Goal: Task Accomplishment & Management: Complete application form

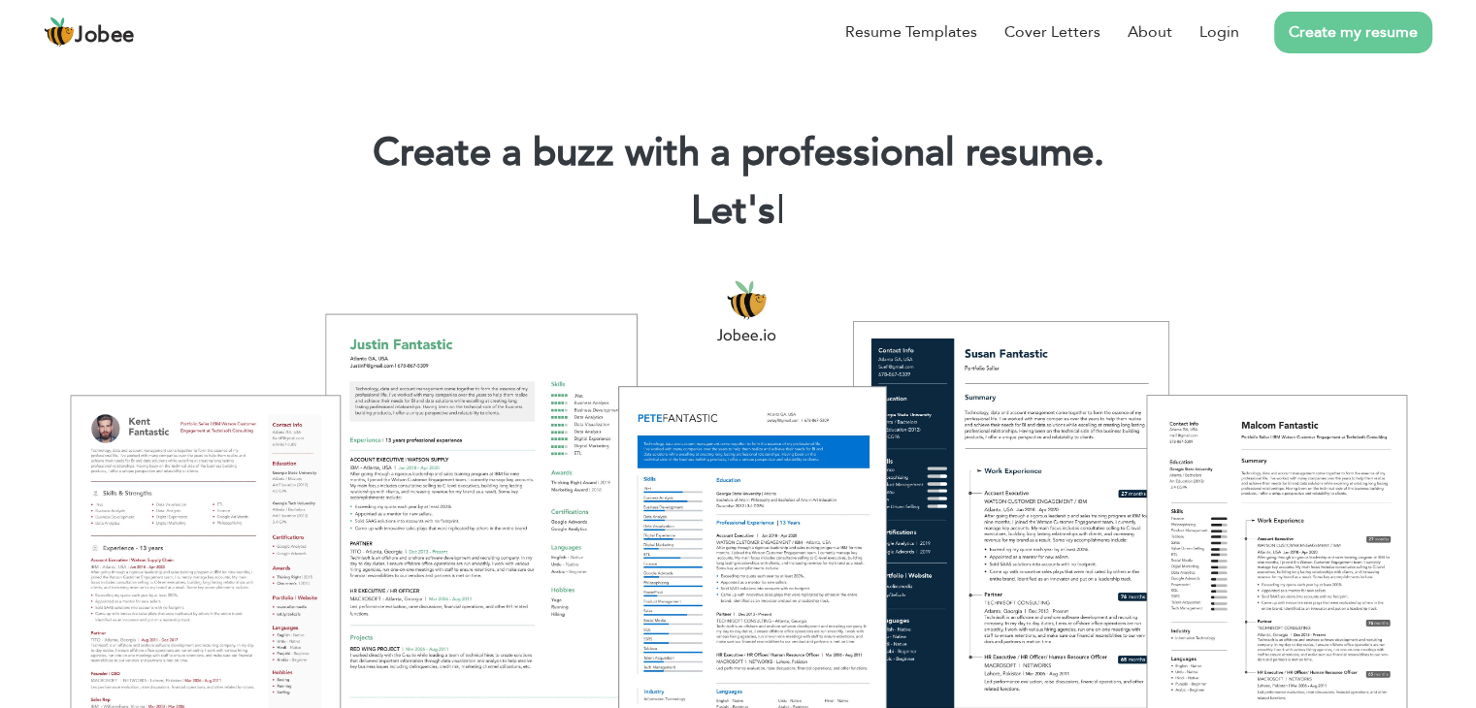
click at [1418, 18] on link "Create my resume" at bounding box center [1353, 33] width 158 height 42
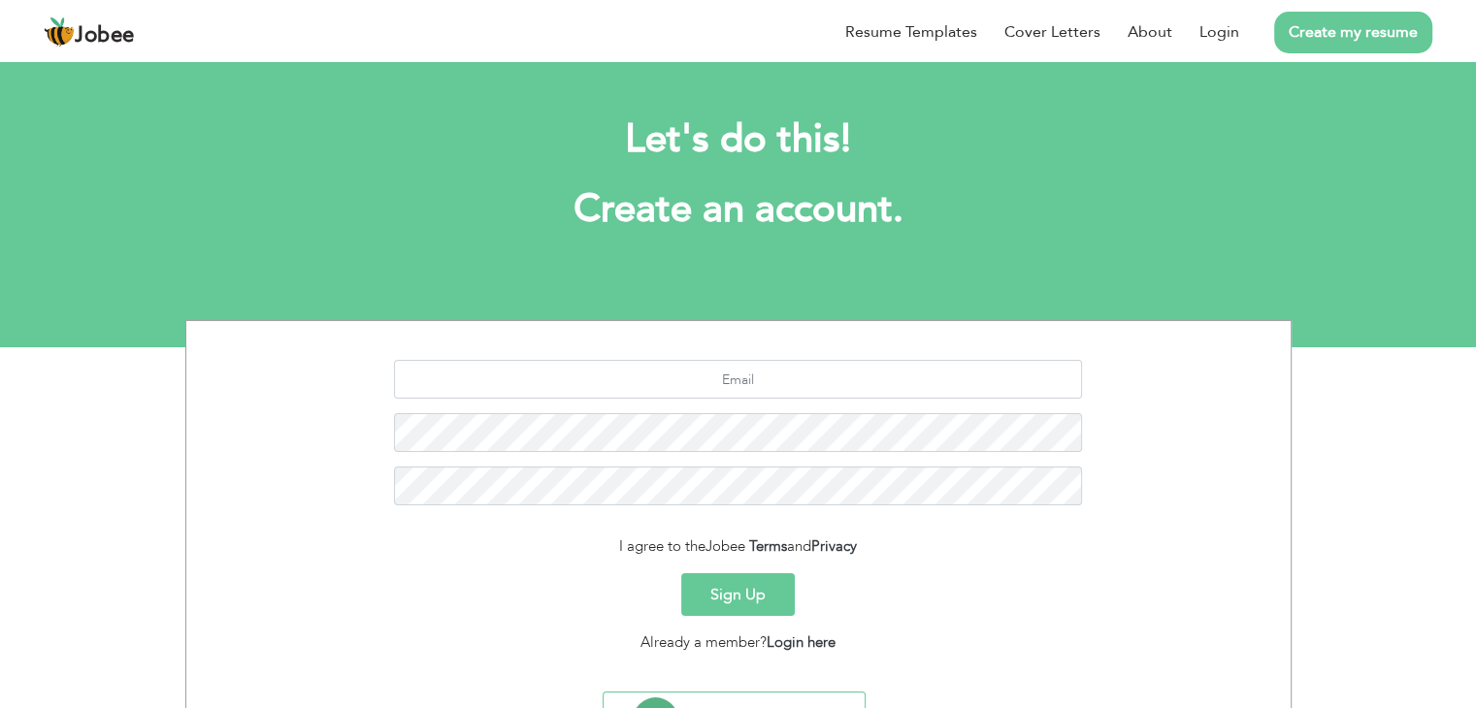
click at [741, 610] on button "Sign Up" at bounding box center [738, 594] width 114 height 43
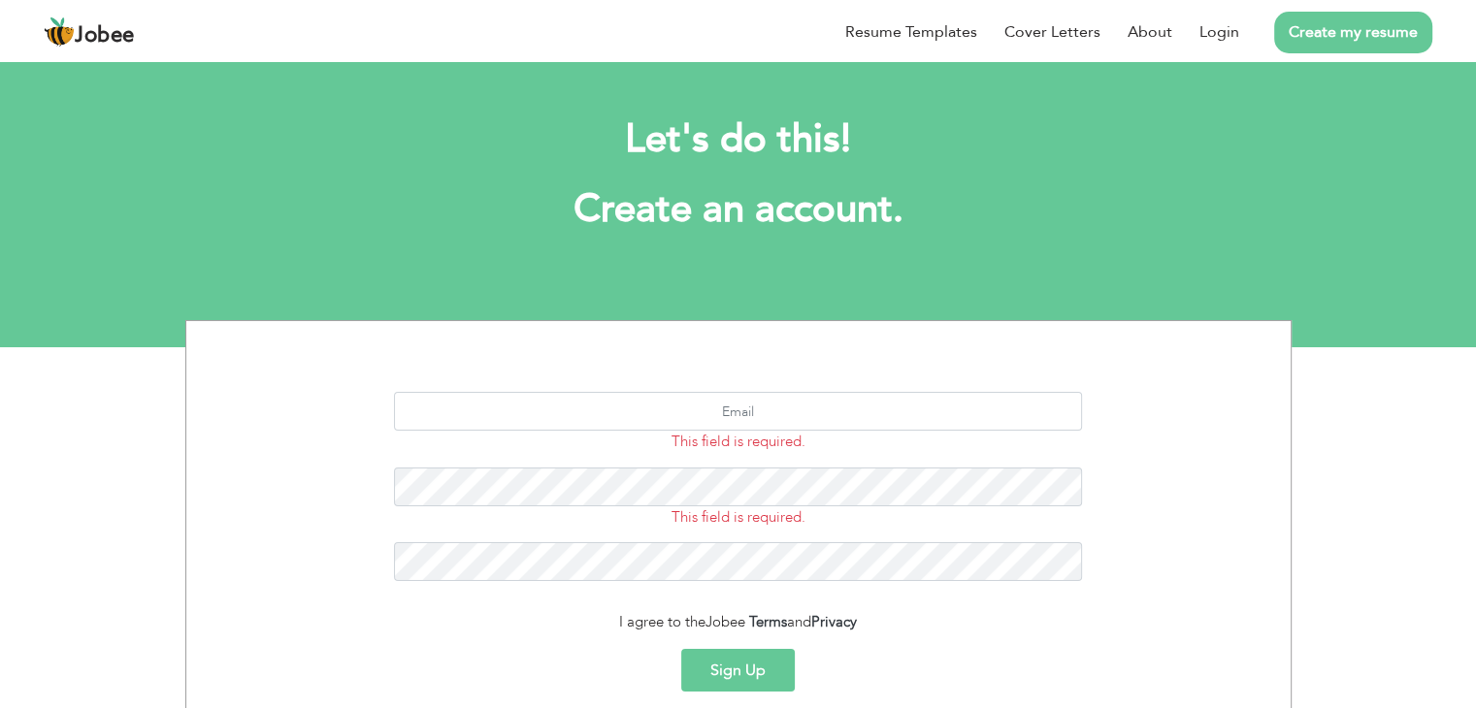
scroll to position [172, 0]
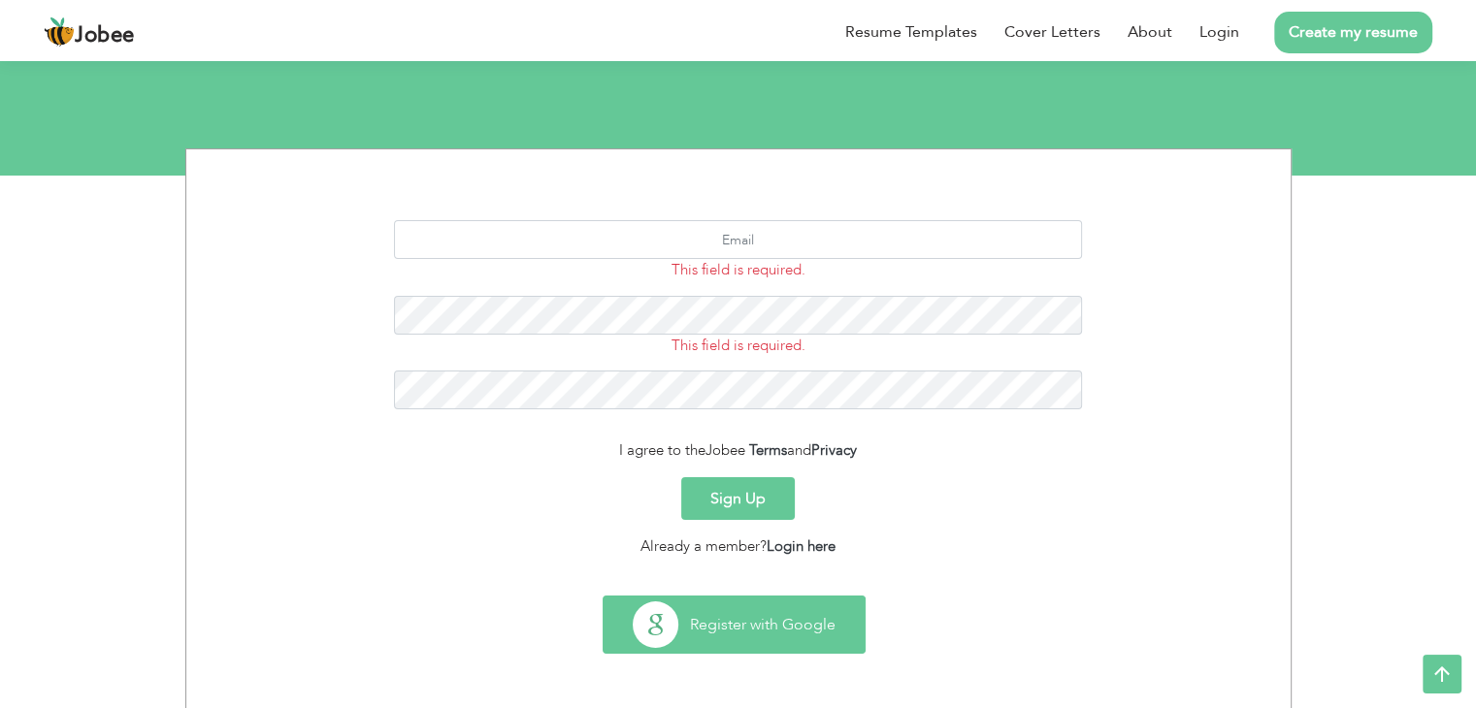
click at [741, 630] on button "Register with Google" at bounding box center [733, 625] width 261 height 56
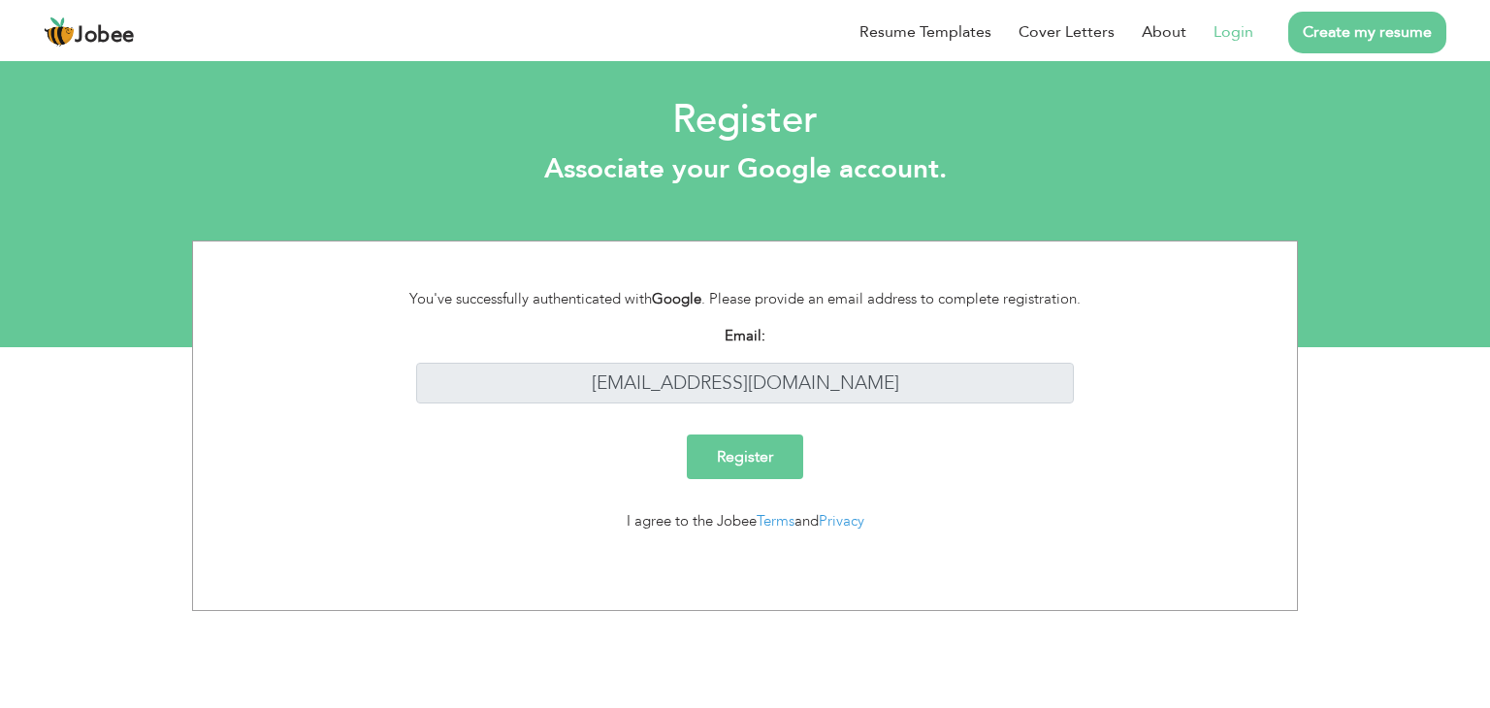
click at [756, 452] on input "Register" at bounding box center [745, 457] width 116 height 45
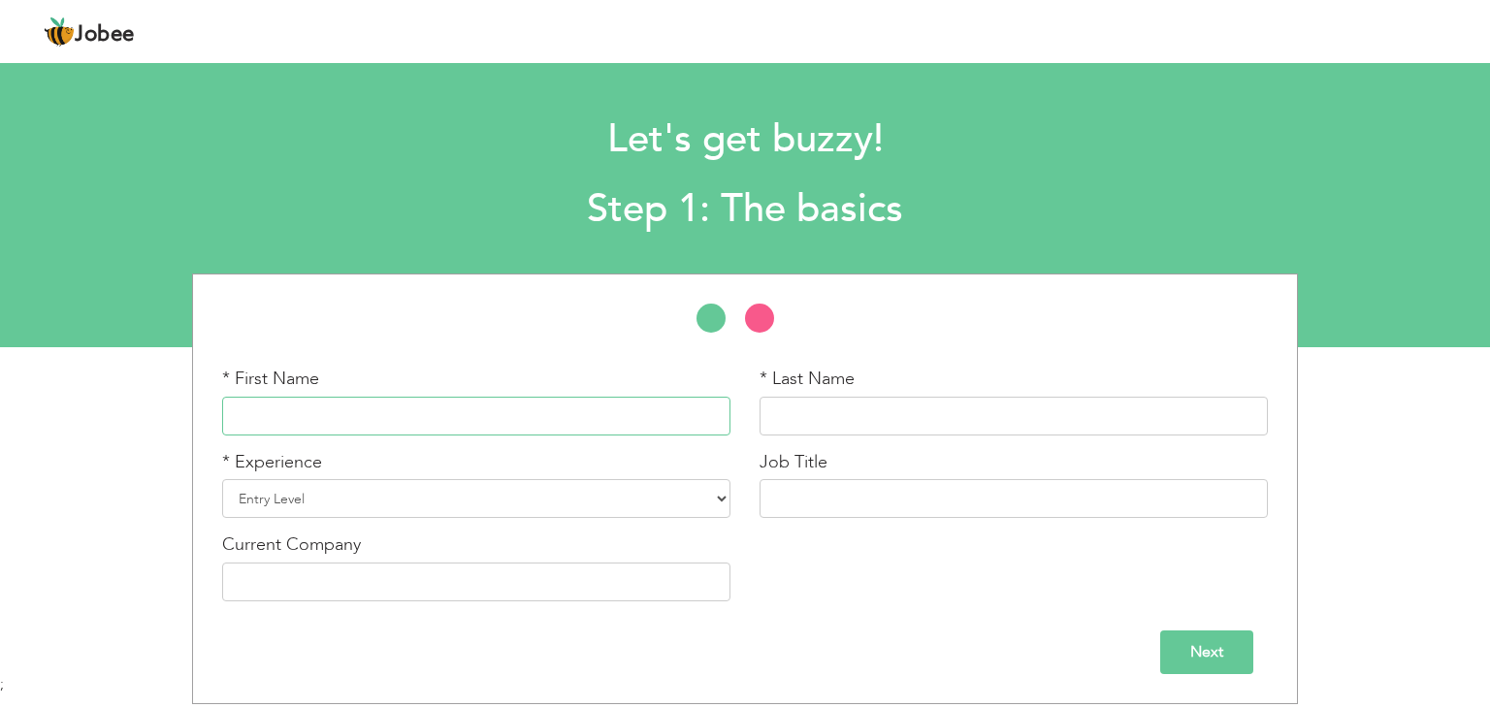
click at [614, 420] on input "text" at bounding box center [476, 416] width 508 height 39
type input "Nabiha"
type input "[PERSON_NAME]"
click at [404, 502] on select "Entry Level Less than 1 Year 1 Year 2 Years 3 Years 4 Years 5 Years 6 Years 7 Y…" at bounding box center [476, 498] width 508 height 39
click at [103, 529] on div "* First Name Nabiha * Last Name Sarfraz * Experience Entry Level" at bounding box center [745, 489] width 1490 height 431
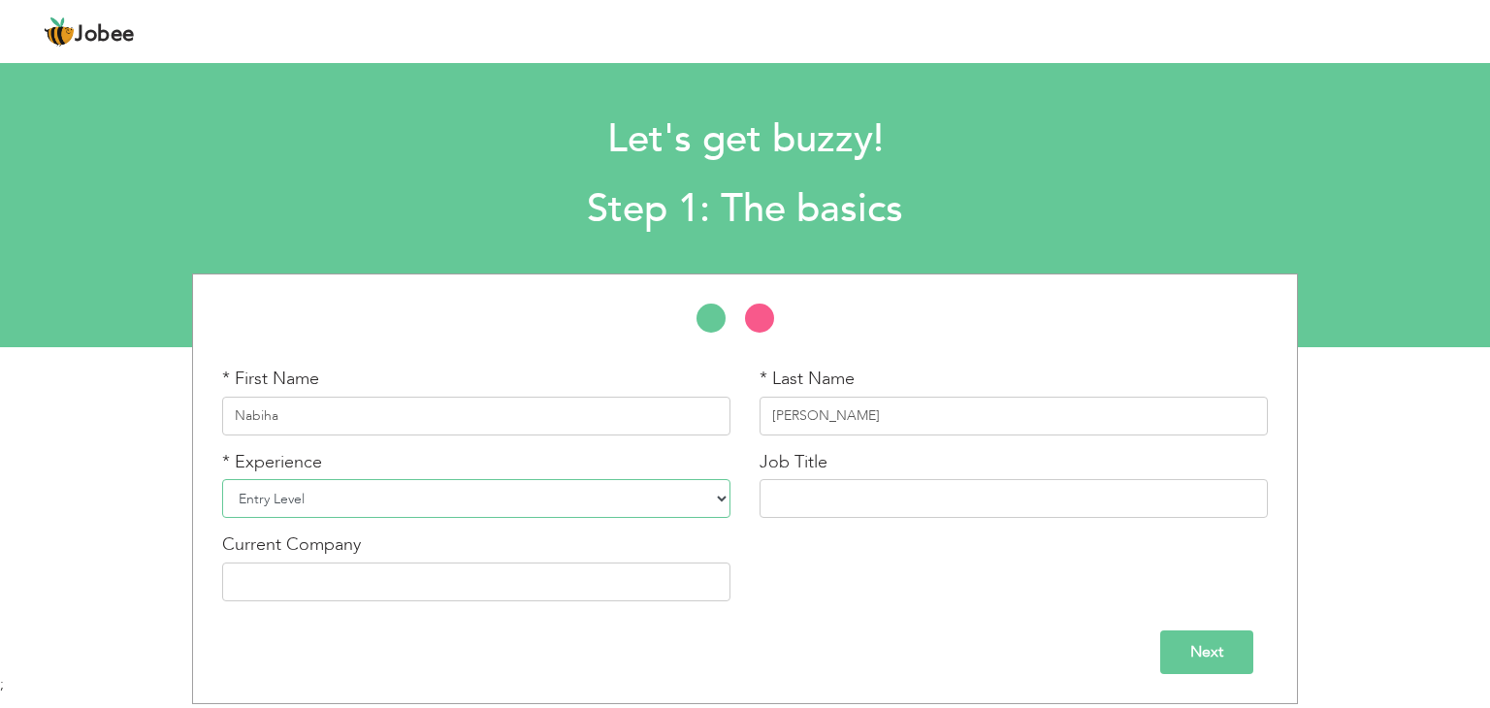
click at [433, 509] on select "Entry Level Less than 1 Year 1 Year 2 Years 3 Years 4 Years 5 Years 6 Years 7 Y…" at bounding box center [476, 498] width 508 height 39
click at [222, 479] on select "Entry Level Less than 1 Year 1 Year 2 Years 3 Years 4 Years 5 Years 6 Years 7 Y…" at bounding box center [476, 498] width 508 height 39
click at [1178, 645] on input "Next" at bounding box center [1206, 653] width 93 height 44
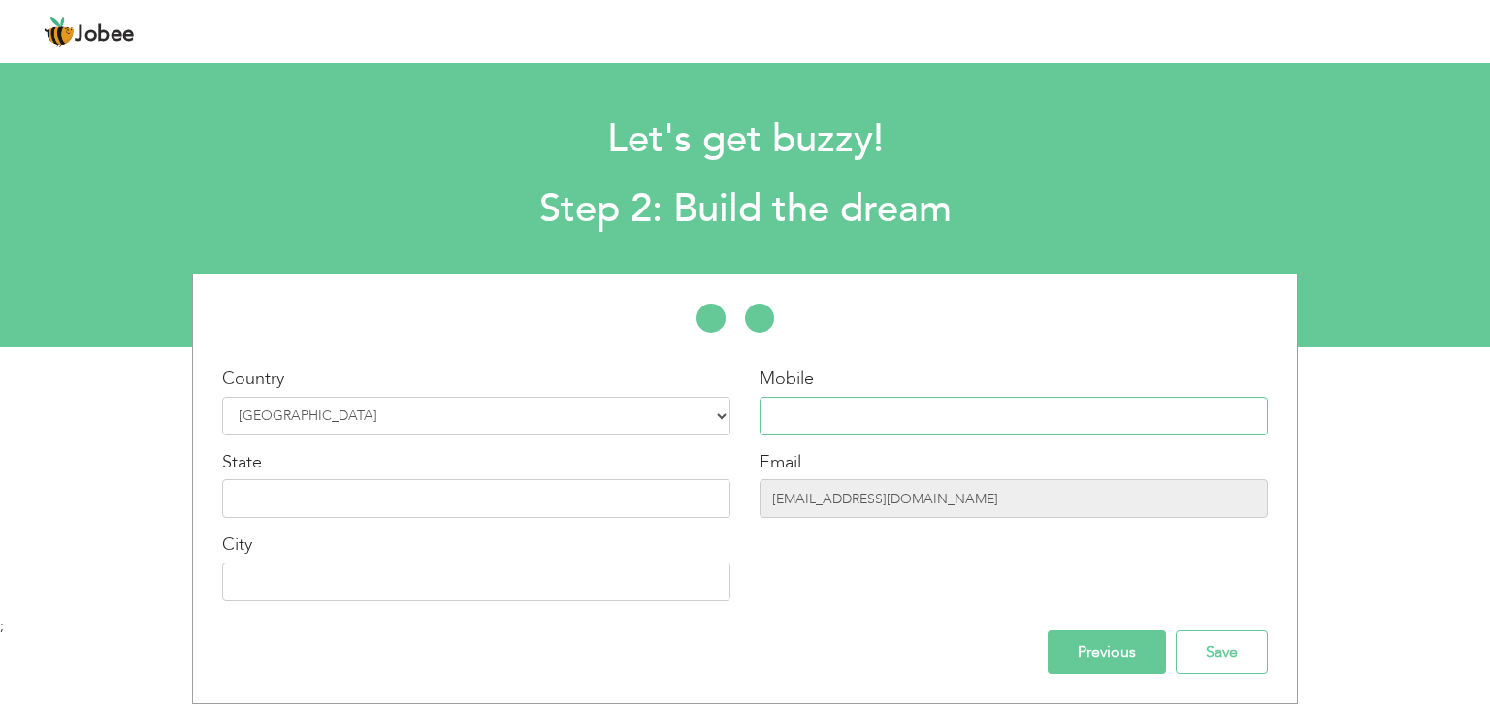
click at [834, 420] on input "text" at bounding box center [1014, 416] width 508 height 39
type input "03094065689"
click at [540, 511] on input "text" at bounding box center [476, 498] width 508 height 39
type input "[GEOGRAPHIC_DATA]"
type input "Multan"
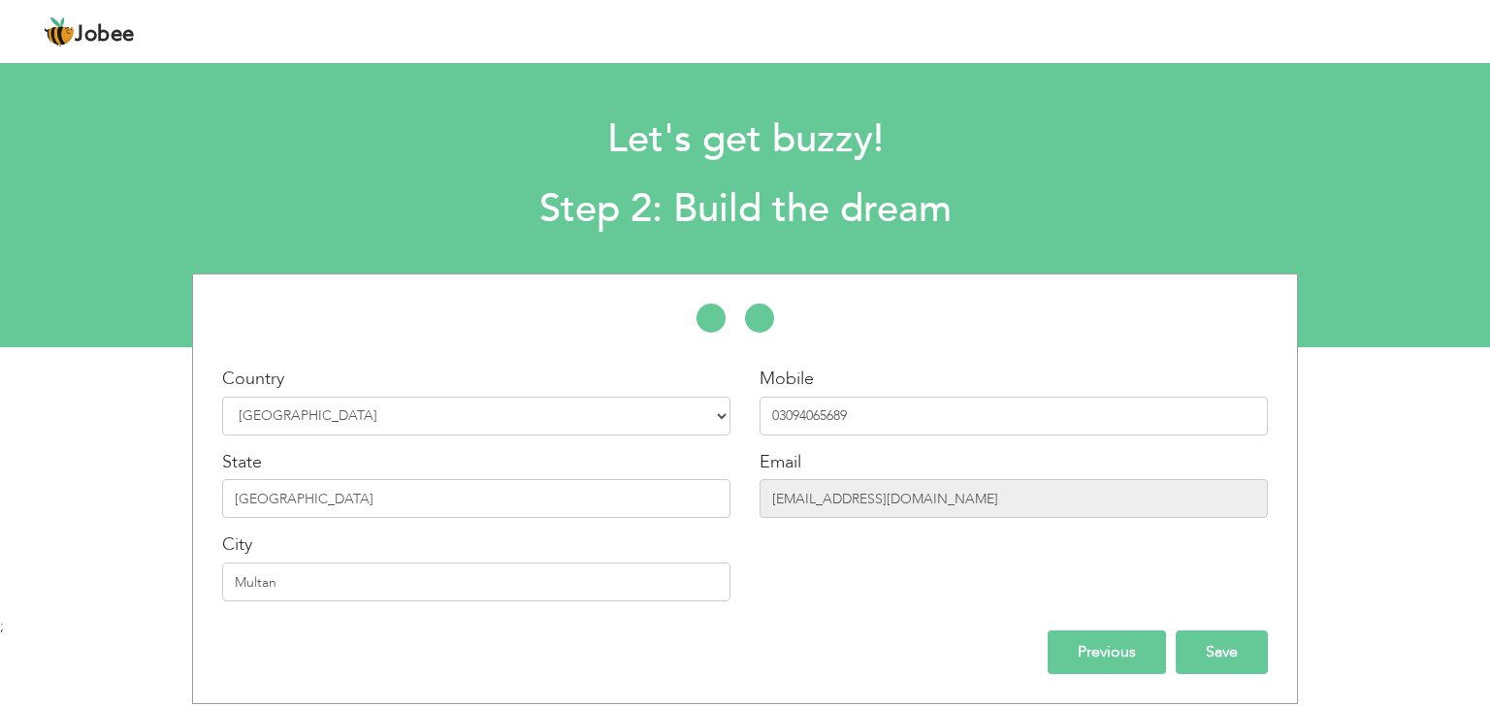
click at [1205, 647] on input "Save" at bounding box center [1222, 653] width 92 height 44
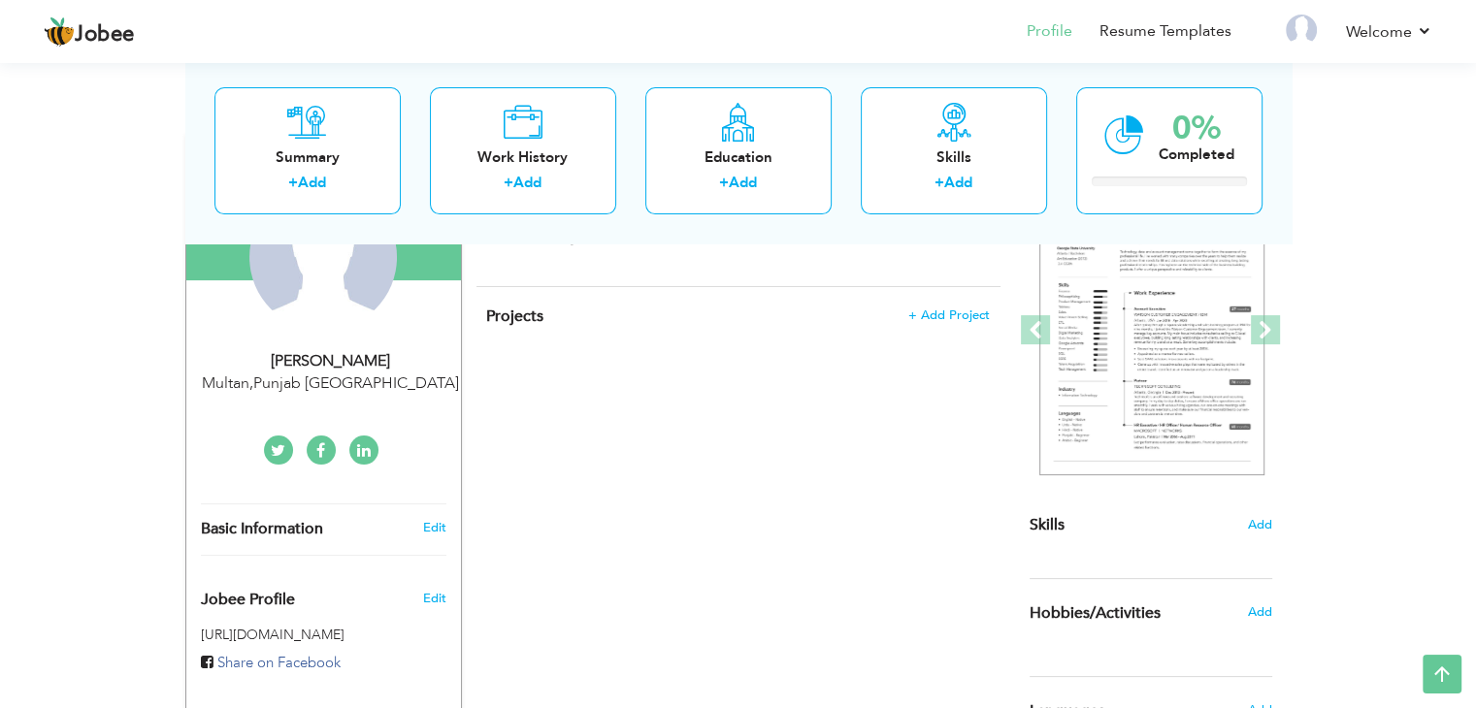
scroll to position [49, 0]
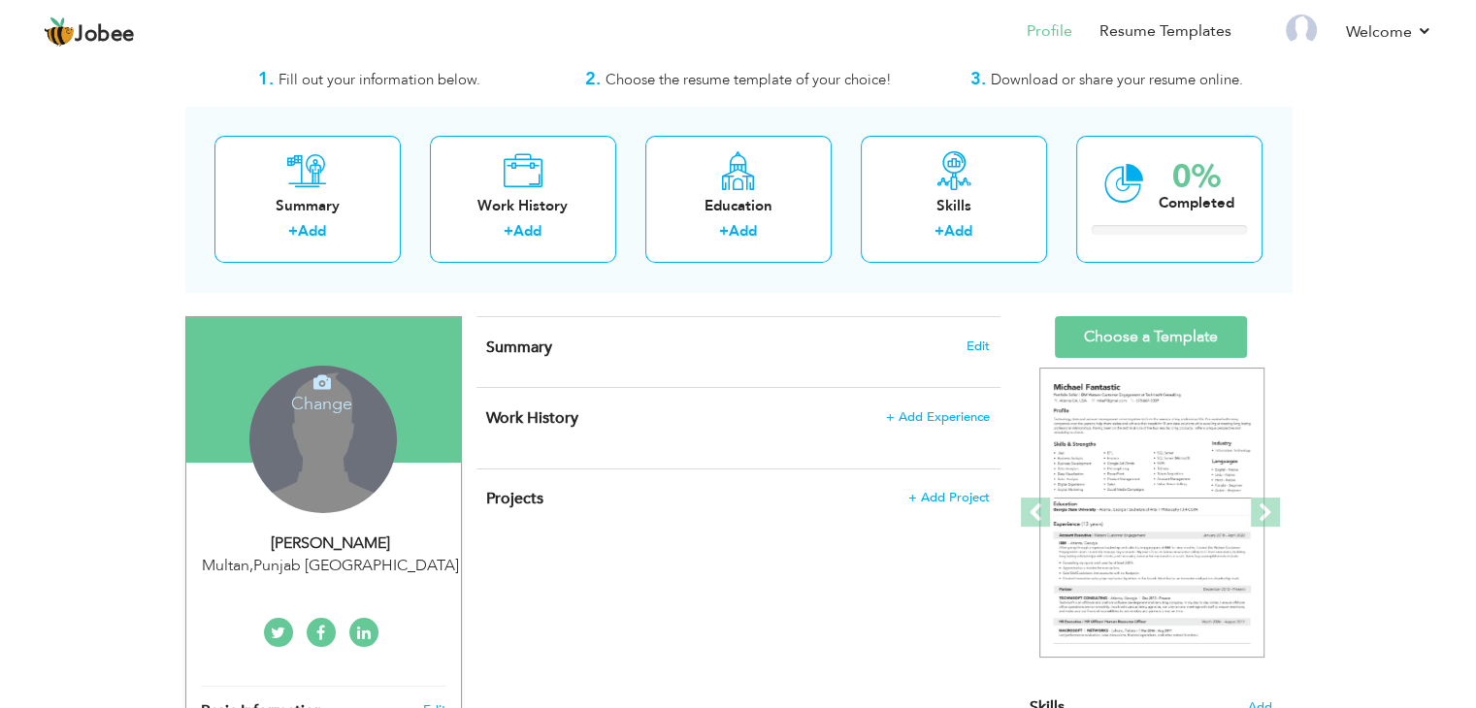
click at [316, 405] on h4 "Change" at bounding box center [321, 391] width 139 height 47
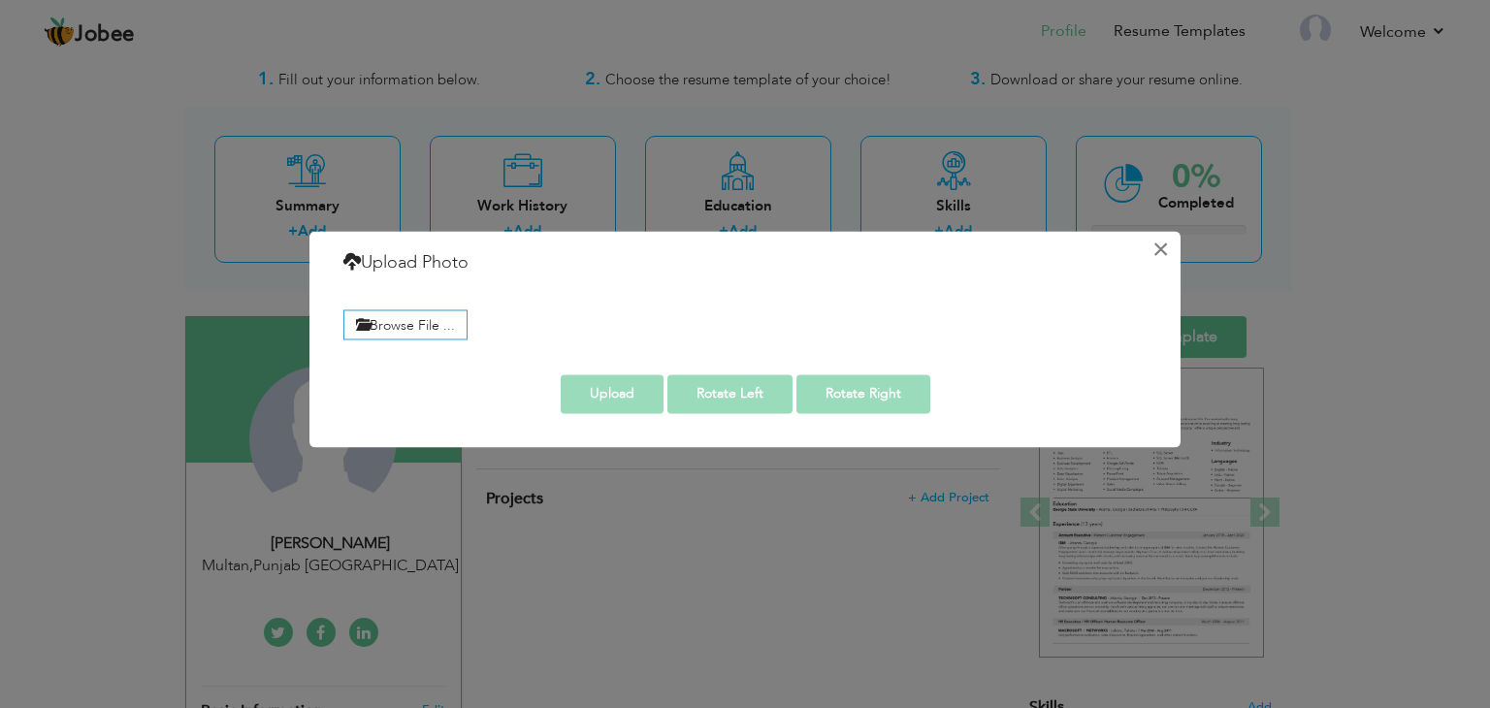
click at [1158, 243] on button "×" at bounding box center [1160, 249] width 31 height 31
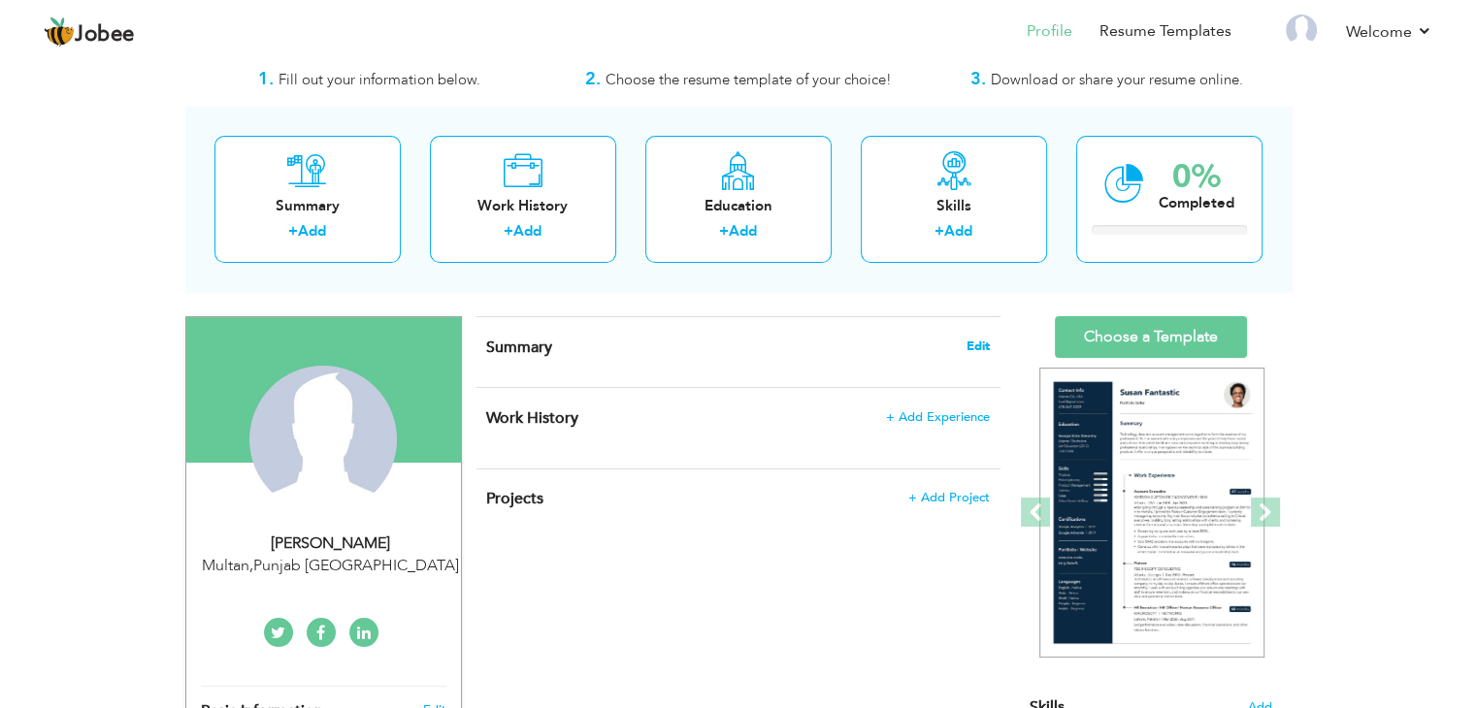
click at [978, 344] on span "Edit" at bounding box center [977, 347] width 23 height 14
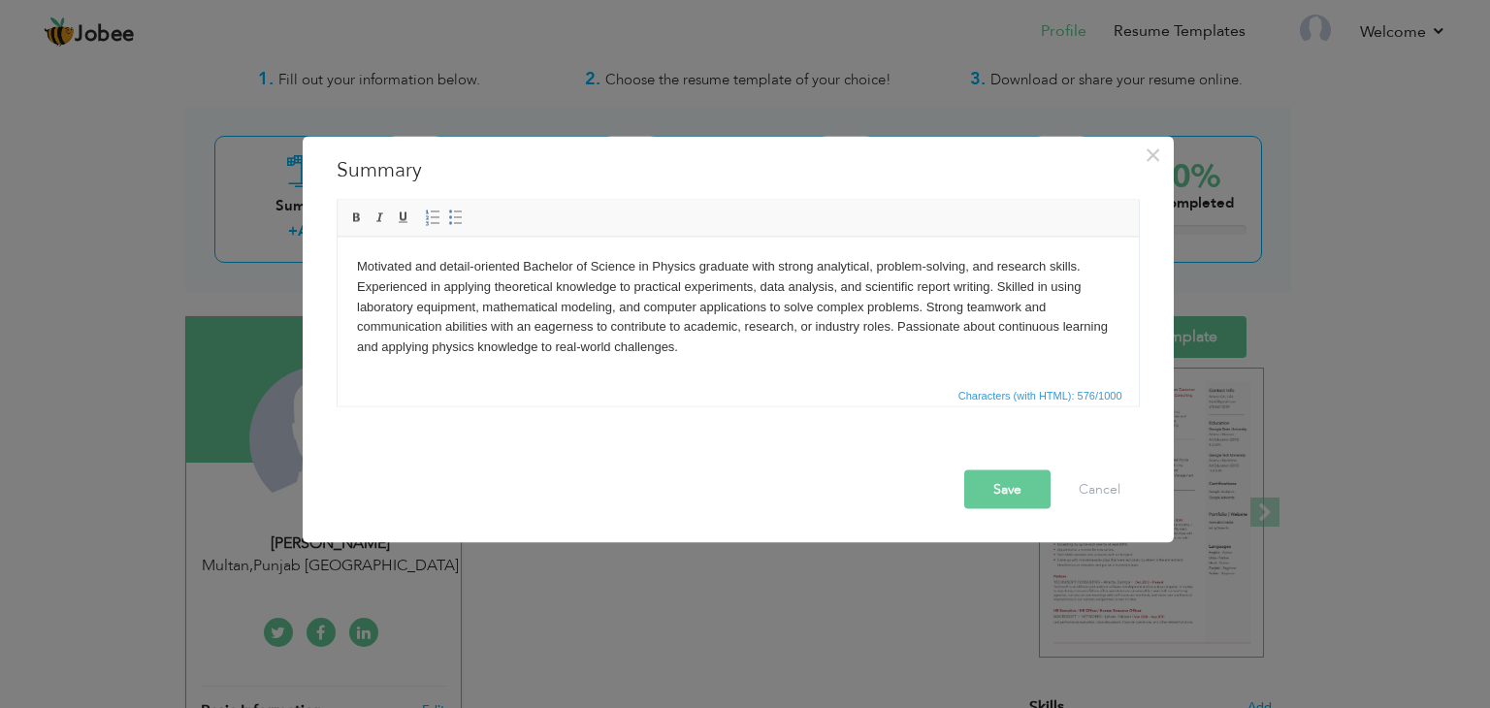
click at [1005, 494] on button "Save" at bounding box center [1007, 489] width 86 height 39
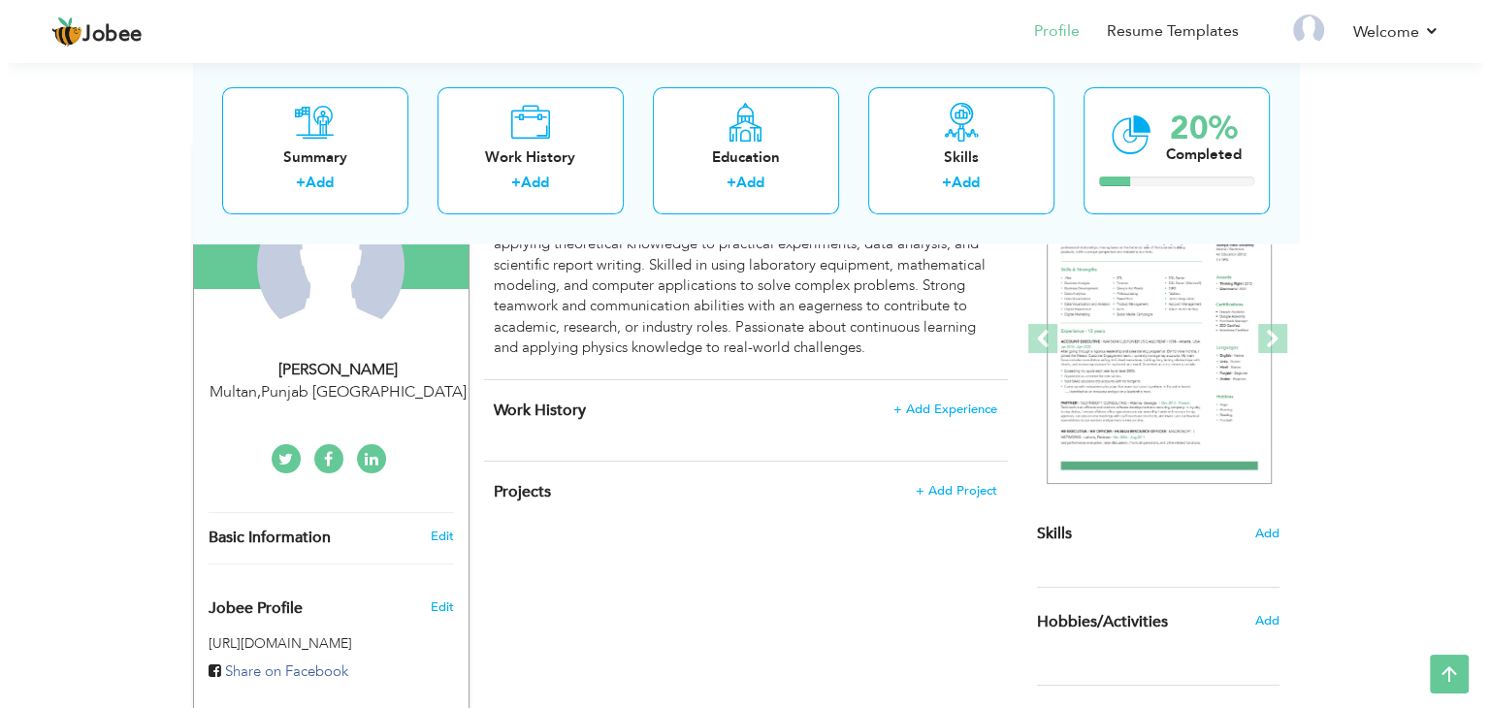
scroll to position [259, 0]
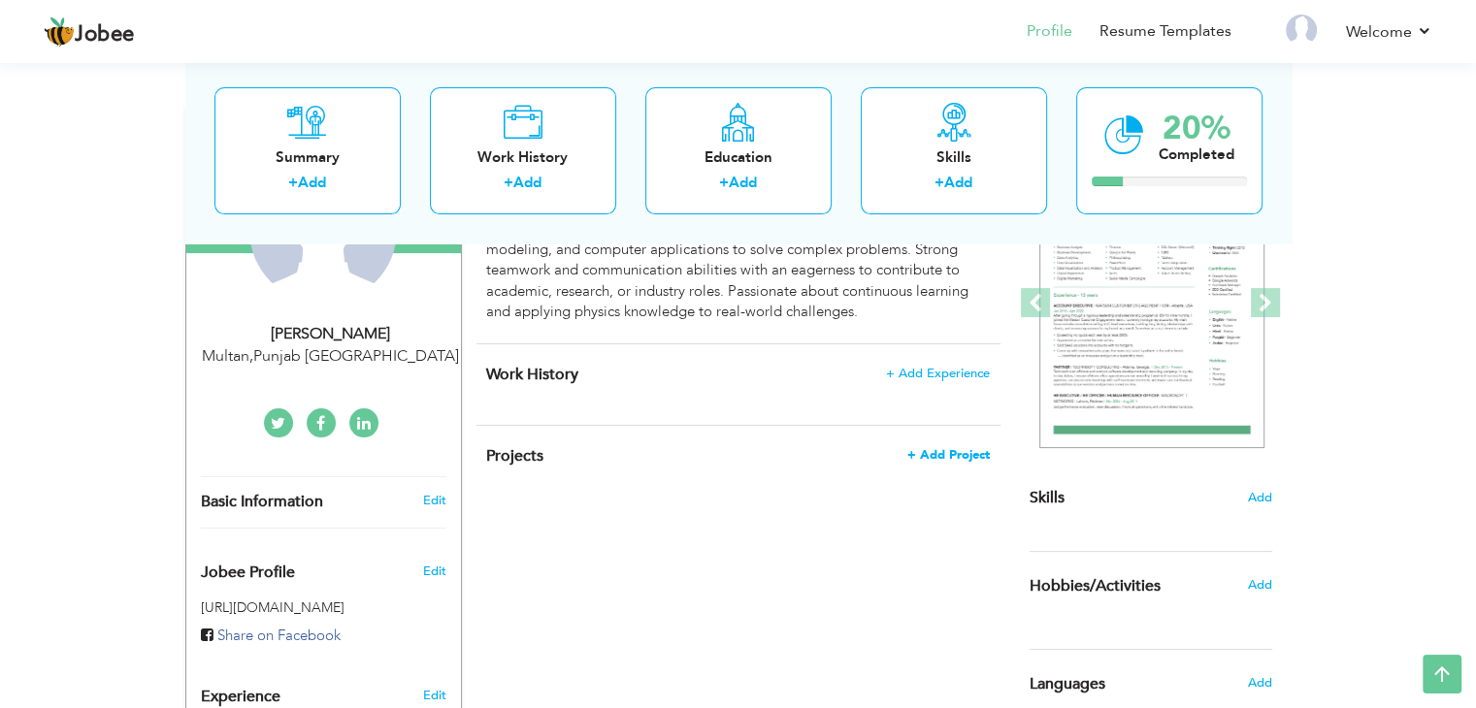
click at [931, 450] on span "+ Add Project" at bounding box center [948, 455] width 82 height 14
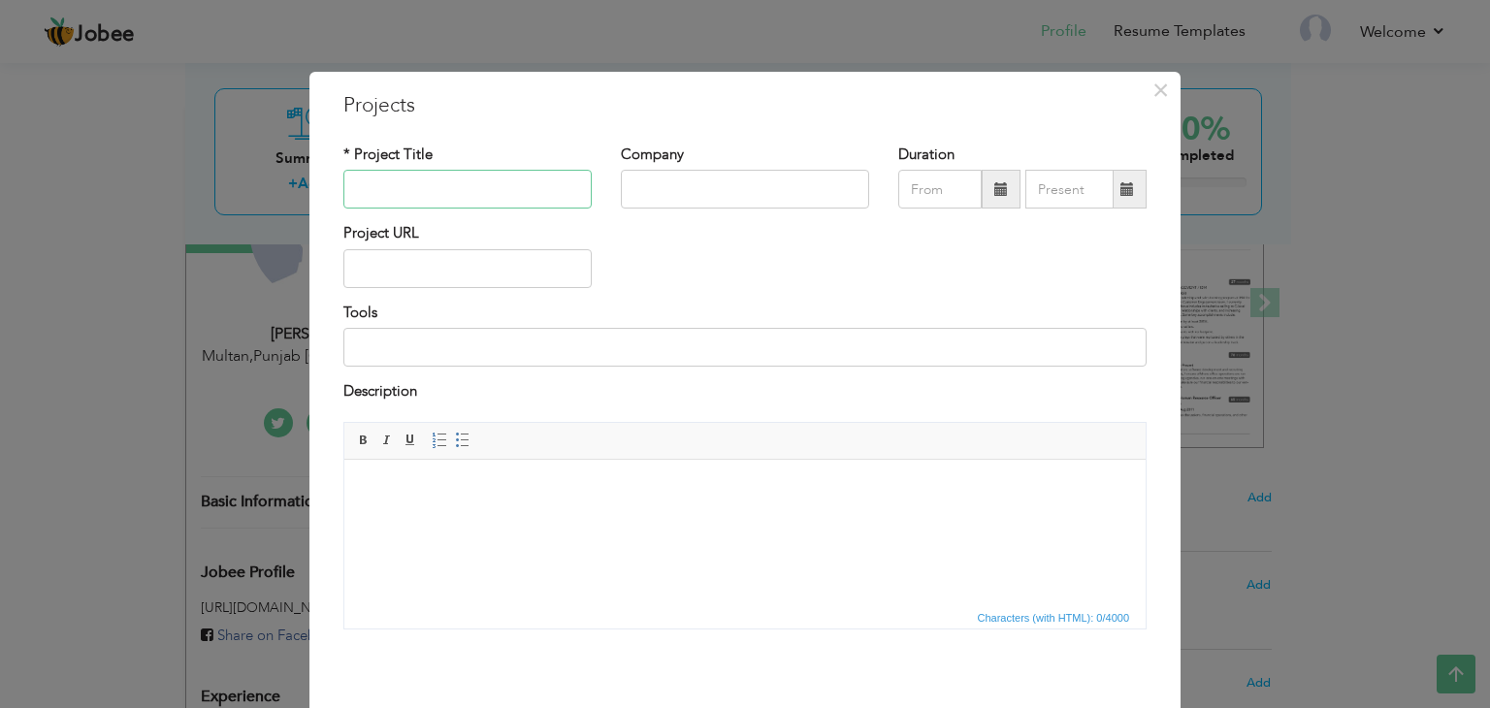
click at [466, 188] on input "text" at bounding box center [467, 189] width 248 height 39
type input "Automatic Waste segregation system using arduino"
click at [705, 202] on input "text" at bounding box center [745, 189] width 248 height 39
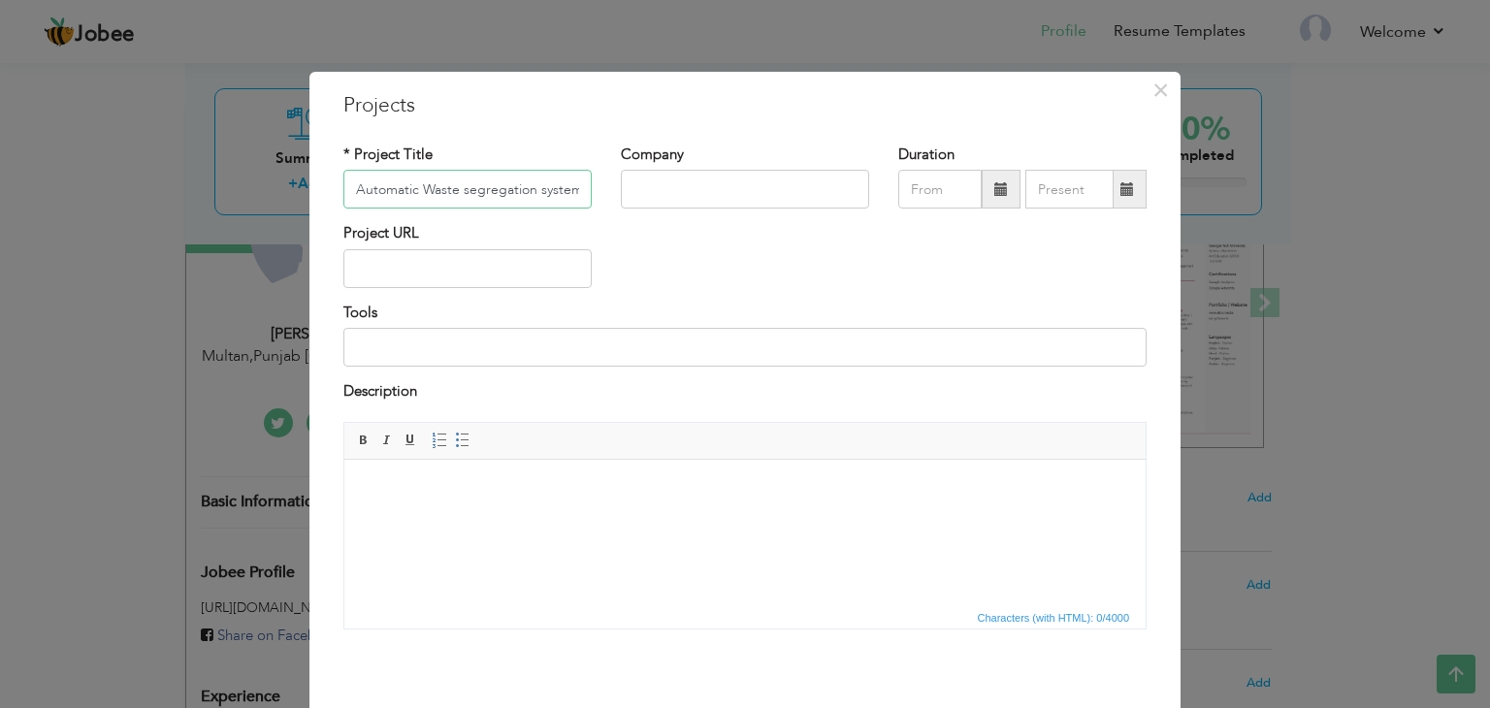
click at [555, 196] on input "Automatic Waste segregation system using arduino" at bounding box center [467, 189] width 248 height 39
click at [654, 199] on input "text" at bounding box center [745, 189] width 248 height 39
type input "B"
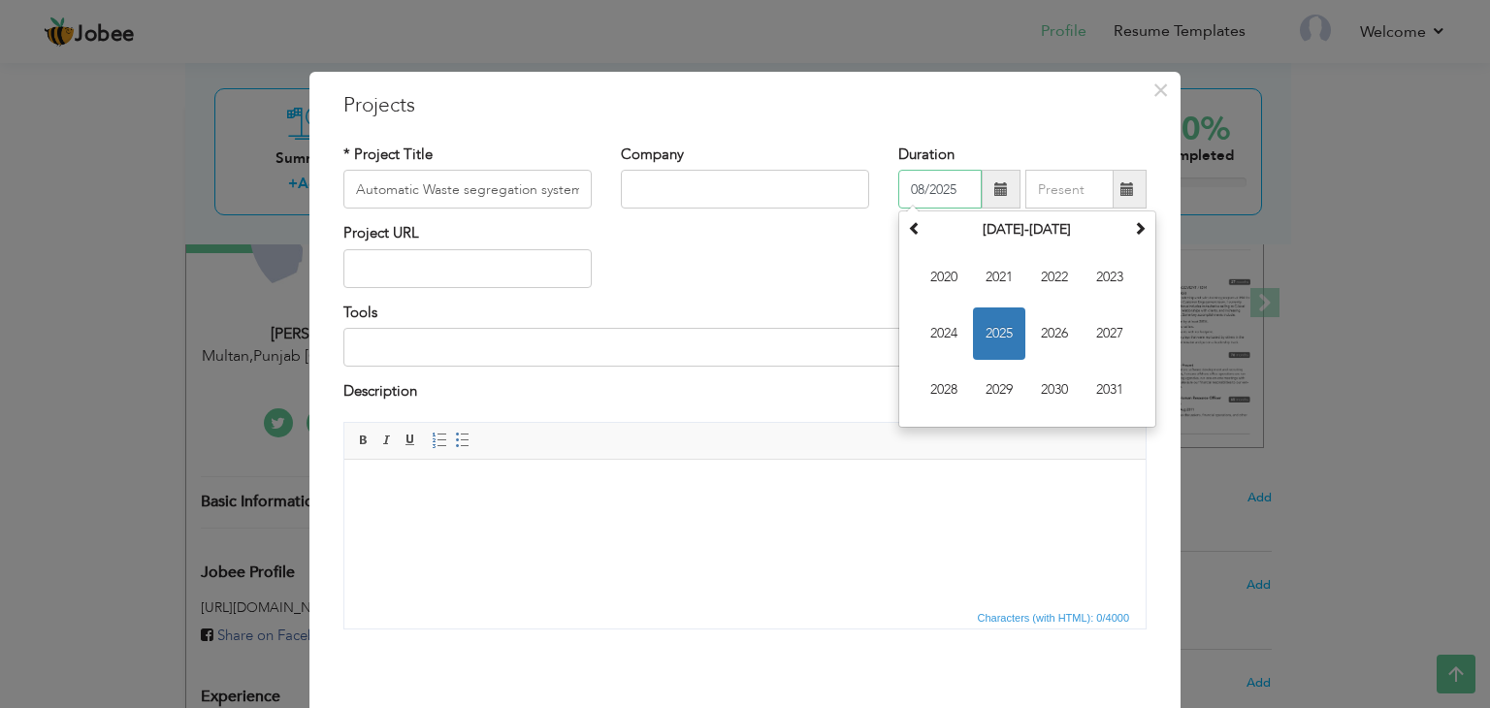
click at [959, 192] on input "08/2025" at bounding box center [939, 189] width 83 height 39
click at [1001, 339] on span "2025" at bounding box center [999, 334] width 52 height 52
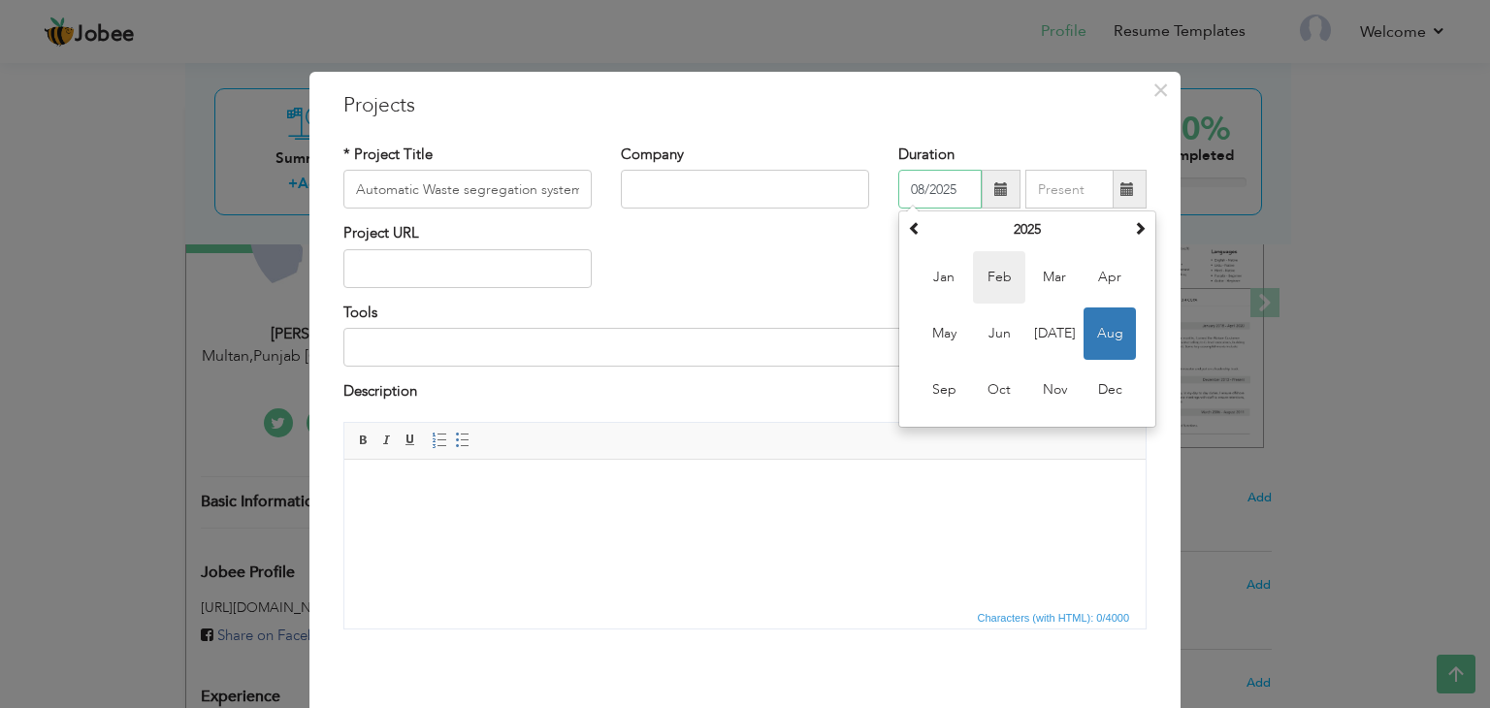
click at [990, 279] on span "Feb" at bounding box center [999, 277] width 52 height 52
type input "02/2025"
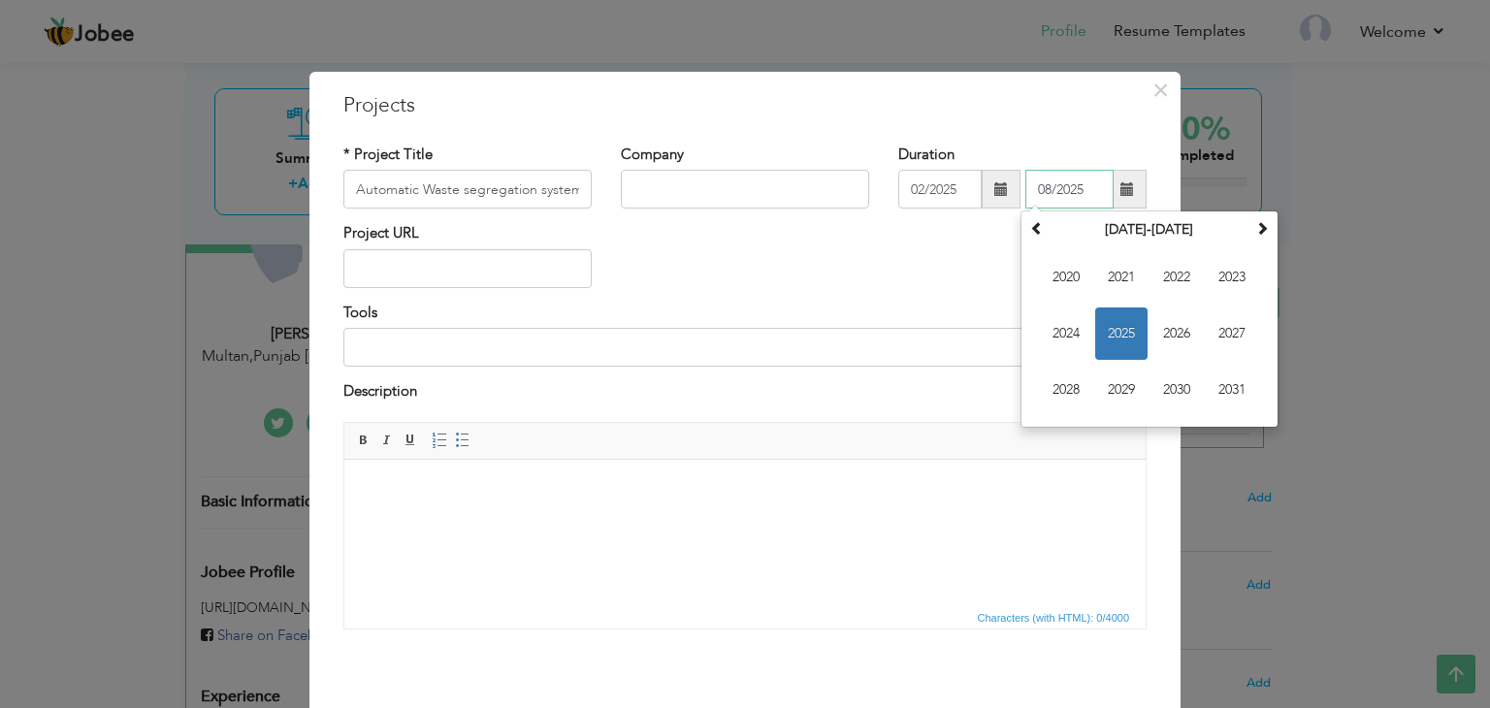
click at [1052, 186] on input "08/2025" at bounding box center [1069, 189] width 88 height 39
click at [1118, 315] on span "2025" at bounding box center [1121, 334] width 52 height 52
click at [1052, 339] on span "May" at bounding box center [1066, 334] width 52 height 52
click at [1080, 187] on input "05/2025" at bounding box center [1069, 189] width 88 height 39
click at [1117, 337] on span "Jun" at bounding box center [1121, 334] width 52 height 52
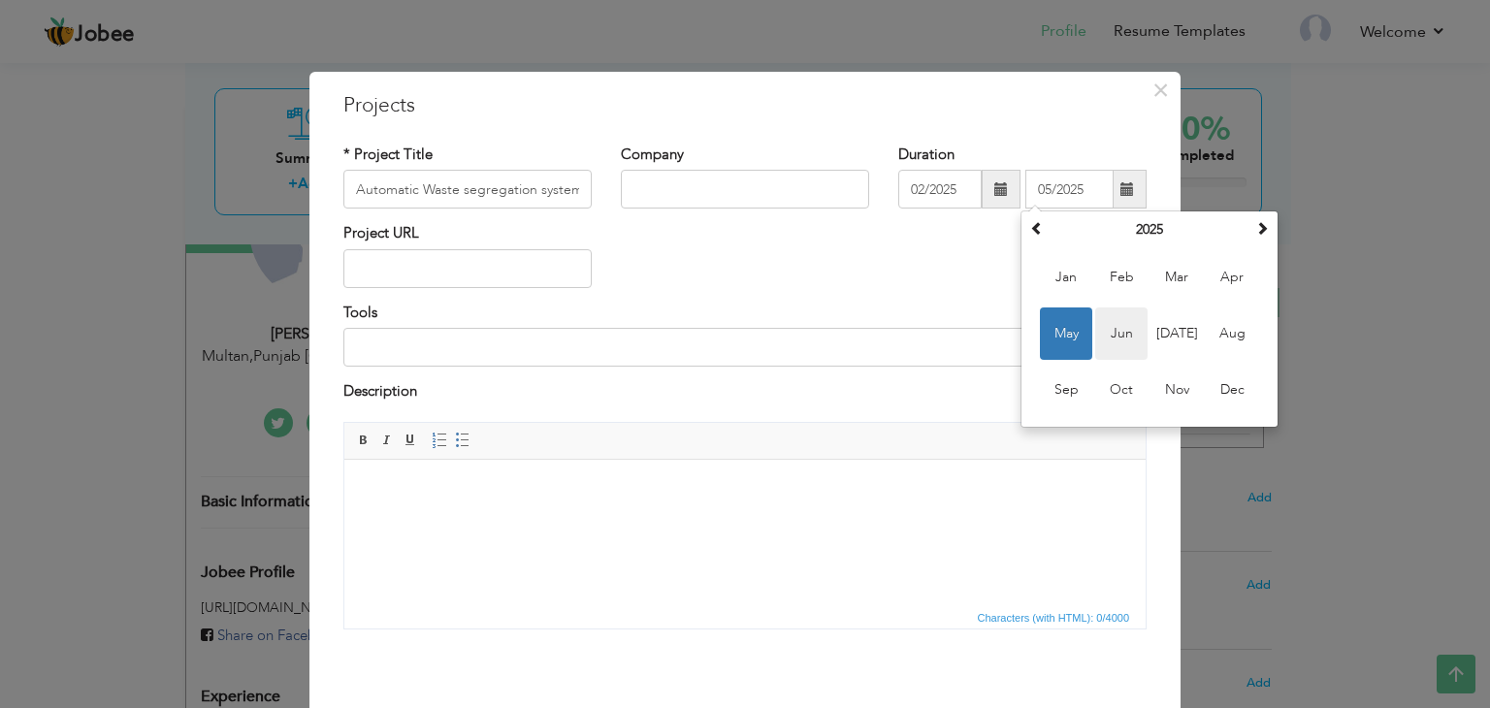
type input "06/2025"
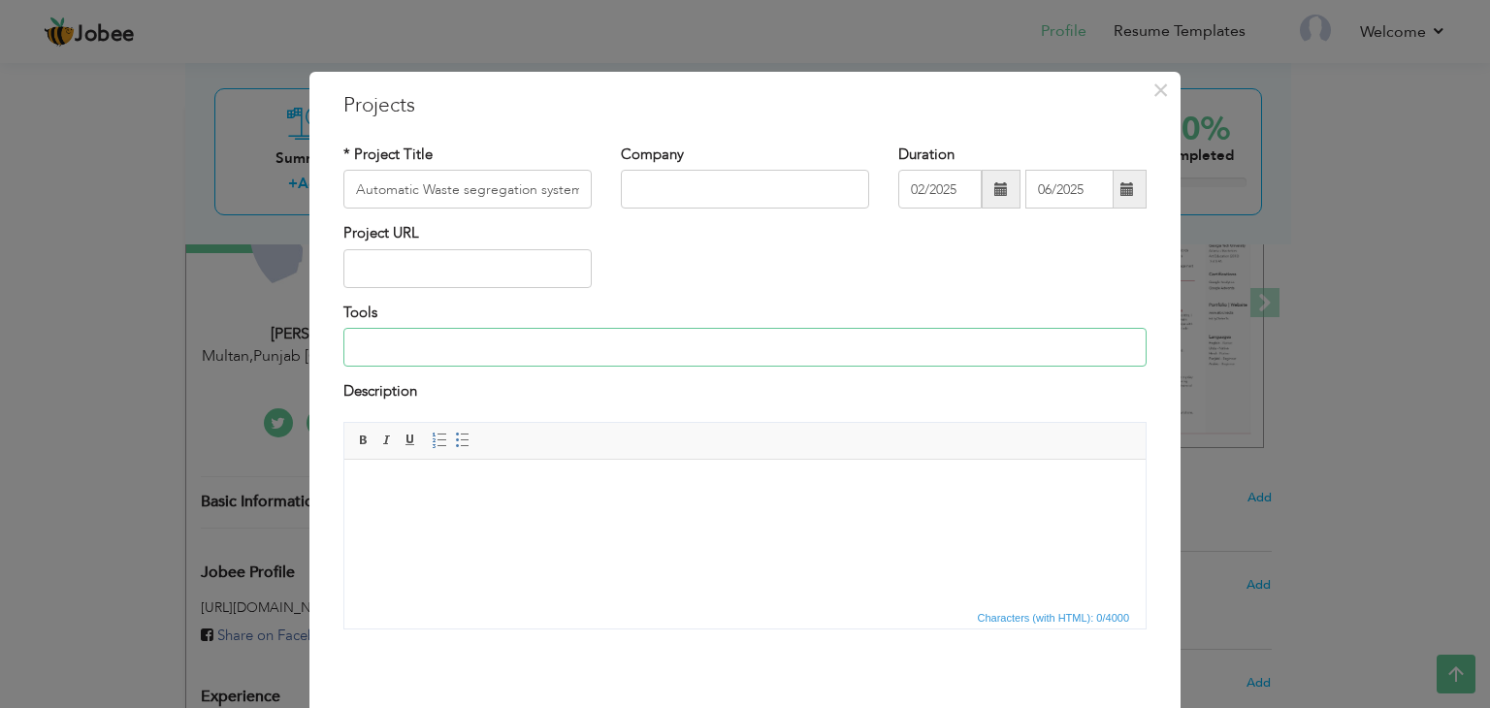
click at [590, 362] on input at bounding box center [744, 347] width 803 height 39
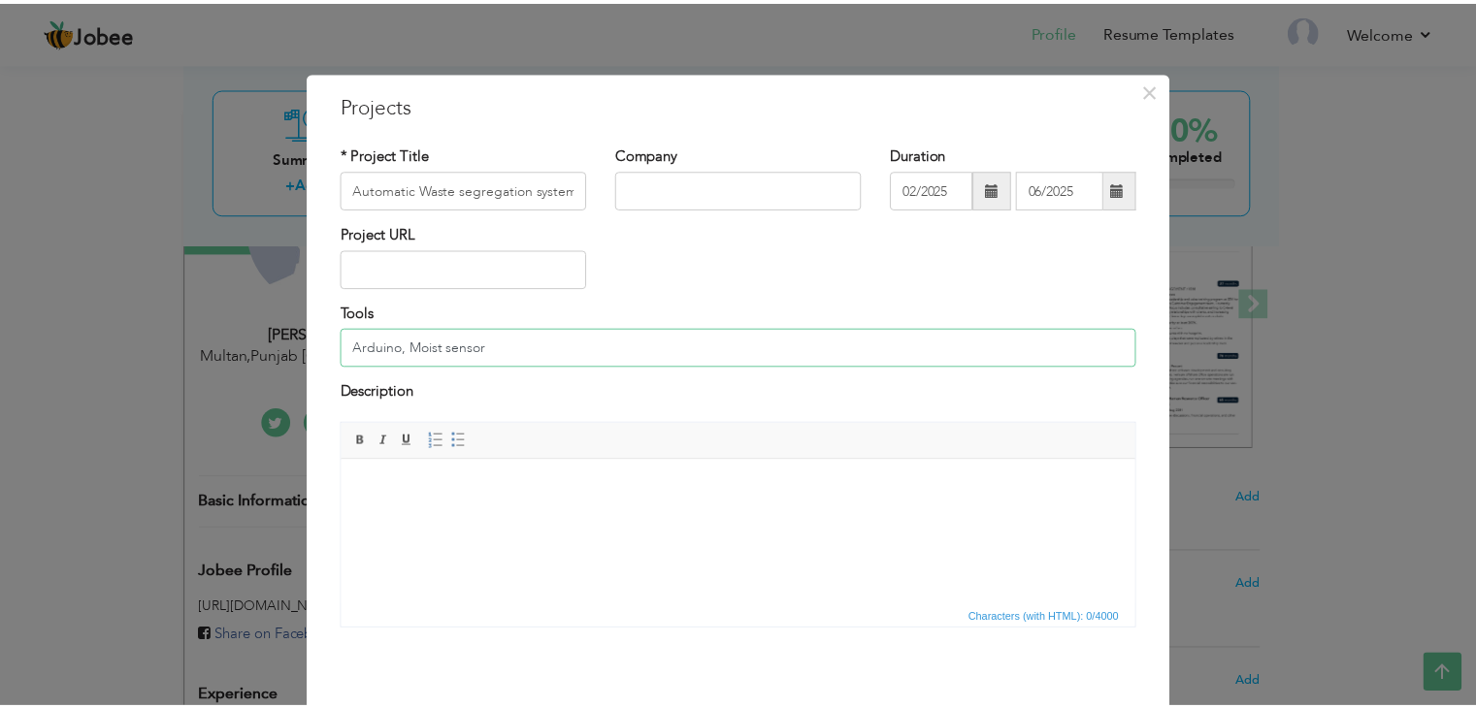
scroll to position [78, 0]
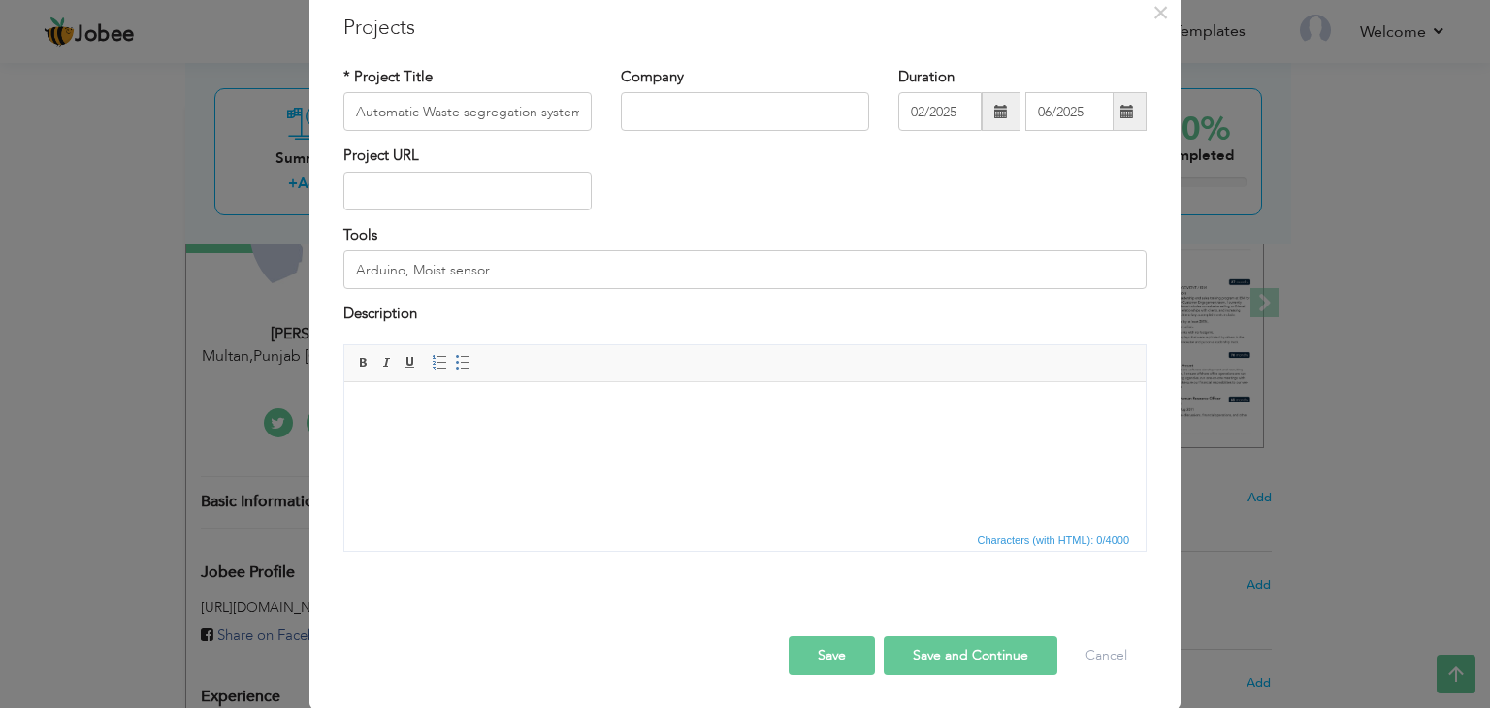
click at [502, 415] on body at bounding box center [745, 411] width 763 height 20
click at [494, 275] on input "Arduino, Moist sensor" at bounding box center [744, 269] width 803 height 39
click at [397, 428] on html at bounding box center [744, 410] width 801 height 59
click at [852, 255] on input "Arduino, Moist sensor, Infra red Sensor, Metal proximity, Buzzer, Power supply," at bounding box center [744, 269] width 803 height 39
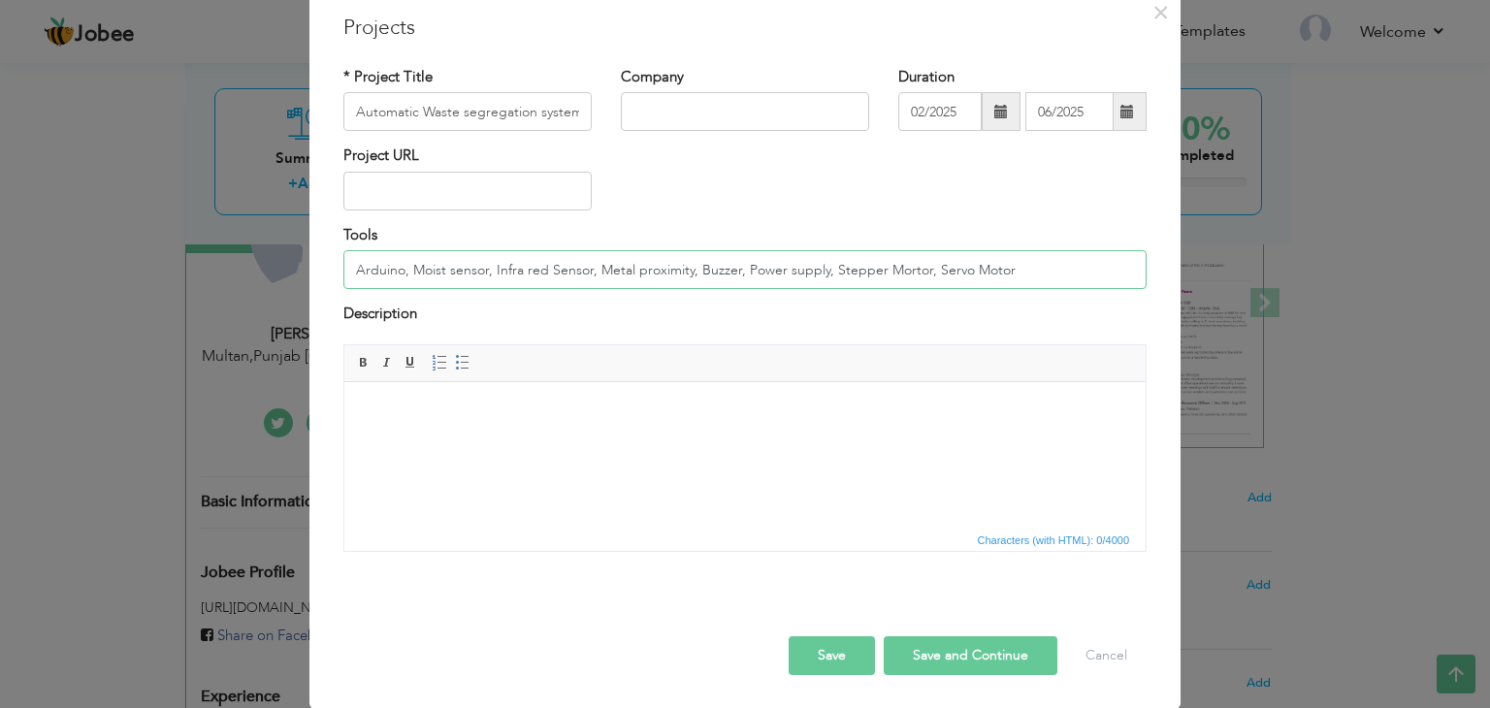
type input "Arduino, Moist sensor, Infra red Sensor, Metal proximity, Buzzer, Power supply,…"
click at [406, 426] on html at bounding box center [744, 410] width 801 height 59
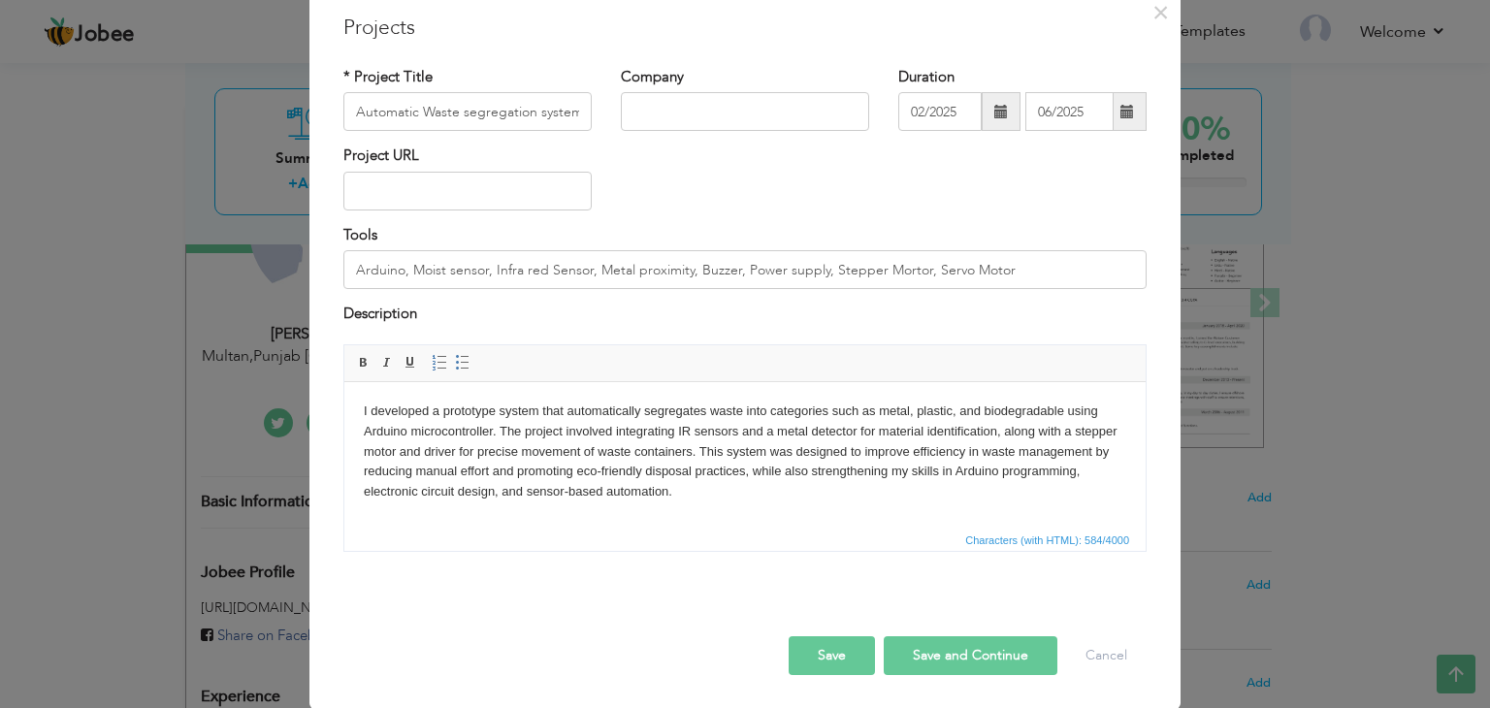
click at [962, 666] on button "Save and Continue" at bounding box center [971, 655] width 174 height 39
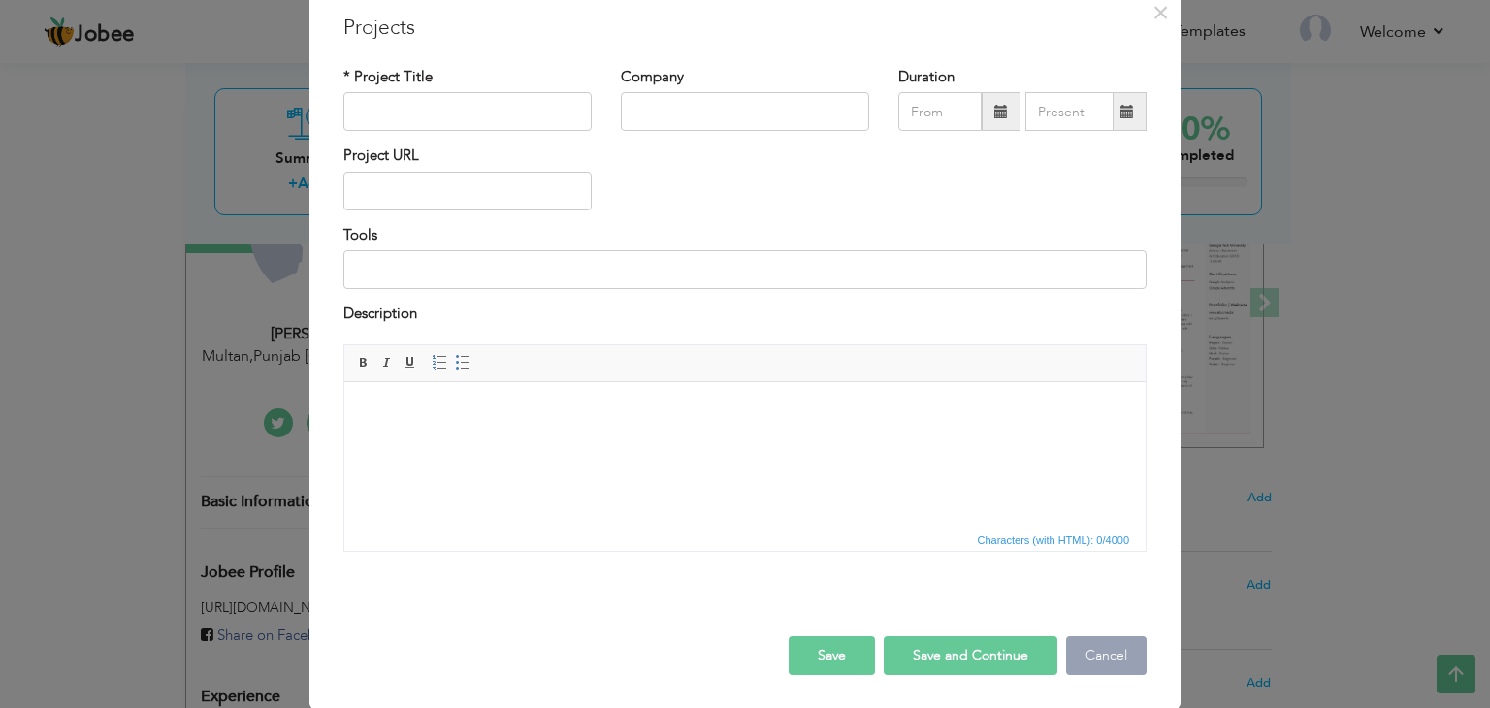
click at [1079, 661] on button "Cancel" at bounding box center [1106, 655] width 81 height 39
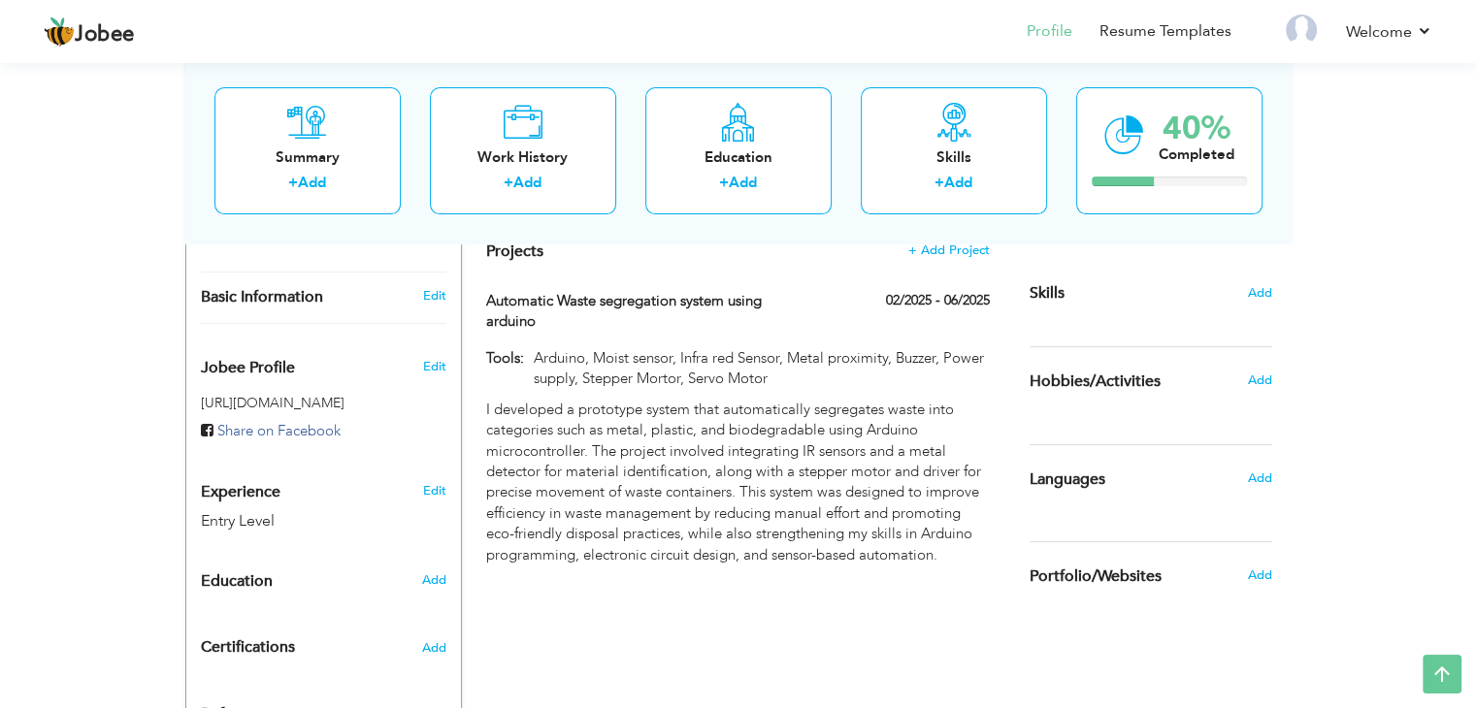
scroll to position [617, 0]
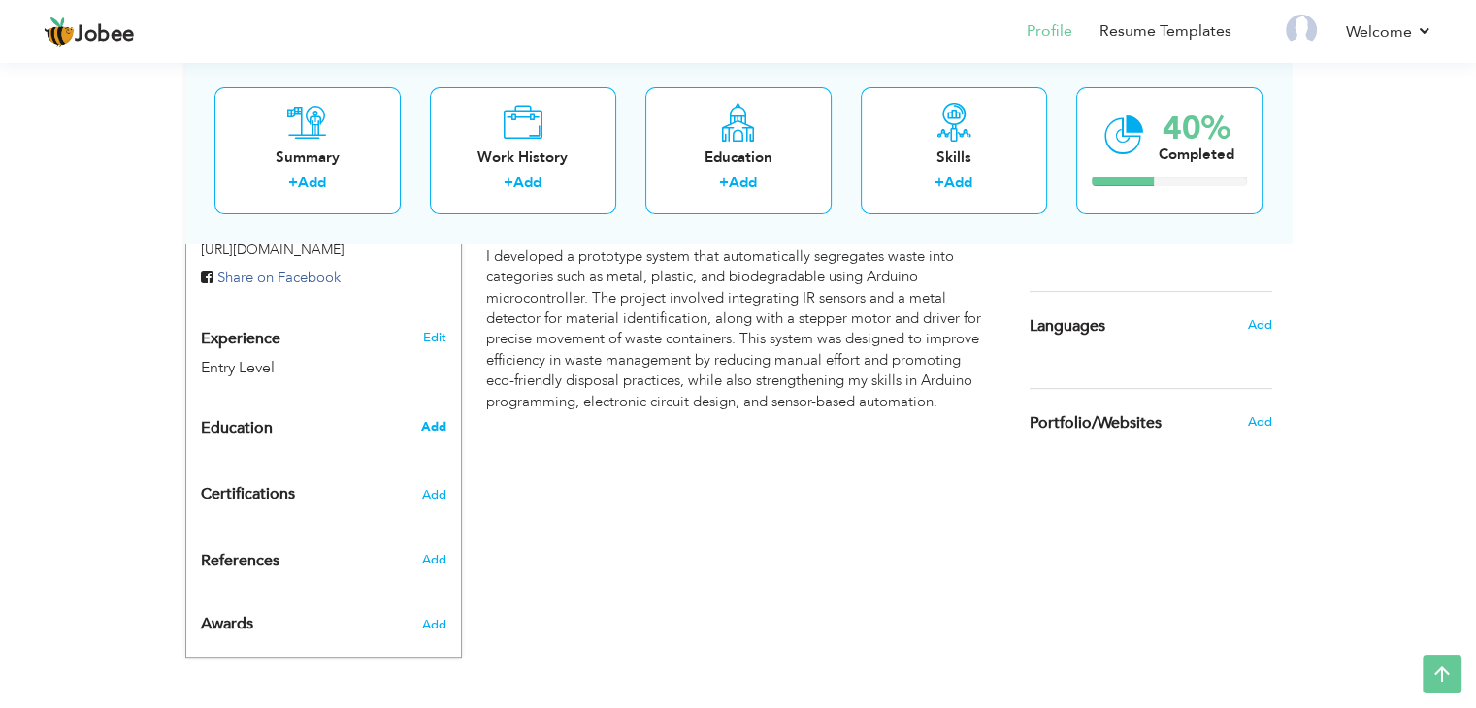
click at [438, 425] on span "Add" at bounding box center [432, 426] width 25 height 17
radio input "true"
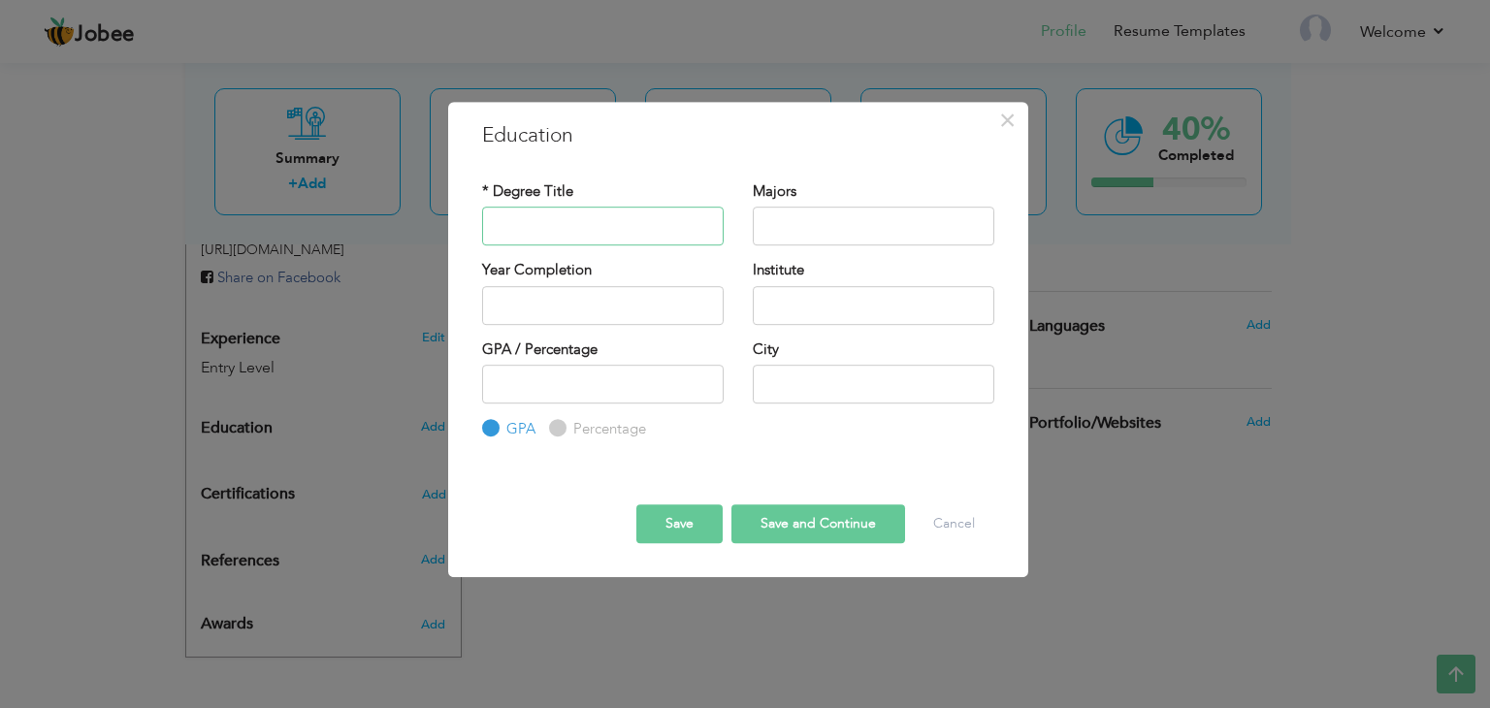
click at [598, 223] on input "text" at bounding box center [603, 226] width 242 height 39
type input "Bachelors"
click at [853, 222] on input "text" at bounding box center [874, 226] width 242 height 39
type input "P"
type input "Physics"
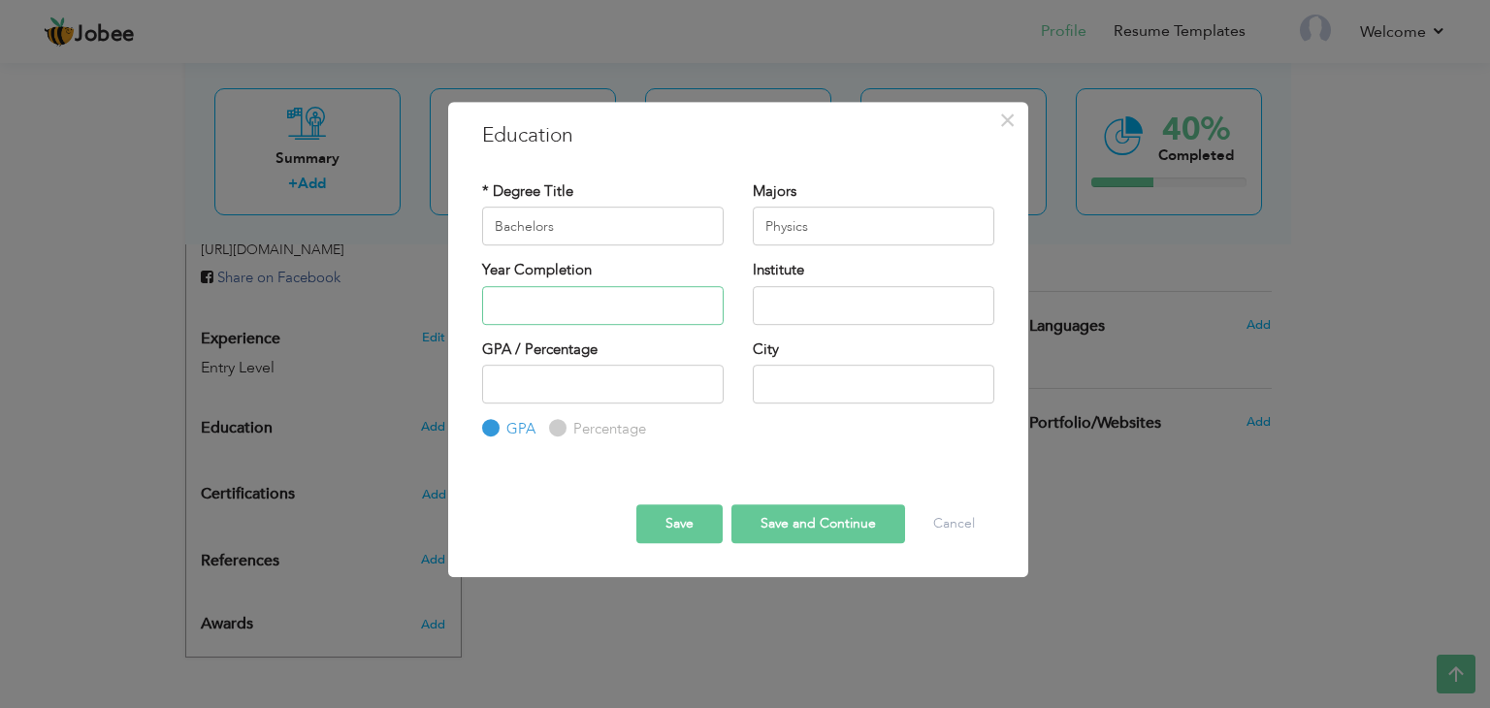
type input "2025"
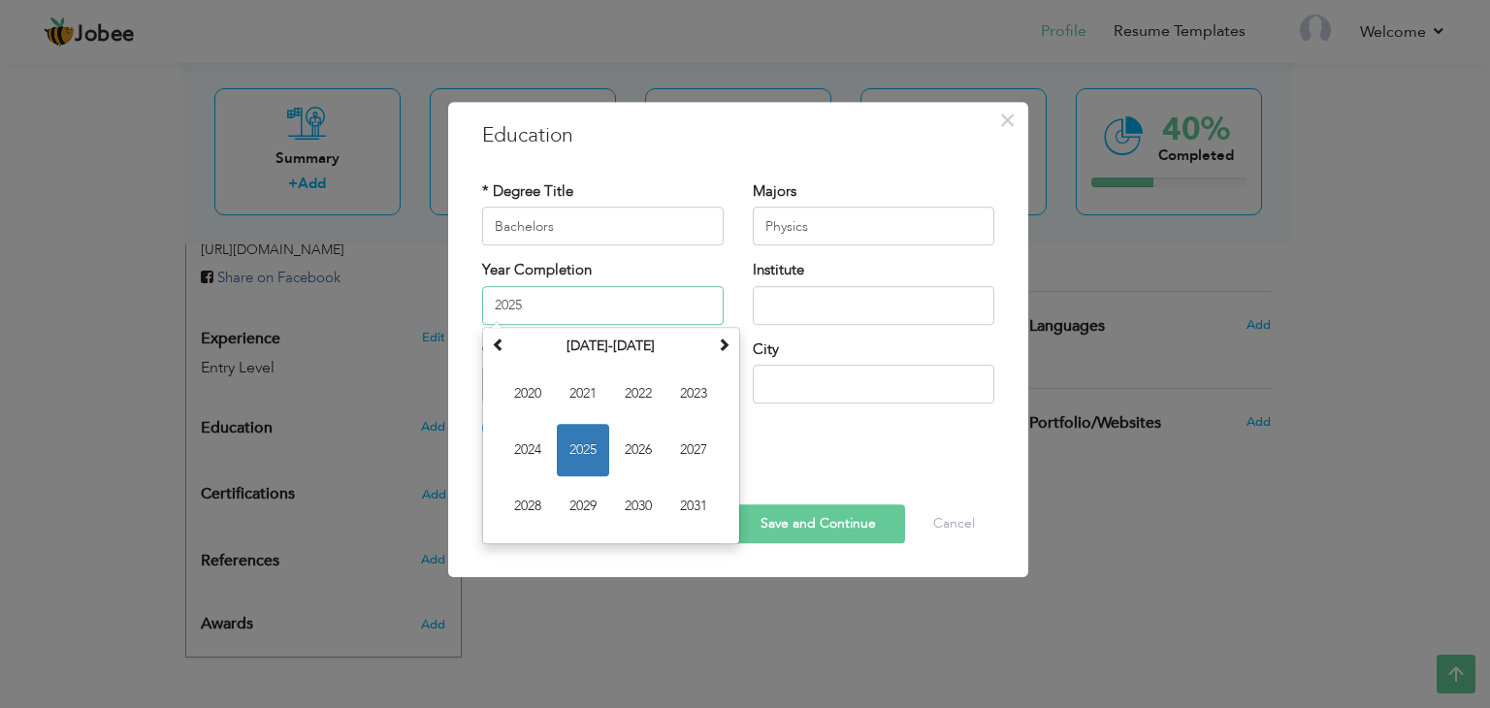
click at [679, 291] on input "2025" at bounding box center [603, 305] width 242 height 39
click at [570, 436] on span "2025" at bounding box center [583, 450] width 52 height 52
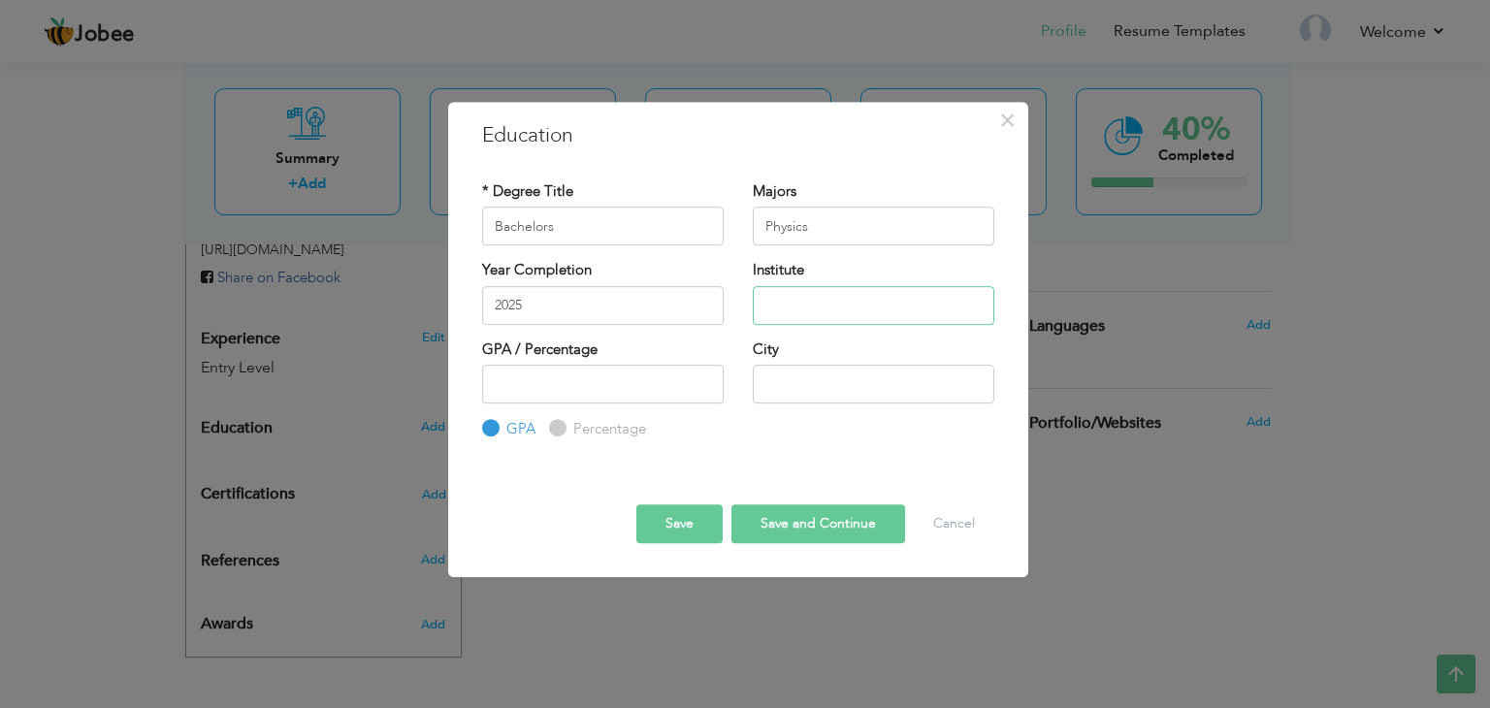
click at [854, 302] on input "text" at bounding box center [874, 305] width 242 height 39
type input "Physics"
click at [582, 378] on input "number" at bounding box center [603, 384] width 242 height 39
type input "3.77"
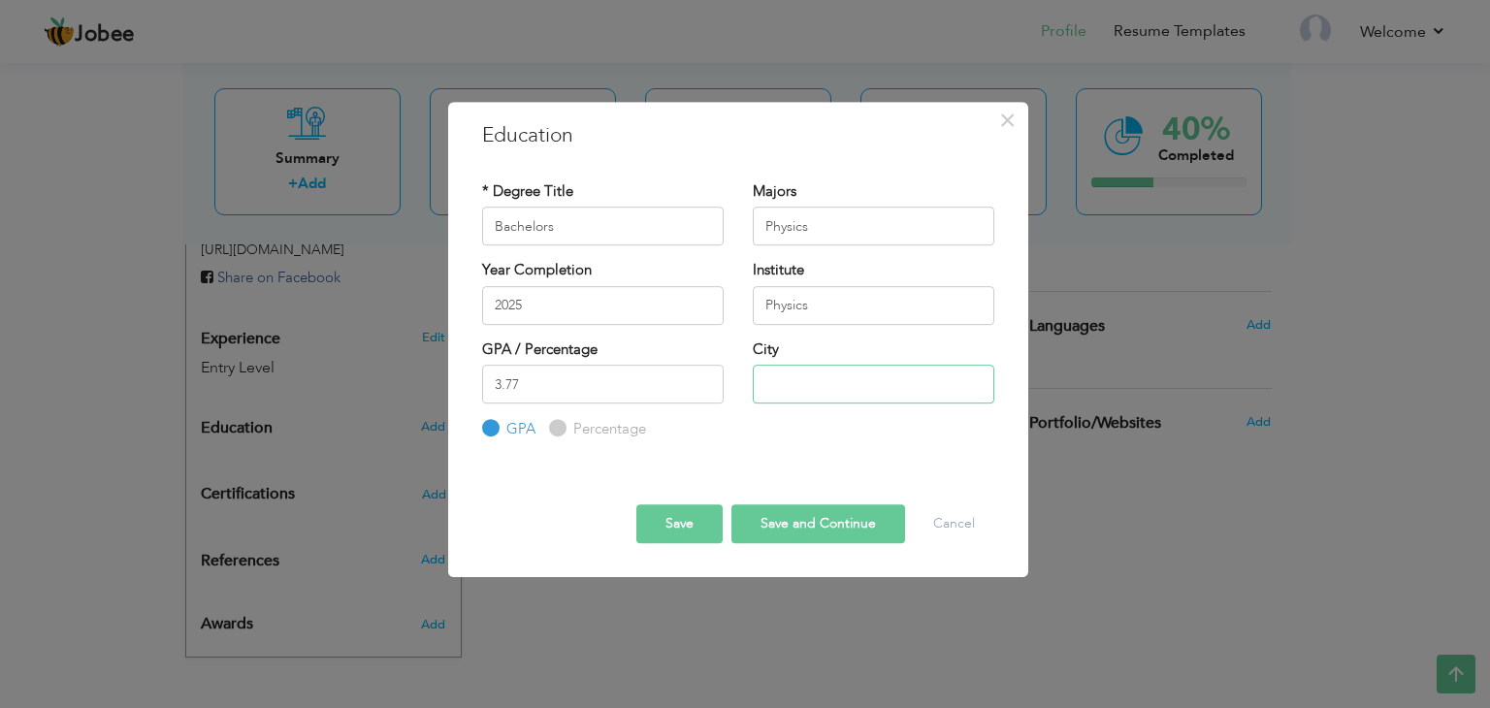
click at [876, 396] on input "text" at bounding box center [874, 384] width 242 height 39
type input "Multan"
click at [531, 369] on input "3.77" at bounding box center [603, 384] width 242 height 39
click at [795, 459] on div "Save Save and Continue Delete Cancel" at bounding box center [738, 507] width 541 height 102
click at [819, 522] on button "Save and Continue" at bounding box center [818, 523] width 174 height 39
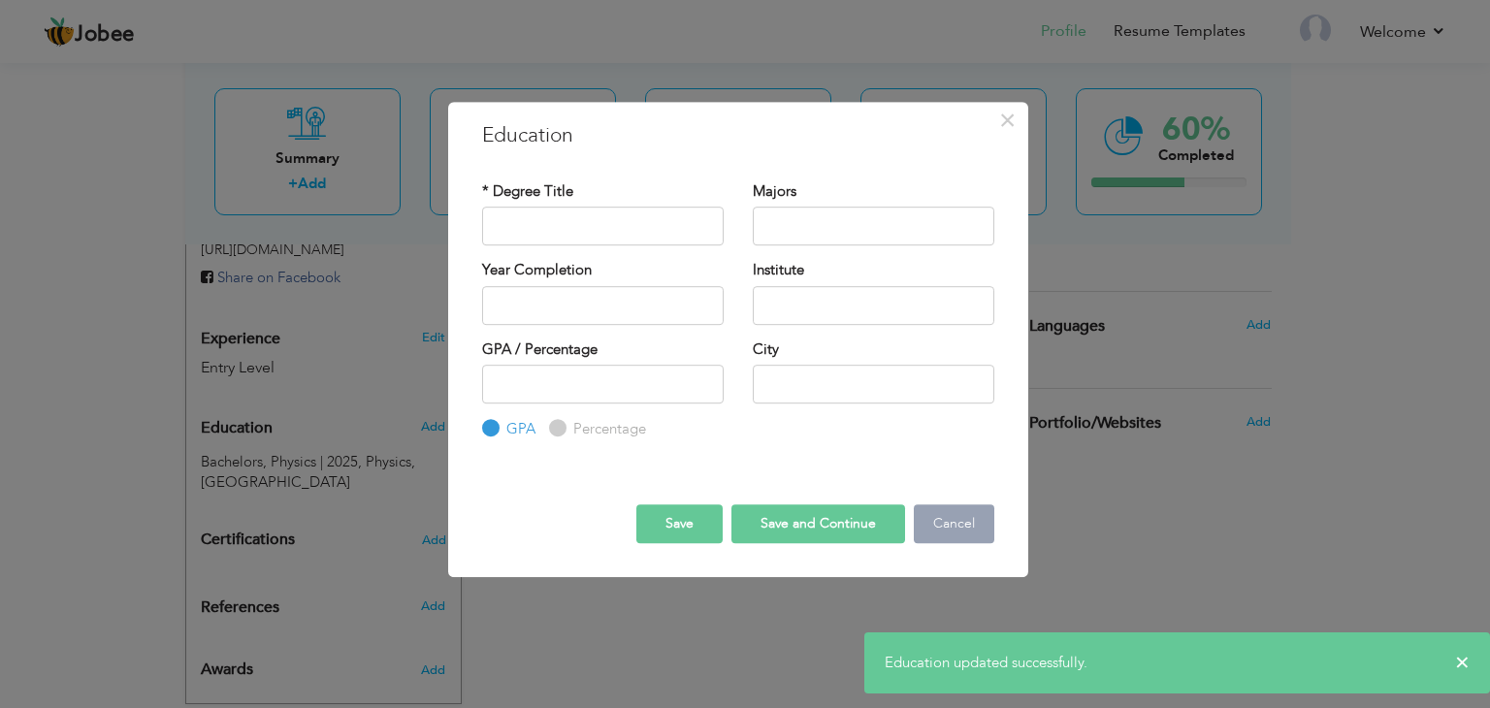
click at [962, 528] on button "Cancel" at bounding box center [954, 523] width 81 height 39
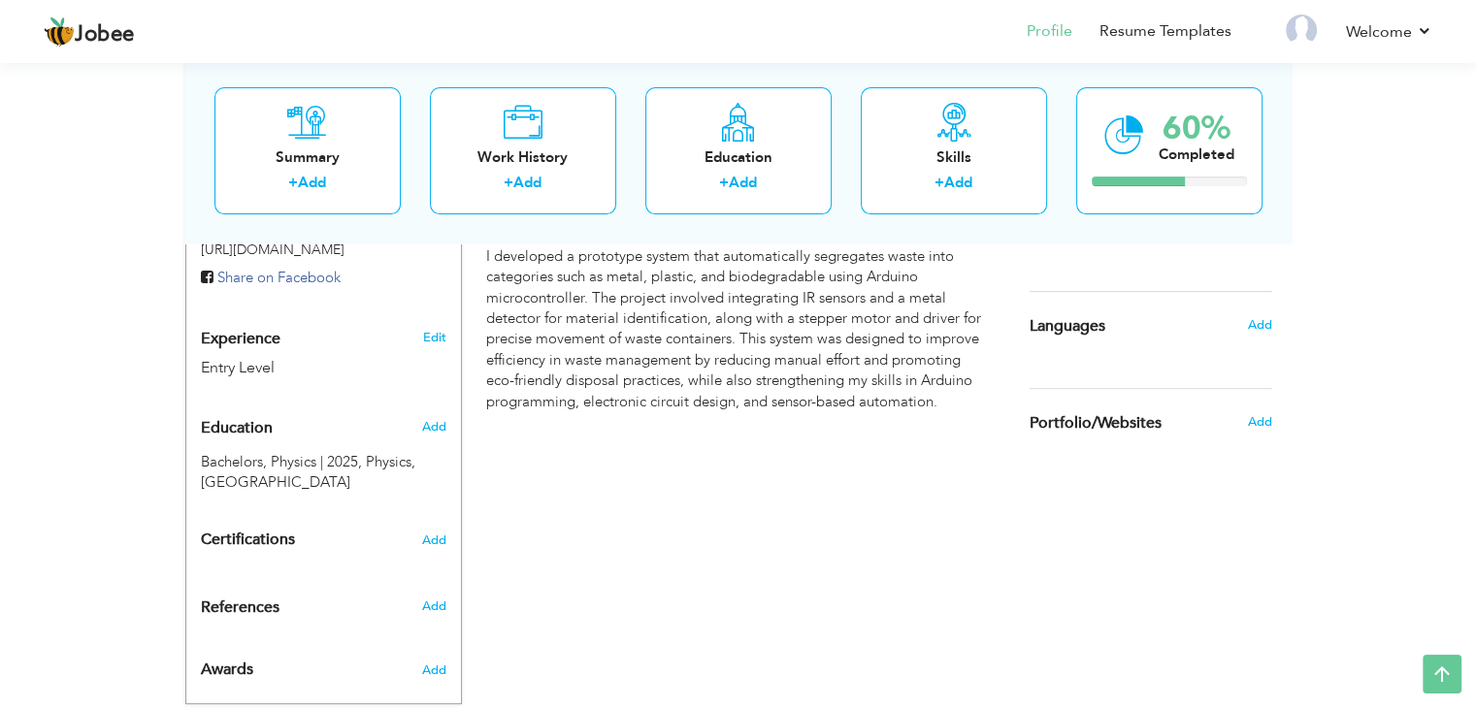
click at [54, 482] on div "View Resume Export PDF Profile Summary Public Link Experience Education Awards …" at bounding box center [738, 98] width 1476 height 1314
click at [435, 540] on span "Add" at bounding box center [433, 541] width 25 height 14
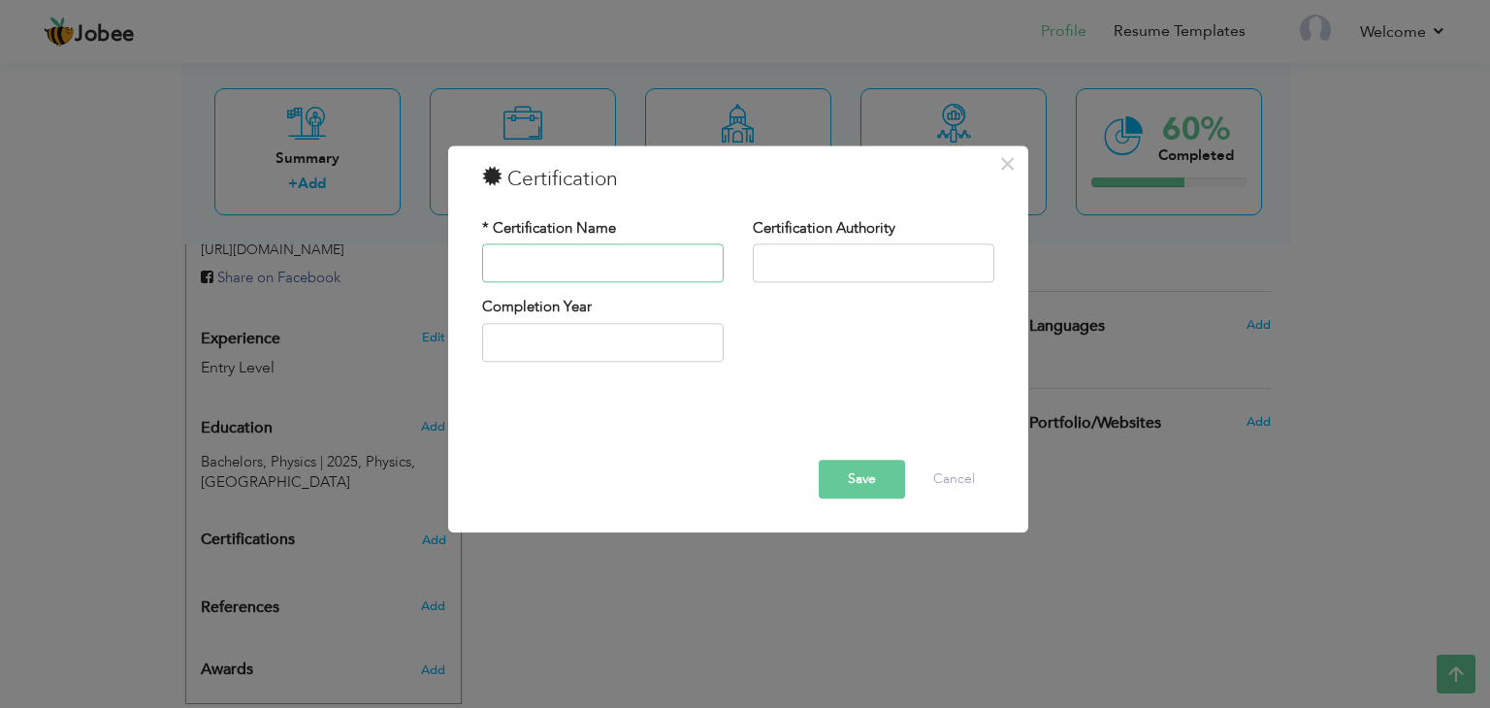
click at [637, 276] on input "text" at bounding box center [603, 263] width 242 height 39
click at [605, 276] on input "text" at bounding box center [603, 263] width 242 height 39
click at [850, 269] on input "text" at bounding box center [874, 263] width 242 height 39
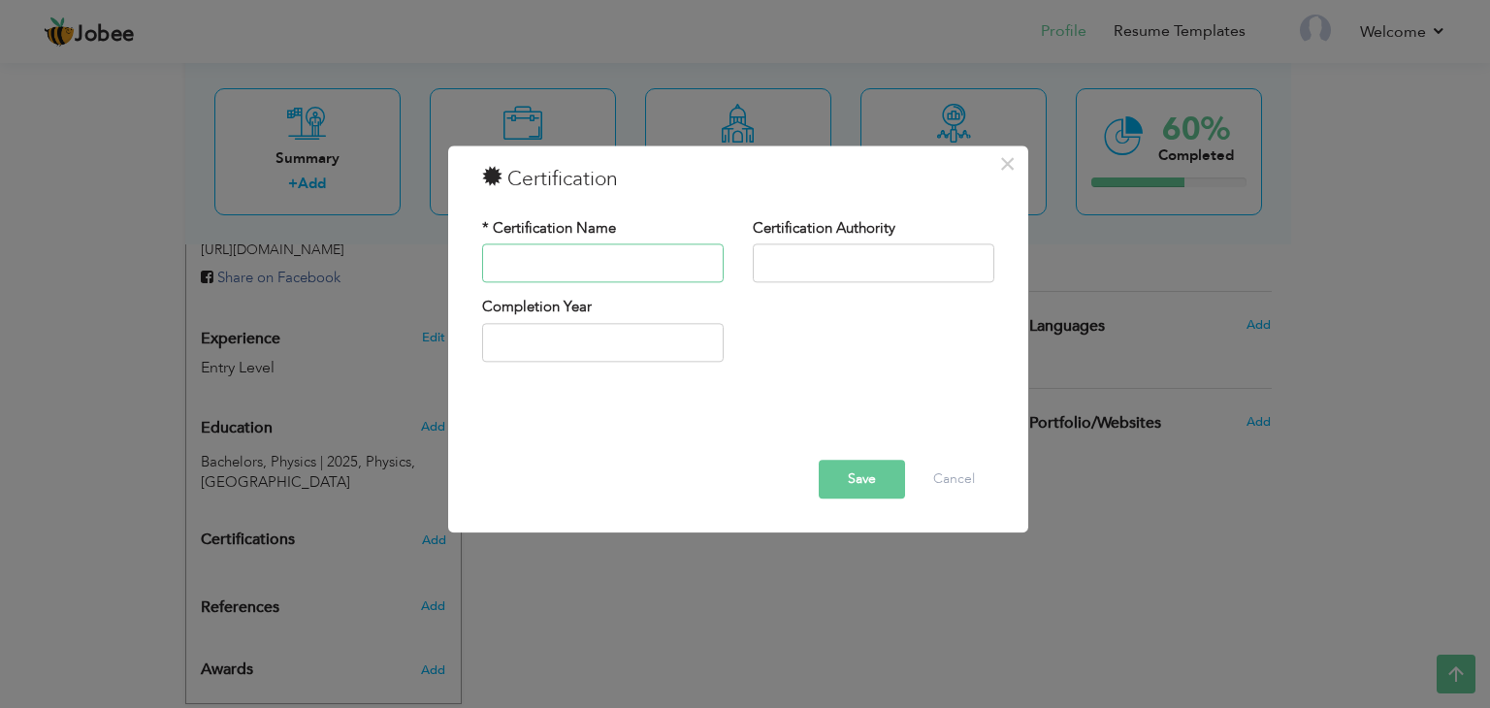
click at [669, 271] on input "text" at bounding box center [603, 263] width 242 height 39
click at [813, 267] on input "text" at bounding box center [874, 263] width 242 height 39
click at [625, 265] on input "text" at bounding box center [603, 263] width 242 height 39
click at [601, 269] on input "Microsoft" at bounding box center [603, 263] width 242 height 39
type input "Microsoft Document"
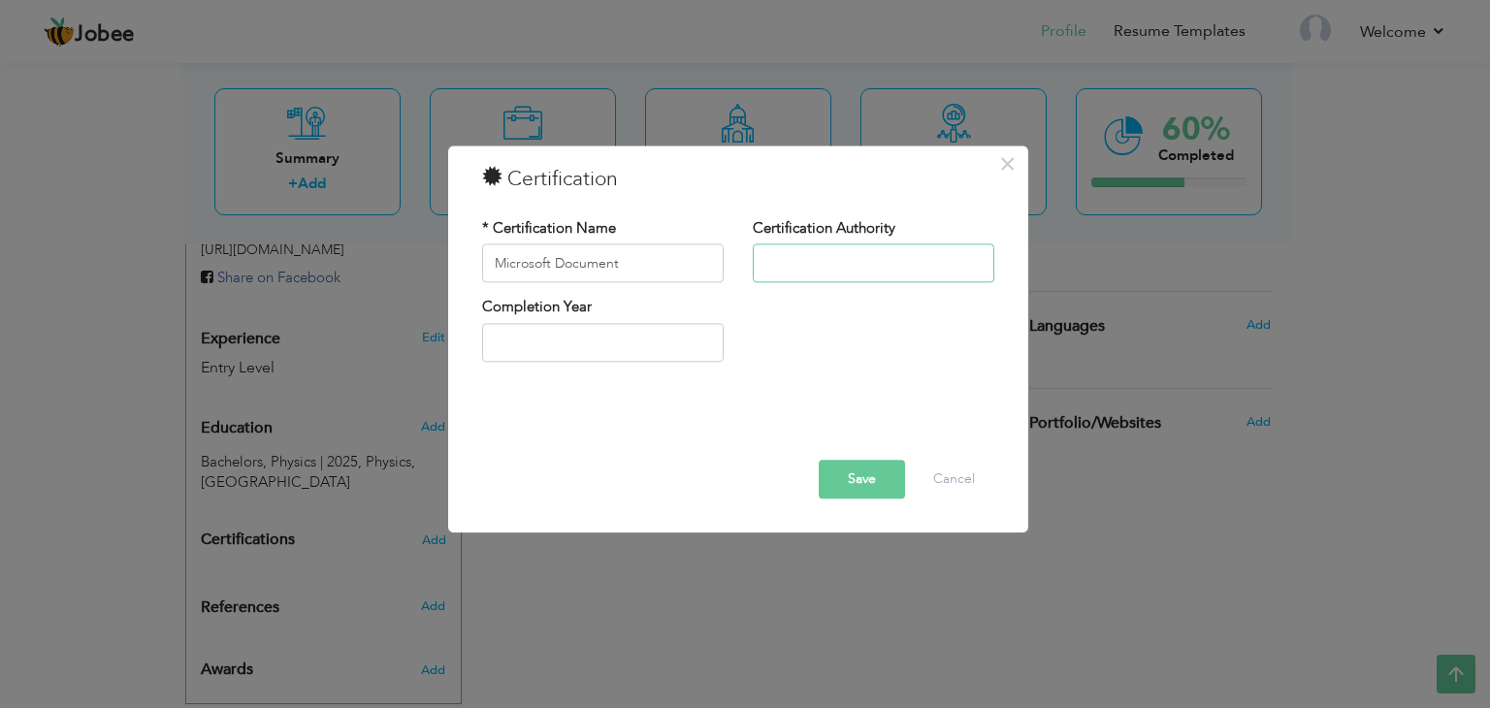
click at [794, 265] on input "text" at bounding box center [874, 263] width 242 height 39
click at [834, 261] on input "text" at bounding box center [874, 263] width 242 height 39
type input "Microsoft office"
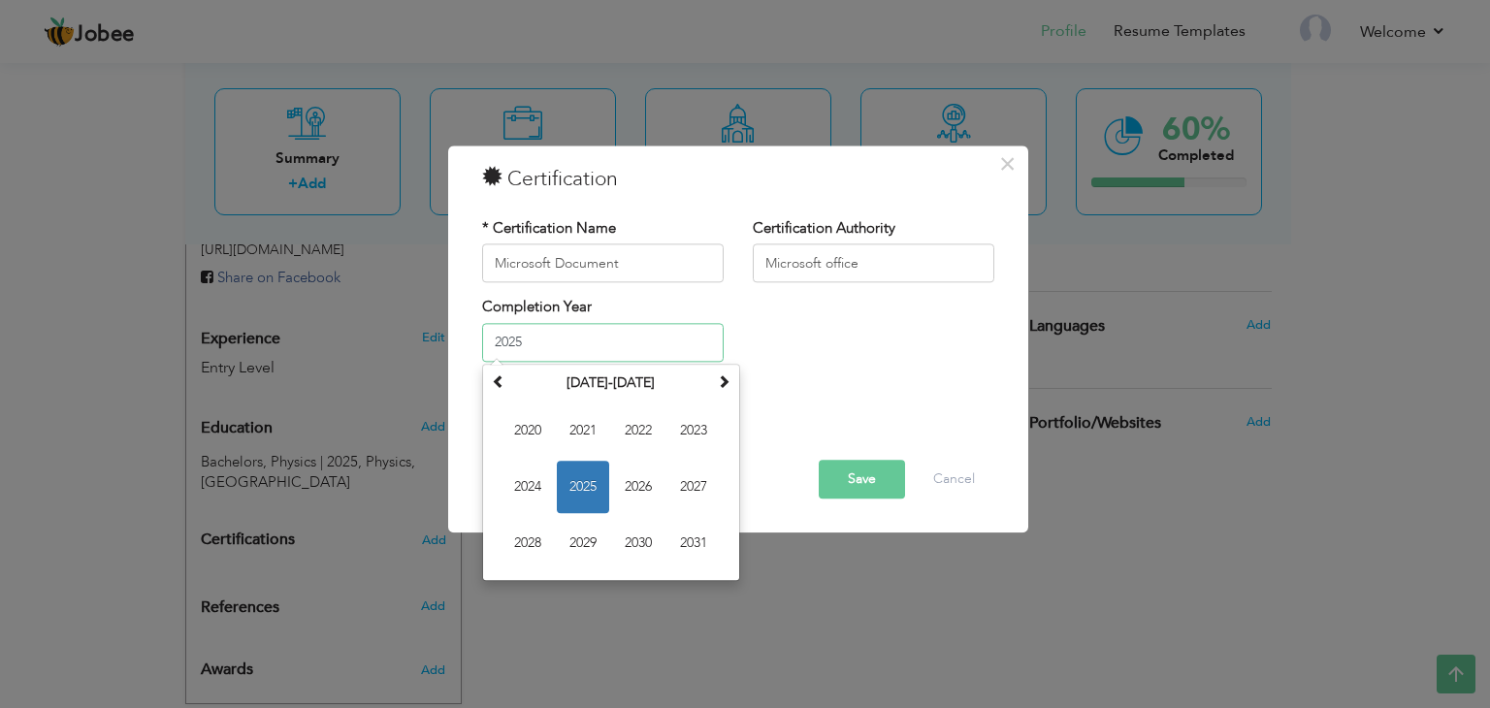
click at [531, 331] on input "2025" at bounding box center [603, 342] width 242 height 39
click at [578, 431] on span "2021" at bounding box center [583, 431] width 52 height 52
type input "2021"
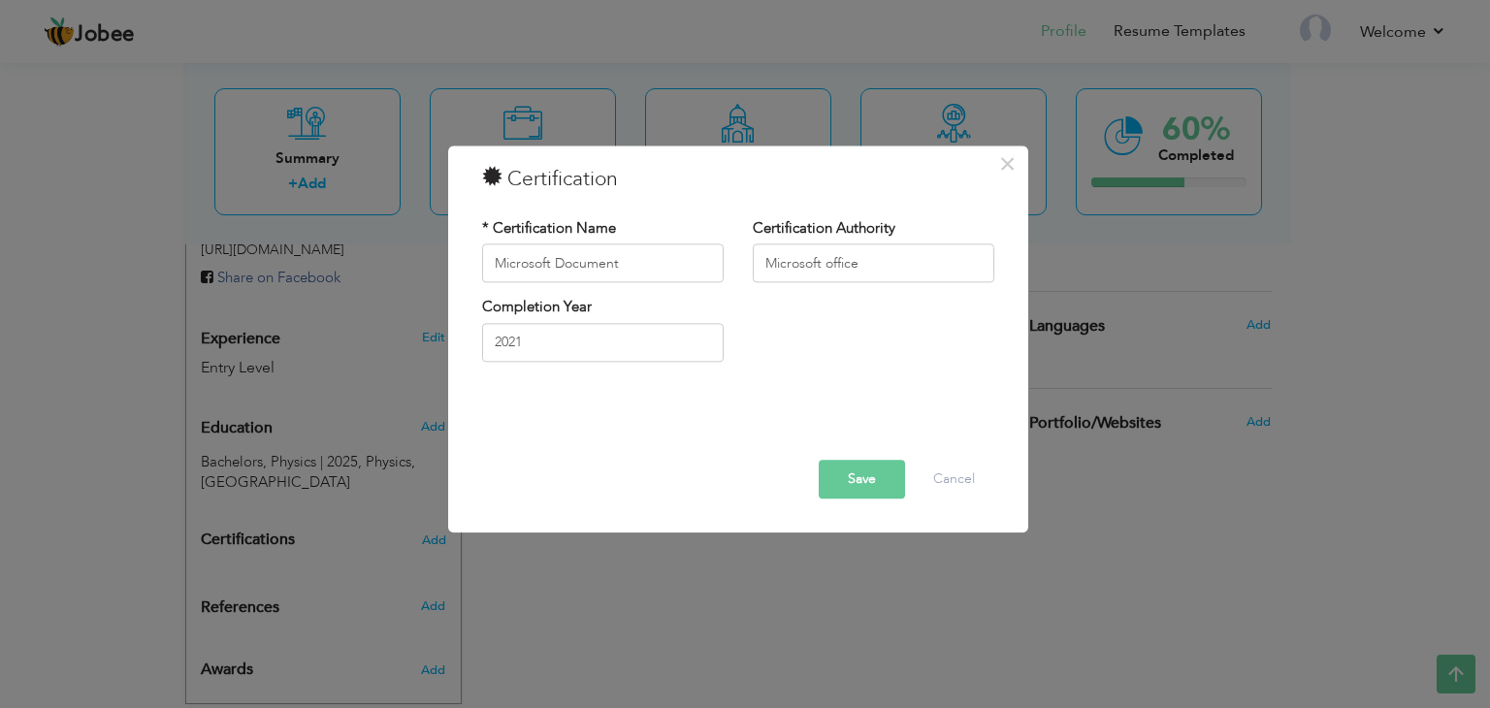
click at [873, 478] on button "Save" at bounding box center [862, 480] width 86 height 39
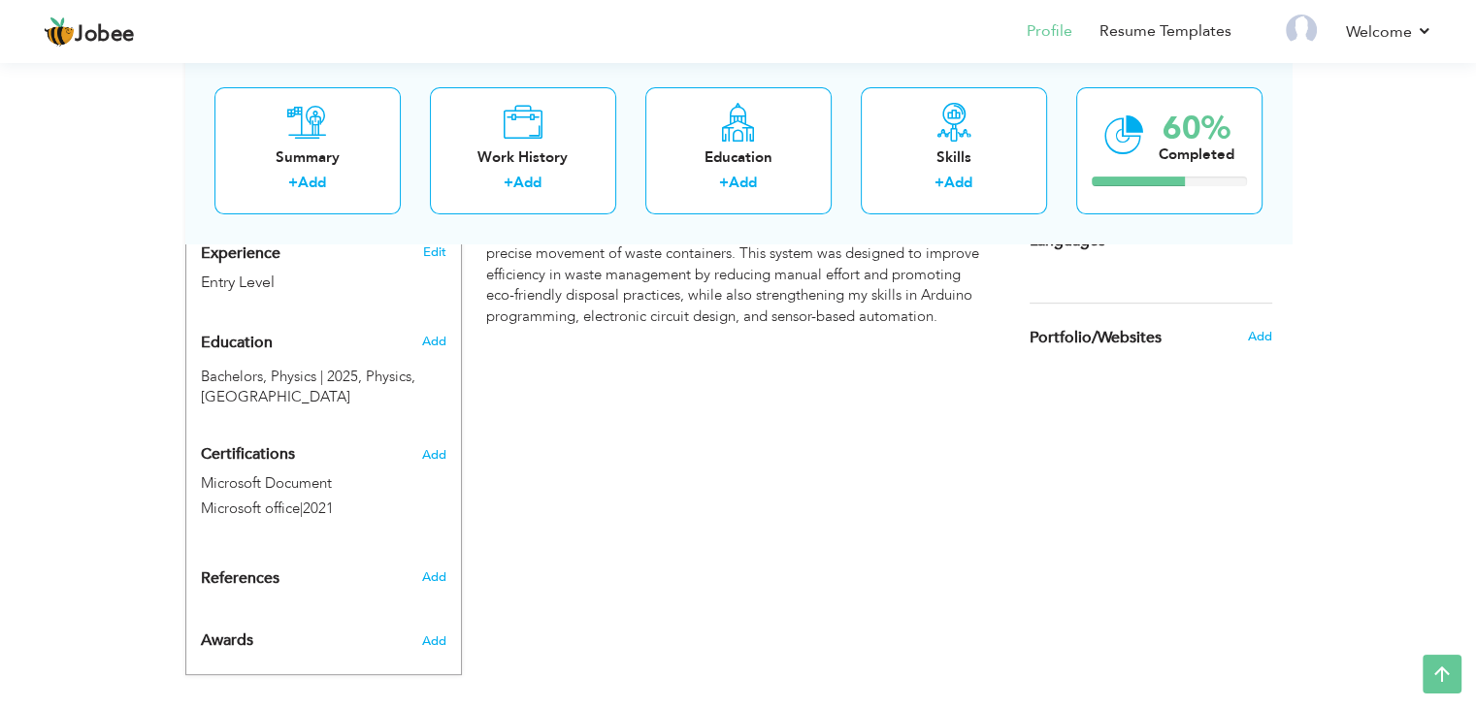
scroll to position [719, 0]
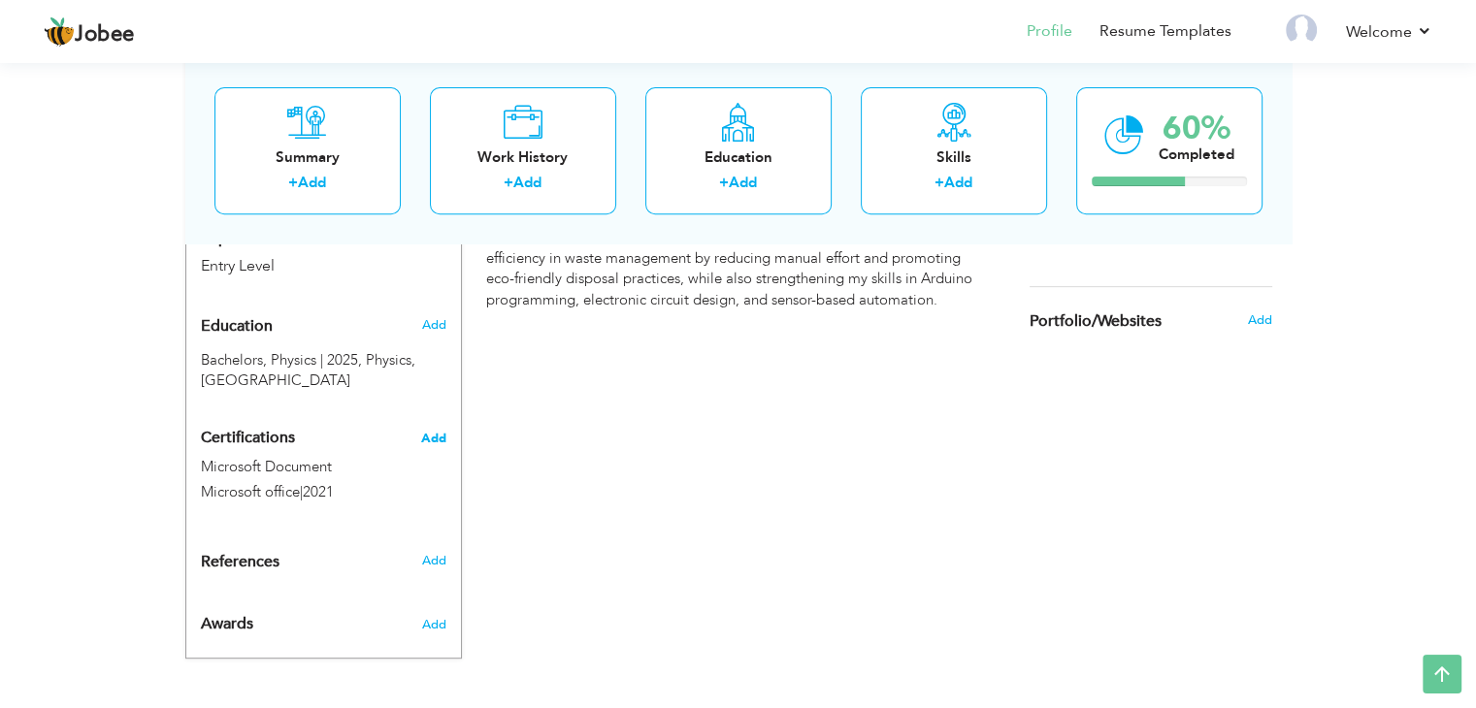
click at [429, 434] on span "Add" at bounding box center [433, 439] width 25 height 14
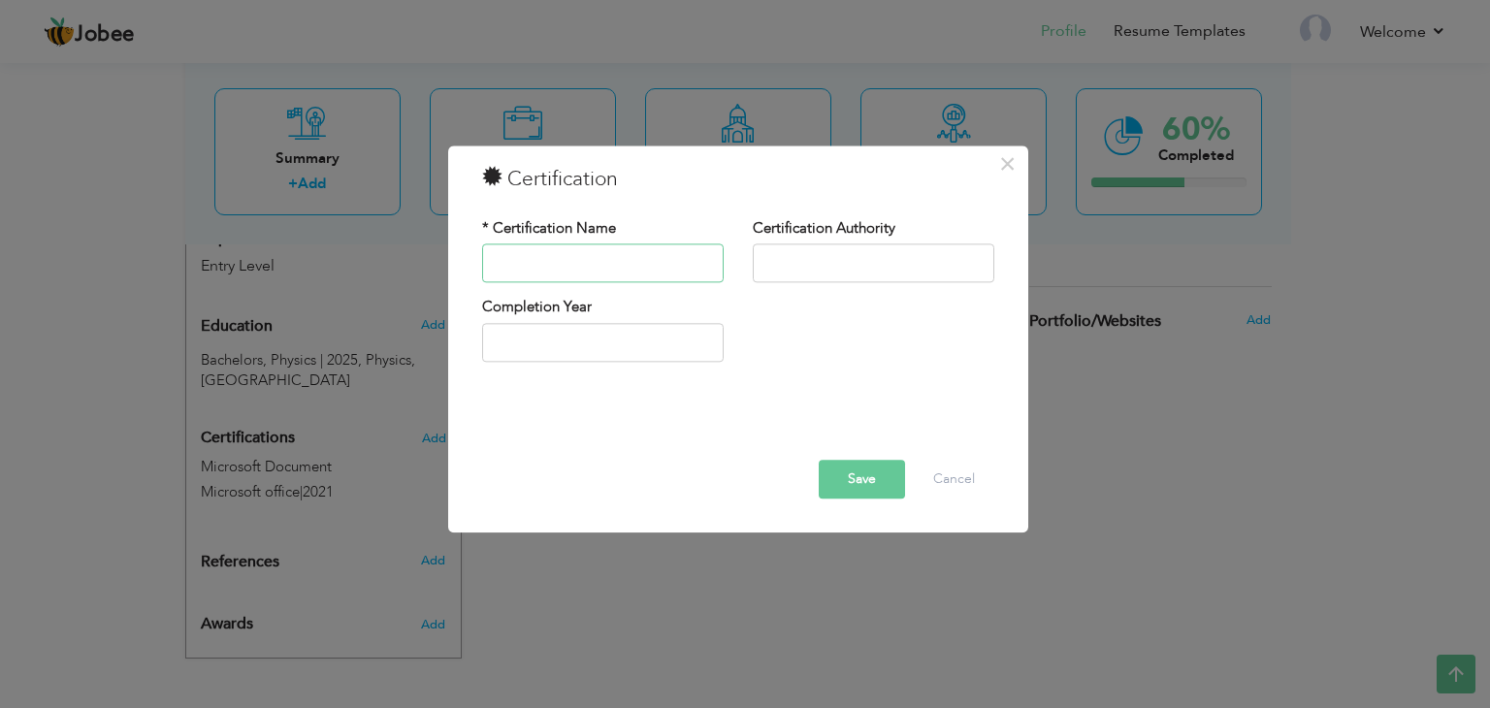
click at [630, 256] on input "text" at bounding box center [603, 263] width 242 height 39
type input "Graphic Designing"
click at [823, 258] on input "text" at bounding box center [874, 263] width 242 height 39
type input "y"
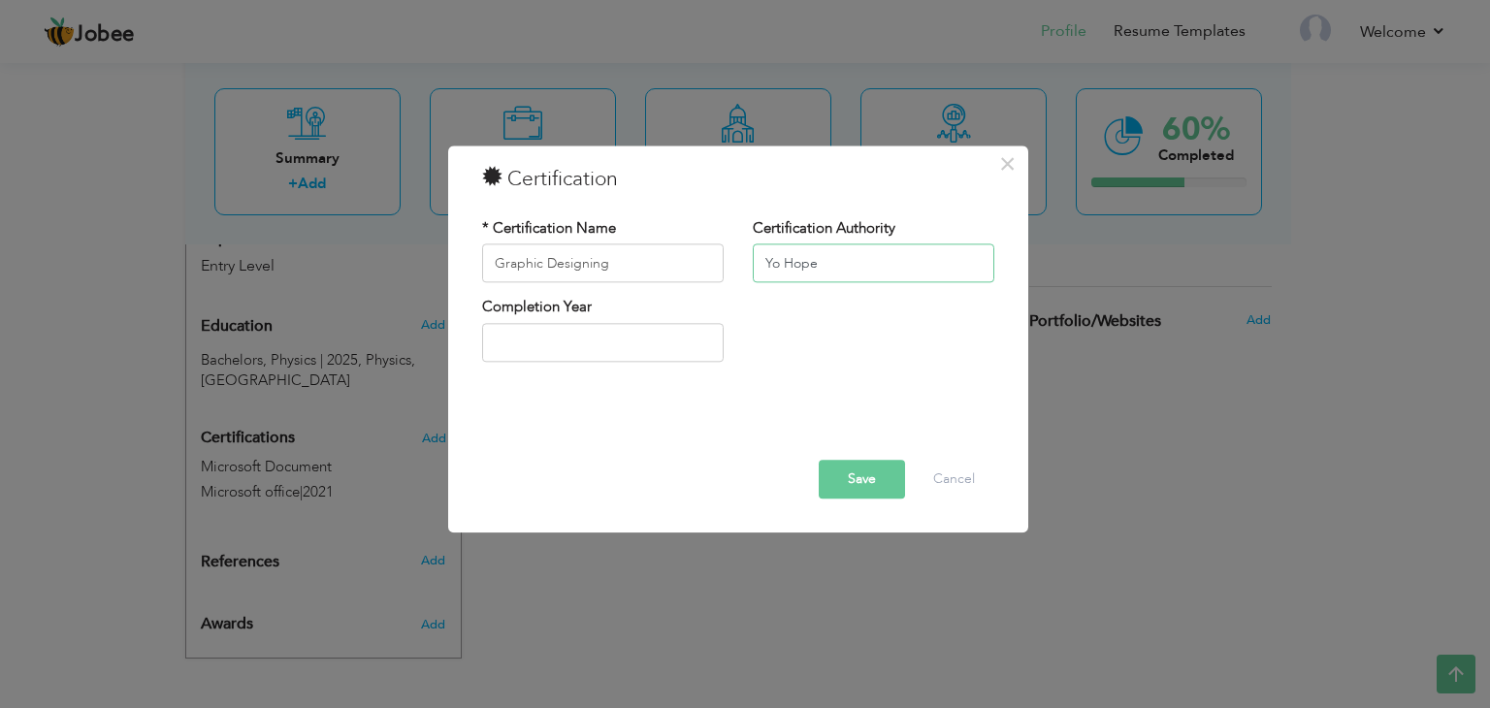
type input "Yo Hope"
click at [595, 340] on input "text" at bounding box center [603, 342] width 242 height 39
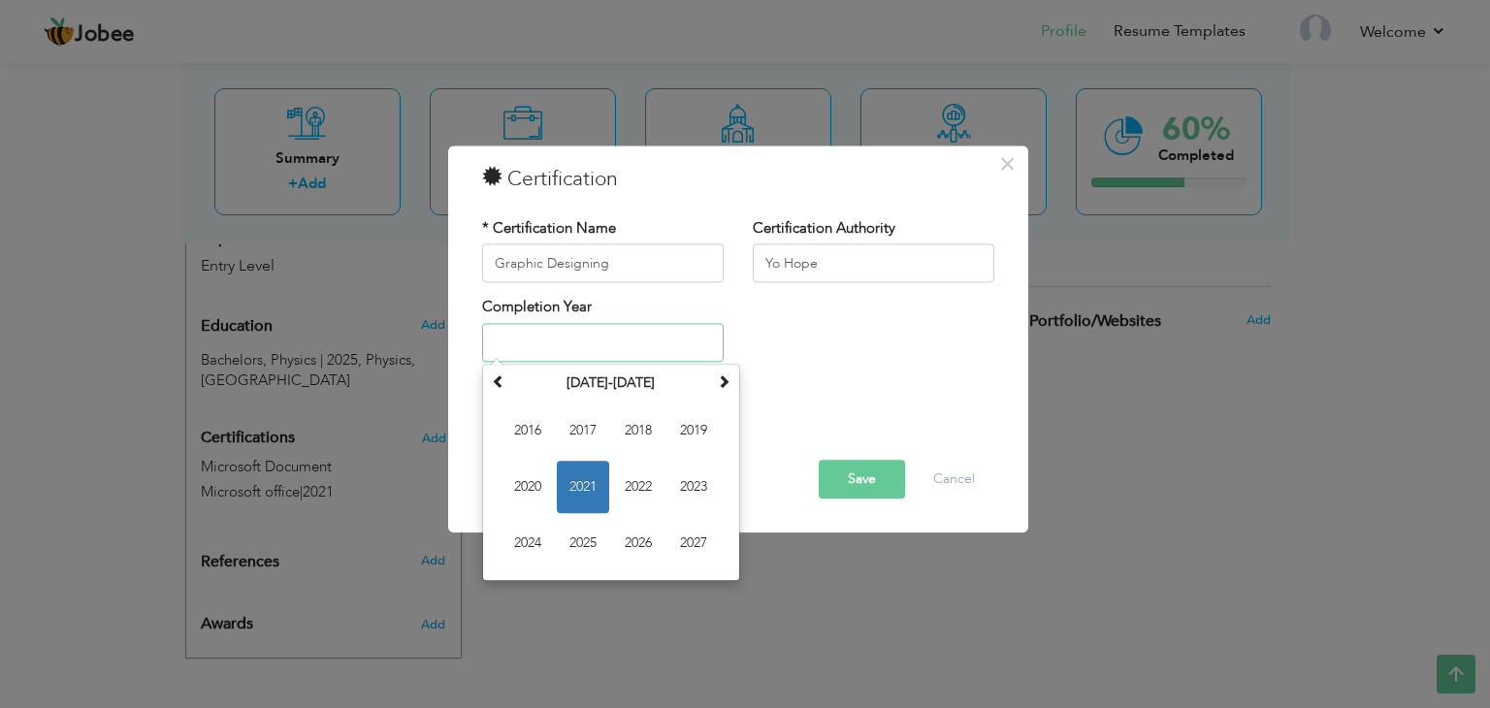
click at [590, 478] on span "2021" at bounding box center [583, 487] width 52 height 52
type input "2021"
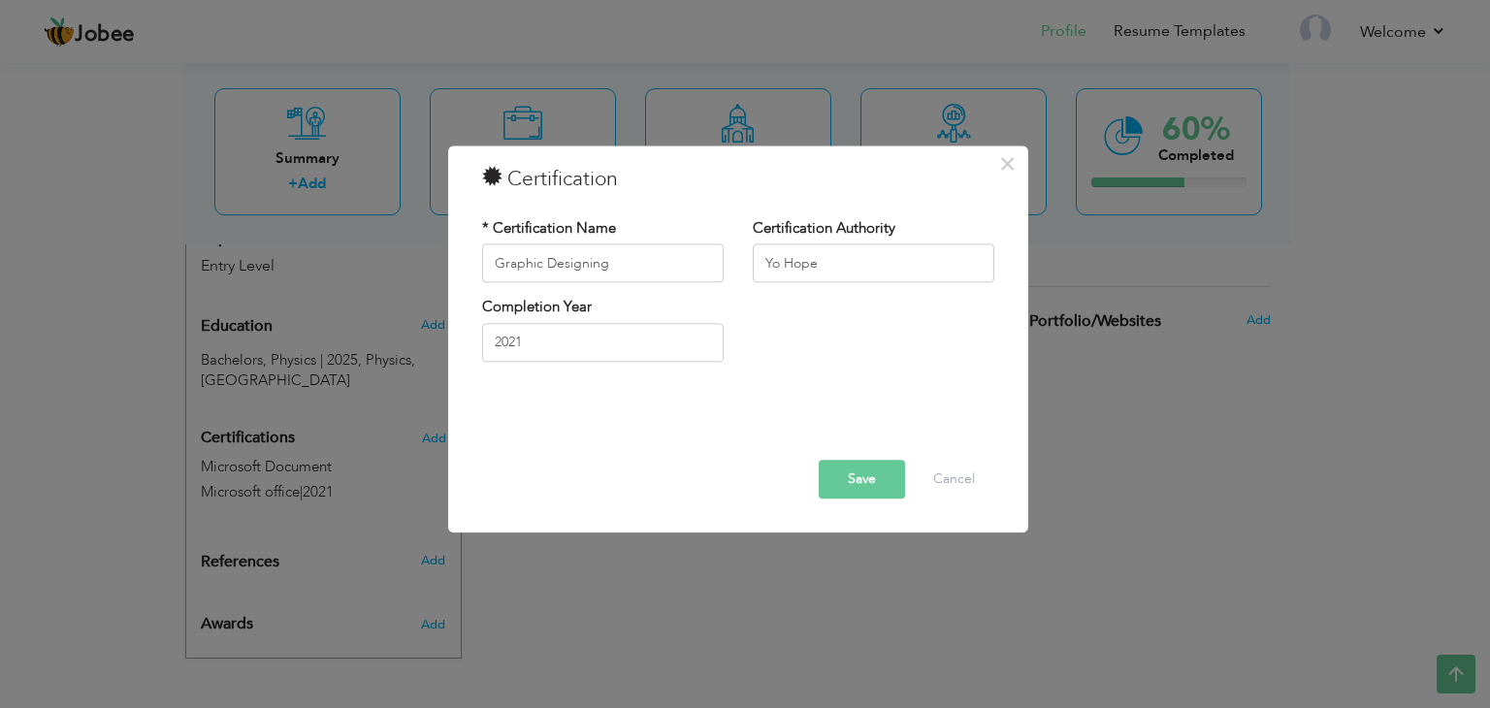
click at [874, 480] on button "Save" at bounding box center [862, 480] width 86 height 39
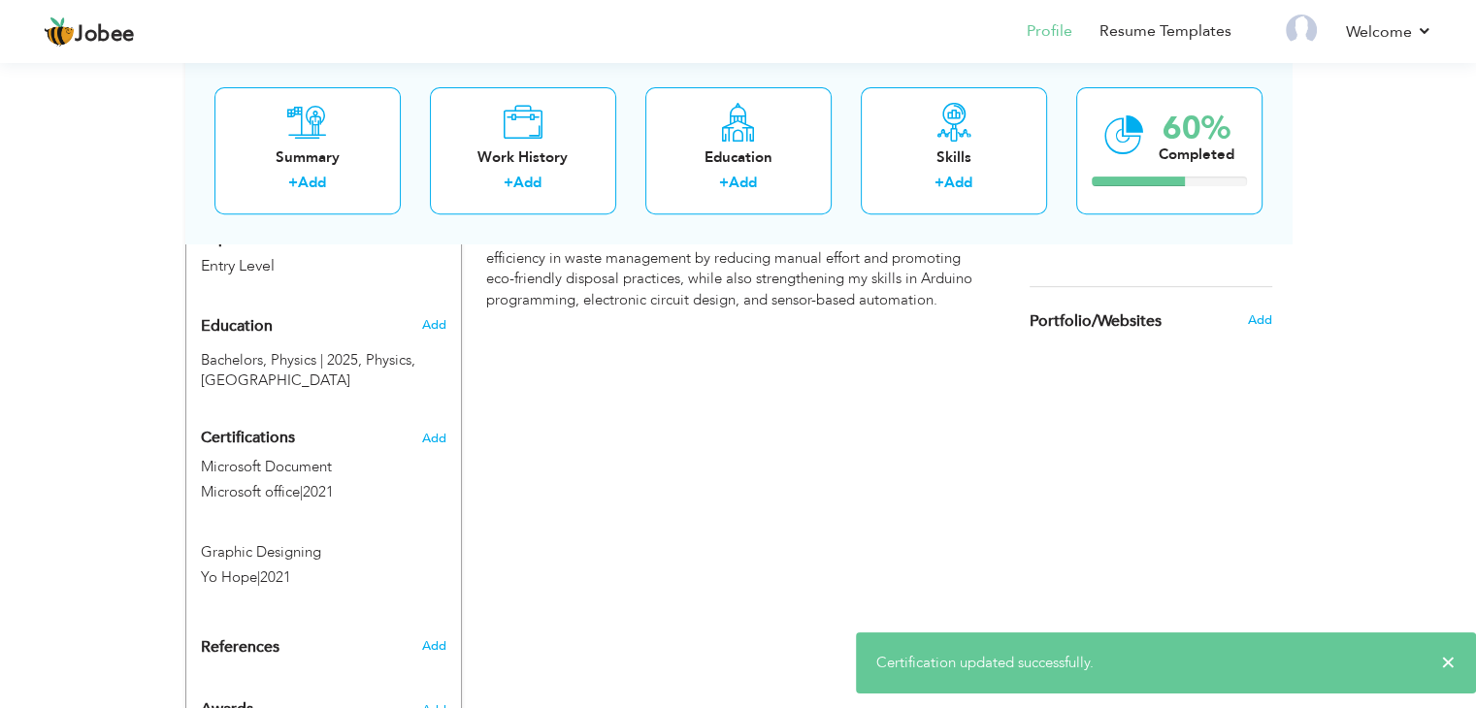
click at [600, 532] on div "CV Import Profile Strength 0% Select an Item from right menu Work History * Job…" at bounding box center [738, 194] width 553 height 1094
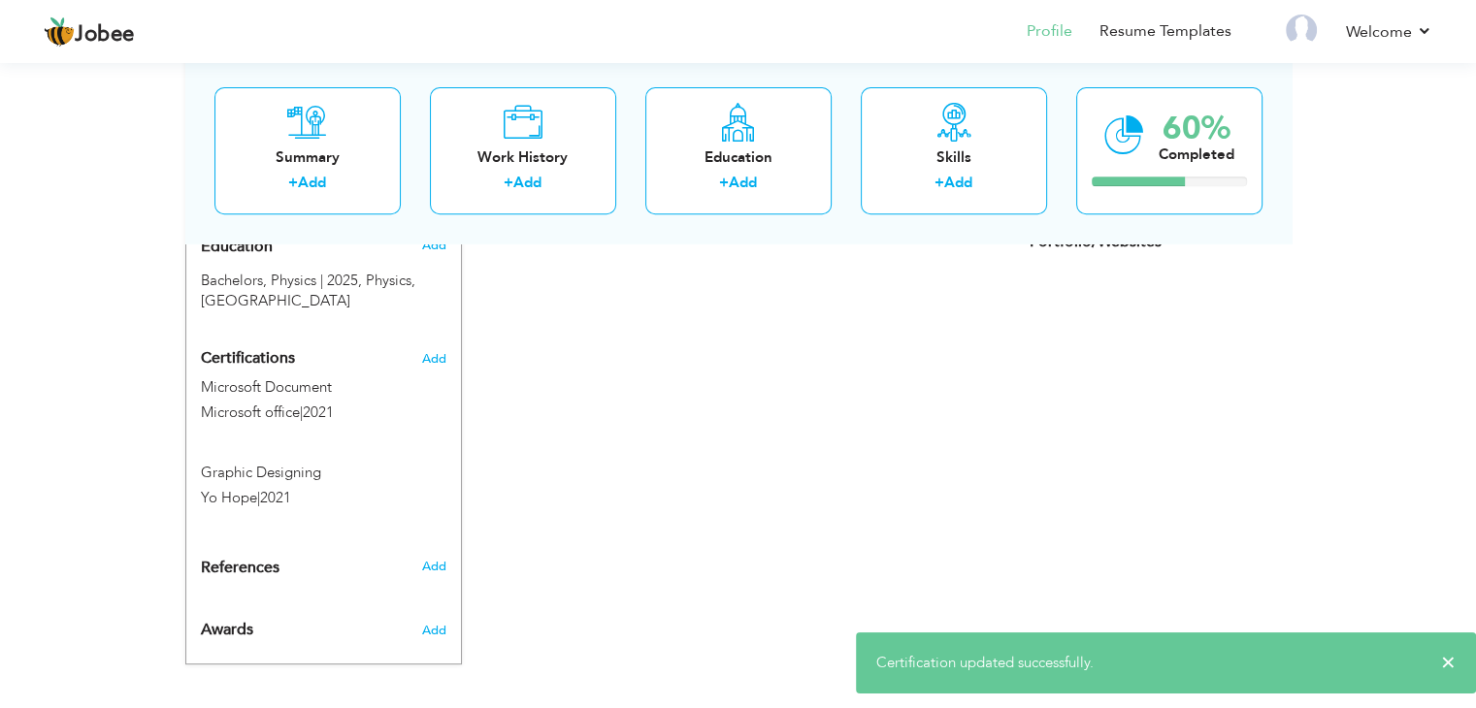
scroll to position [804, 0]
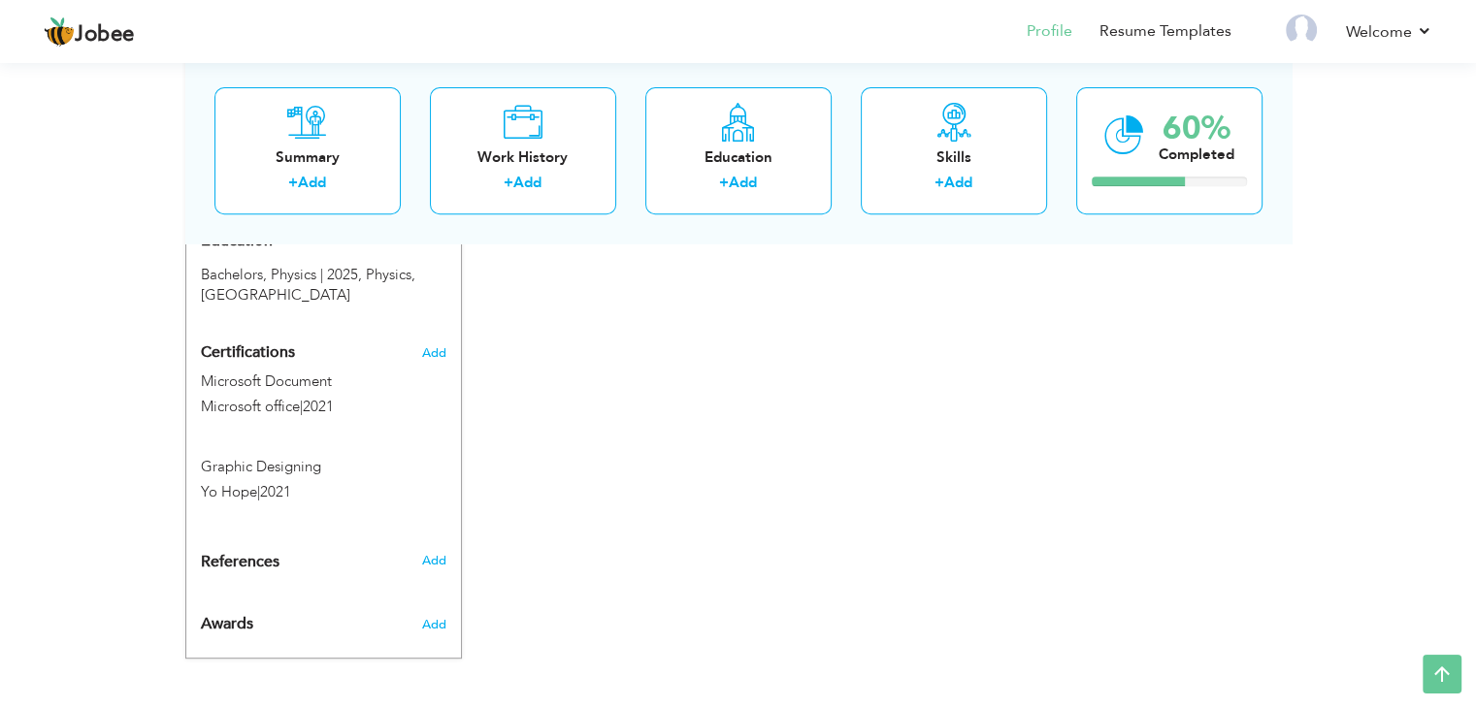
click at [608, 510] on div "CV Import Profile Strength 0% Select an Item from right menu Work History * Job…" at bounding box center [738, 109] width 553 height 1094
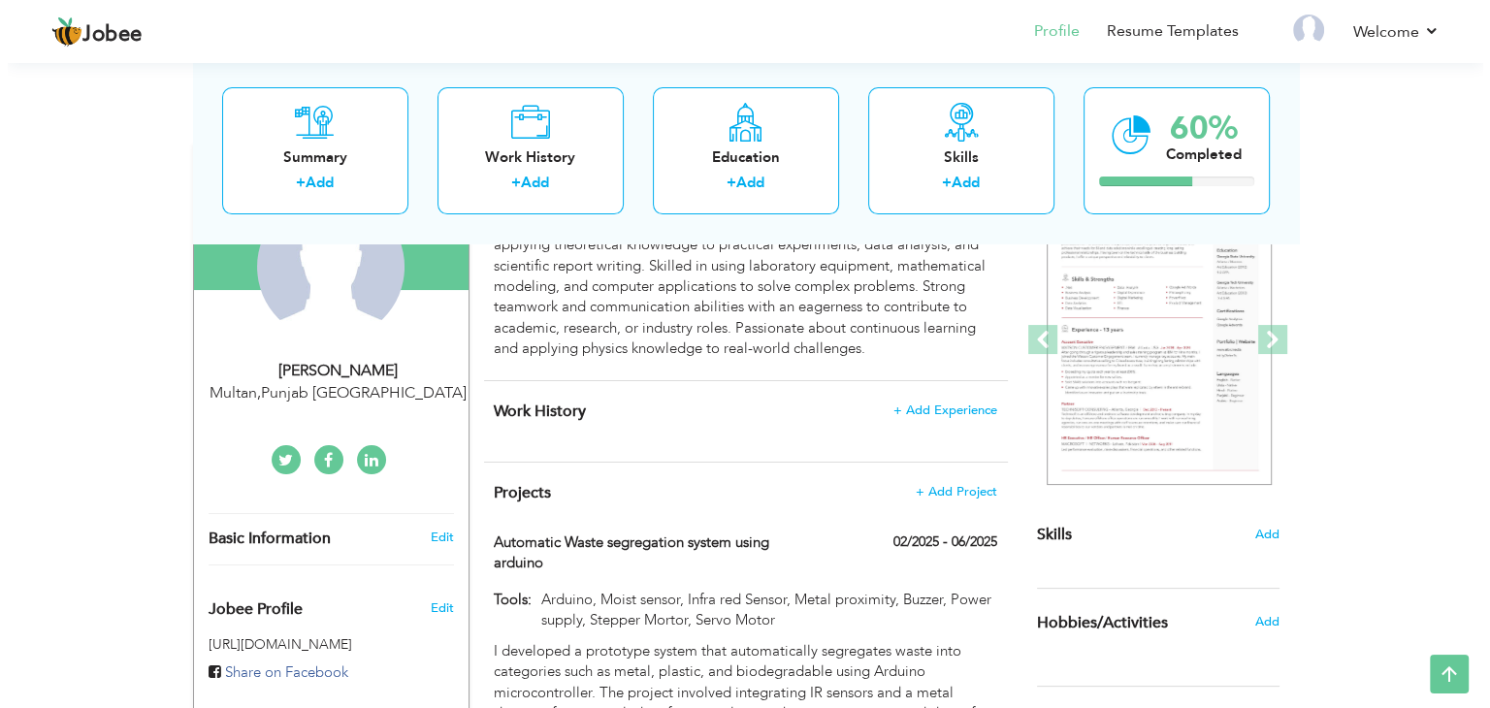
scroll to position [145, 0]
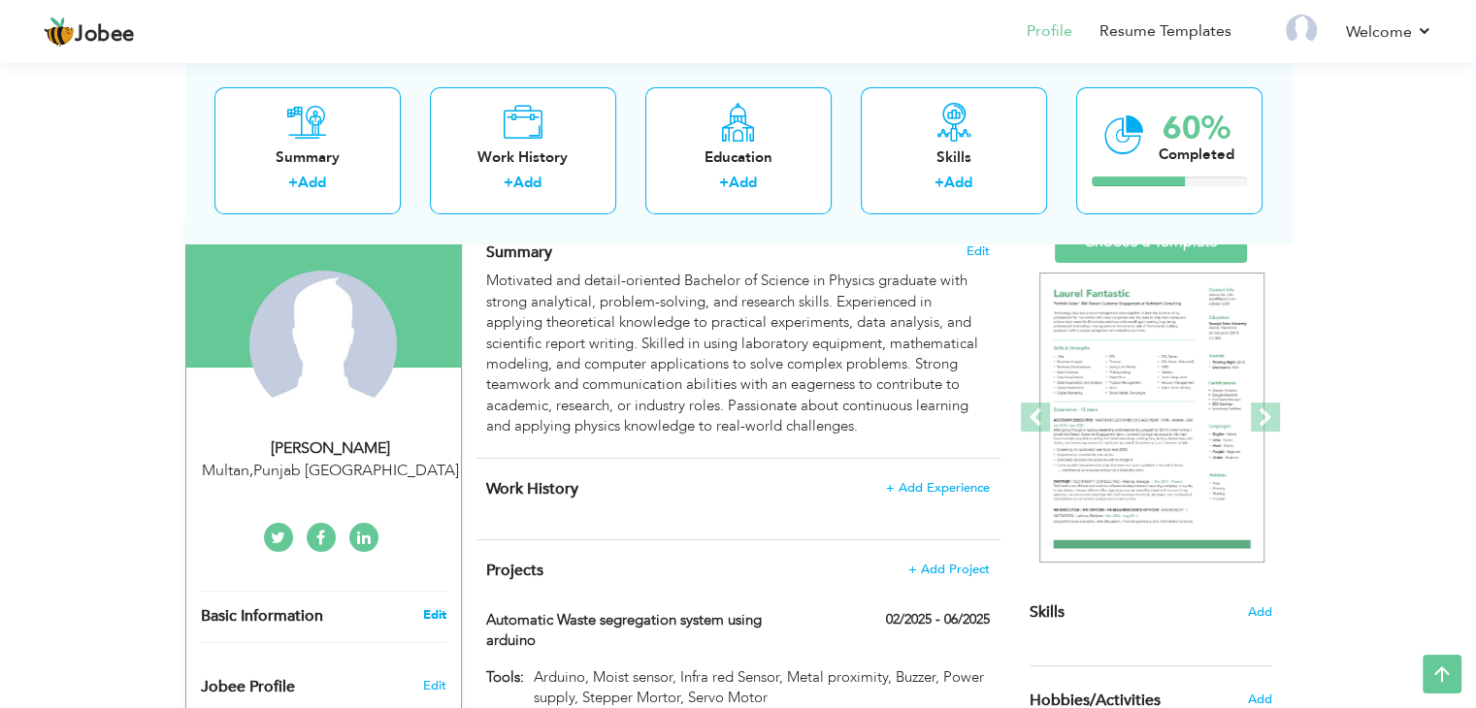
click at [431, 610] on link "Edit" at bounding box center [433, 614] width 23 height 17
type input "Nabiha"
type input "[PERSON_NAME]"
type input "03094065689"
select select "number:166"
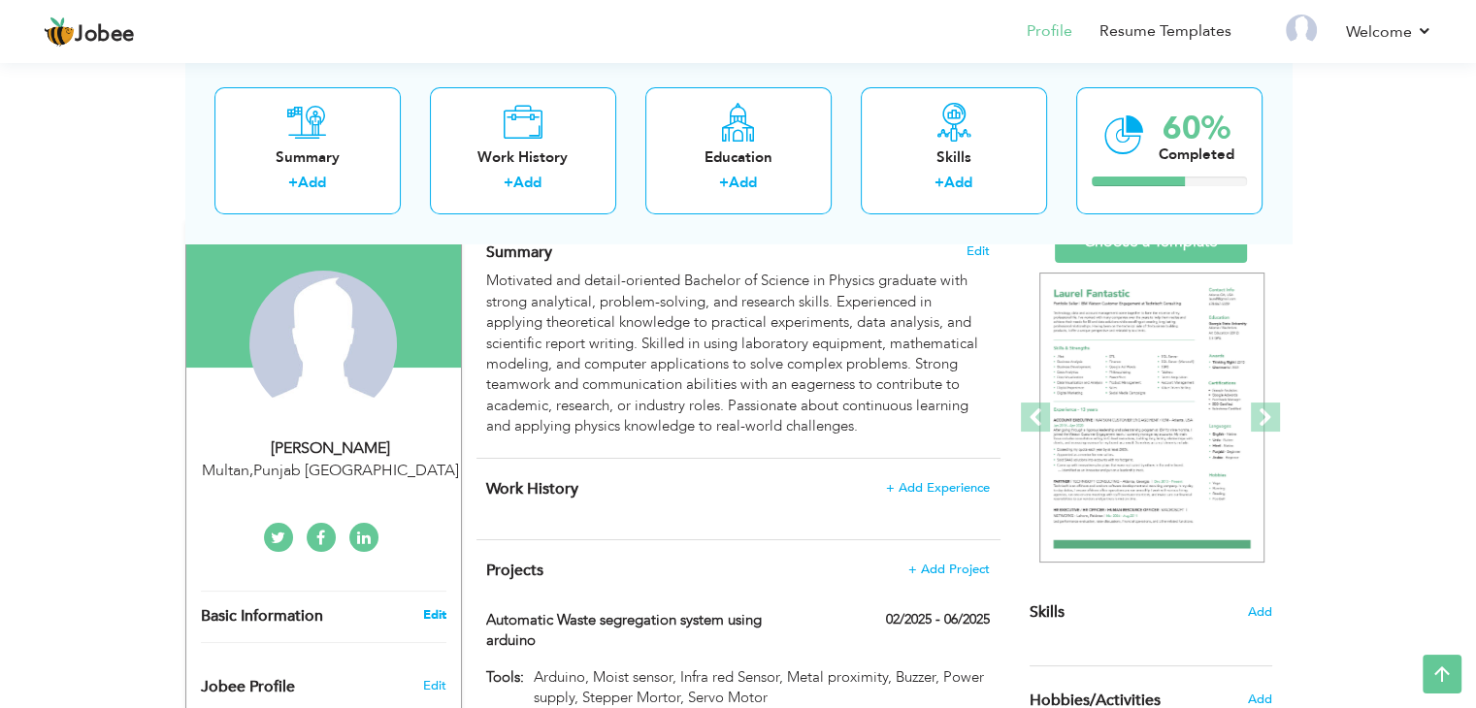
type input "[GEOGRAPHIC_DATA]"
type input "Multan"
select select "number:1"
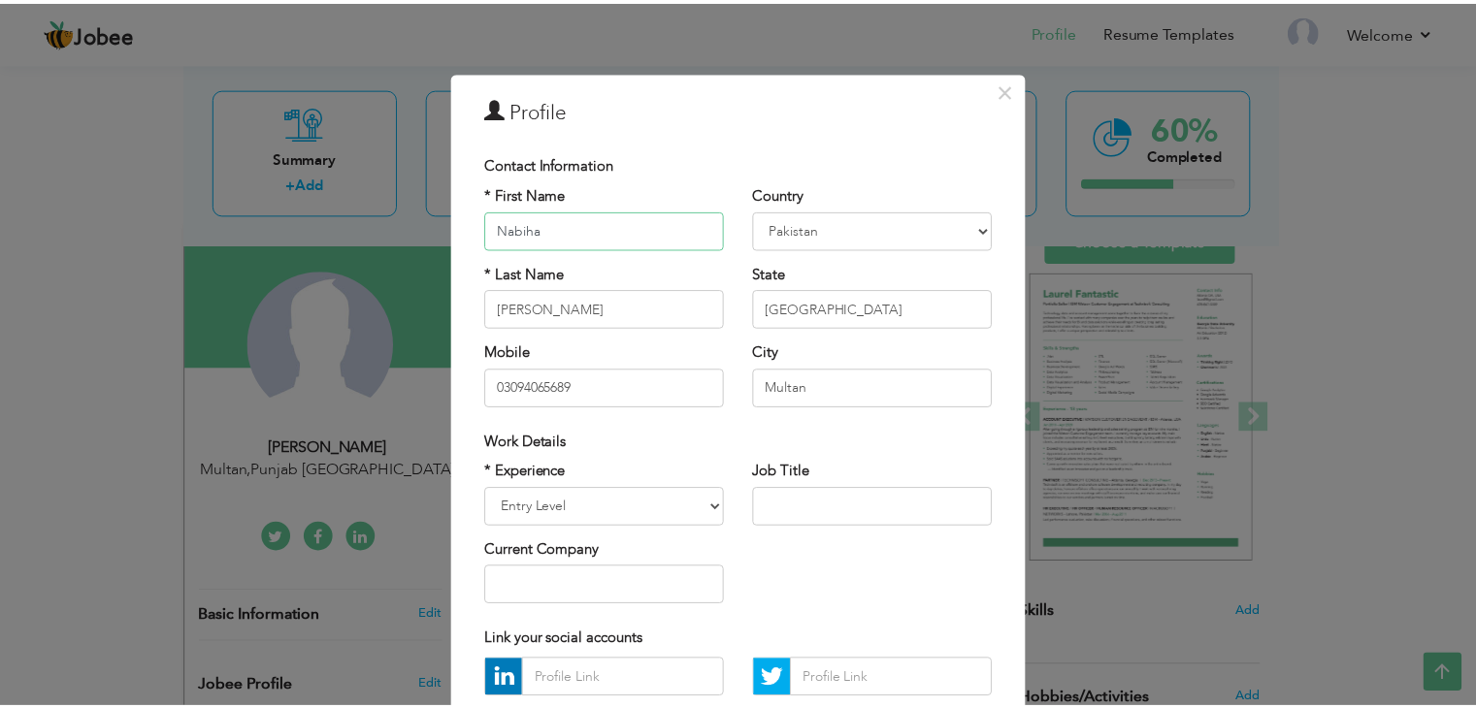
scroll to position [176, 0]
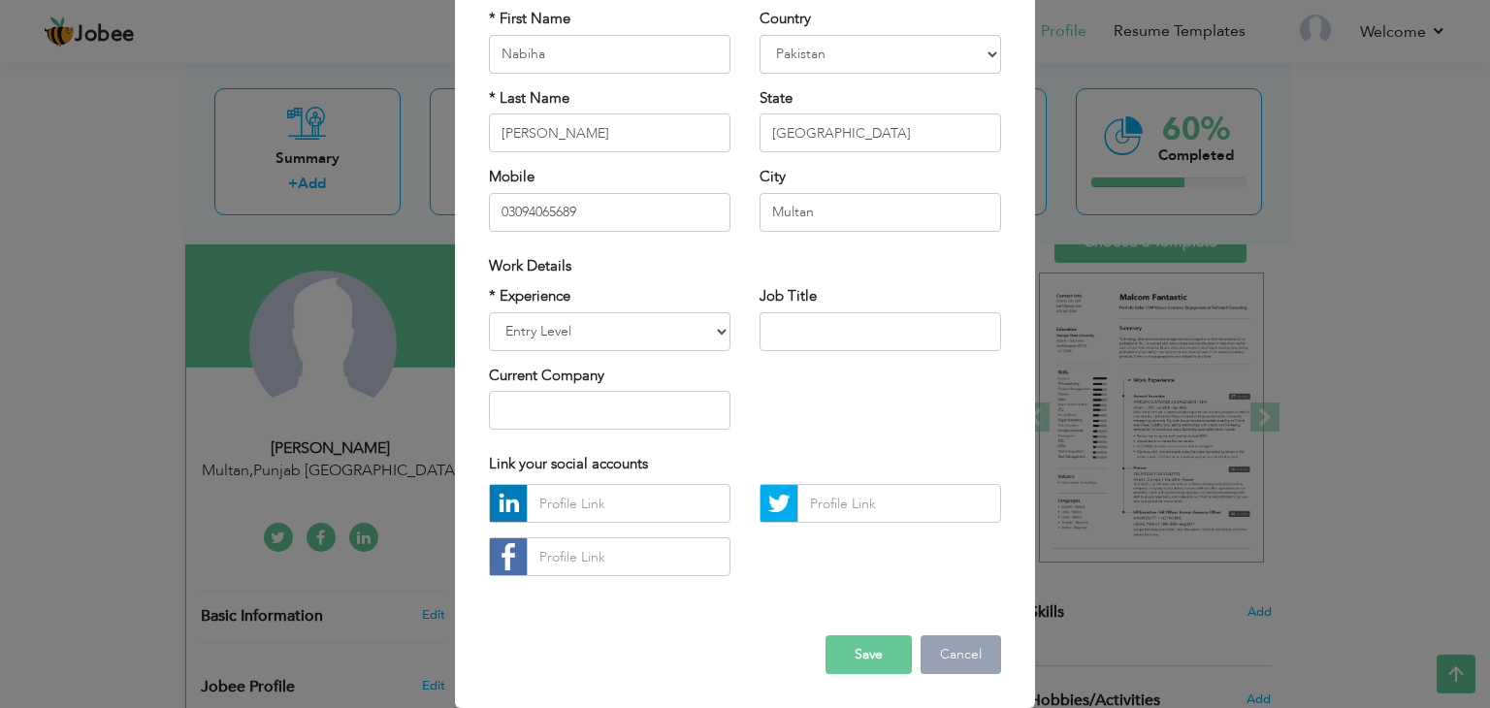
click at [946, 648] on button "Cancel" at bounding box center [961, 654] width 81 height 39
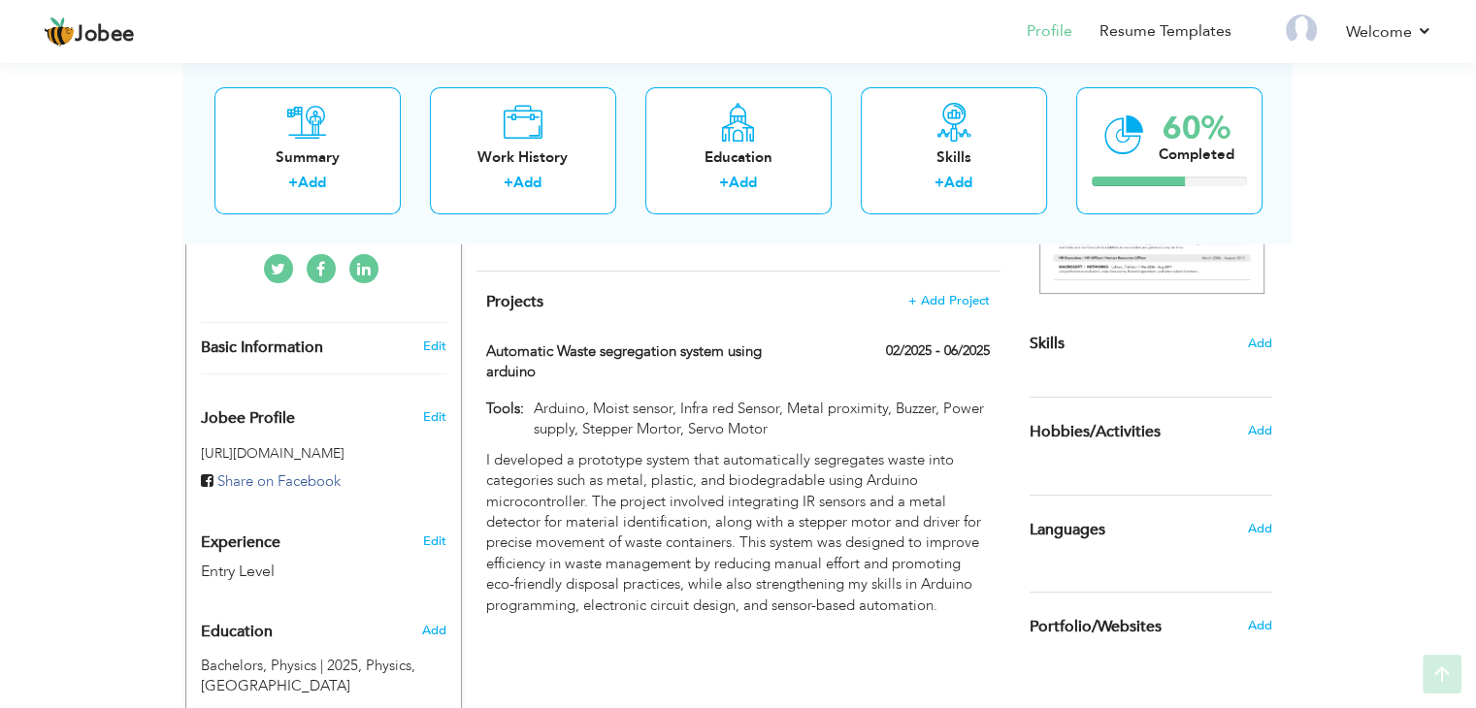
scroll to position [417, 0]
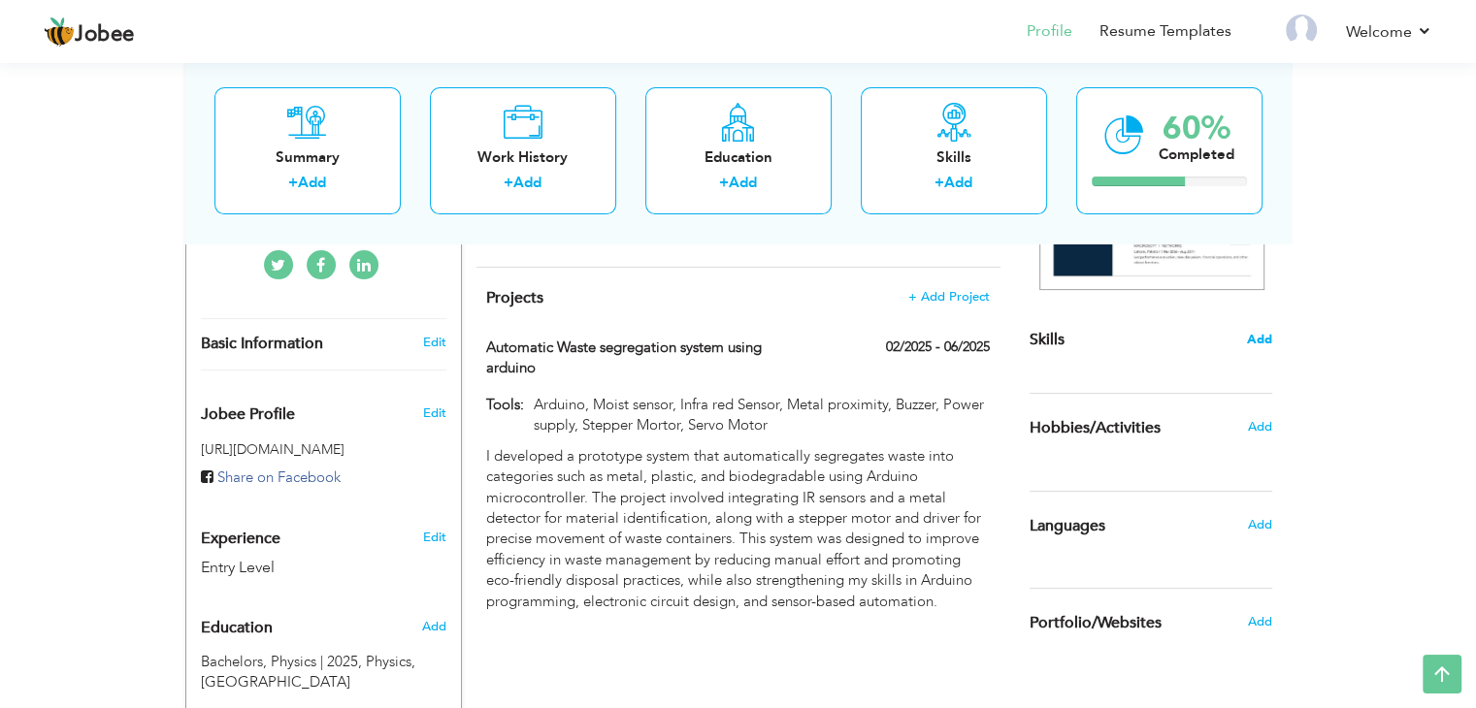
click at [1261, 346] on span "Add" at bounding box center [1259, 340] width 25 height 18
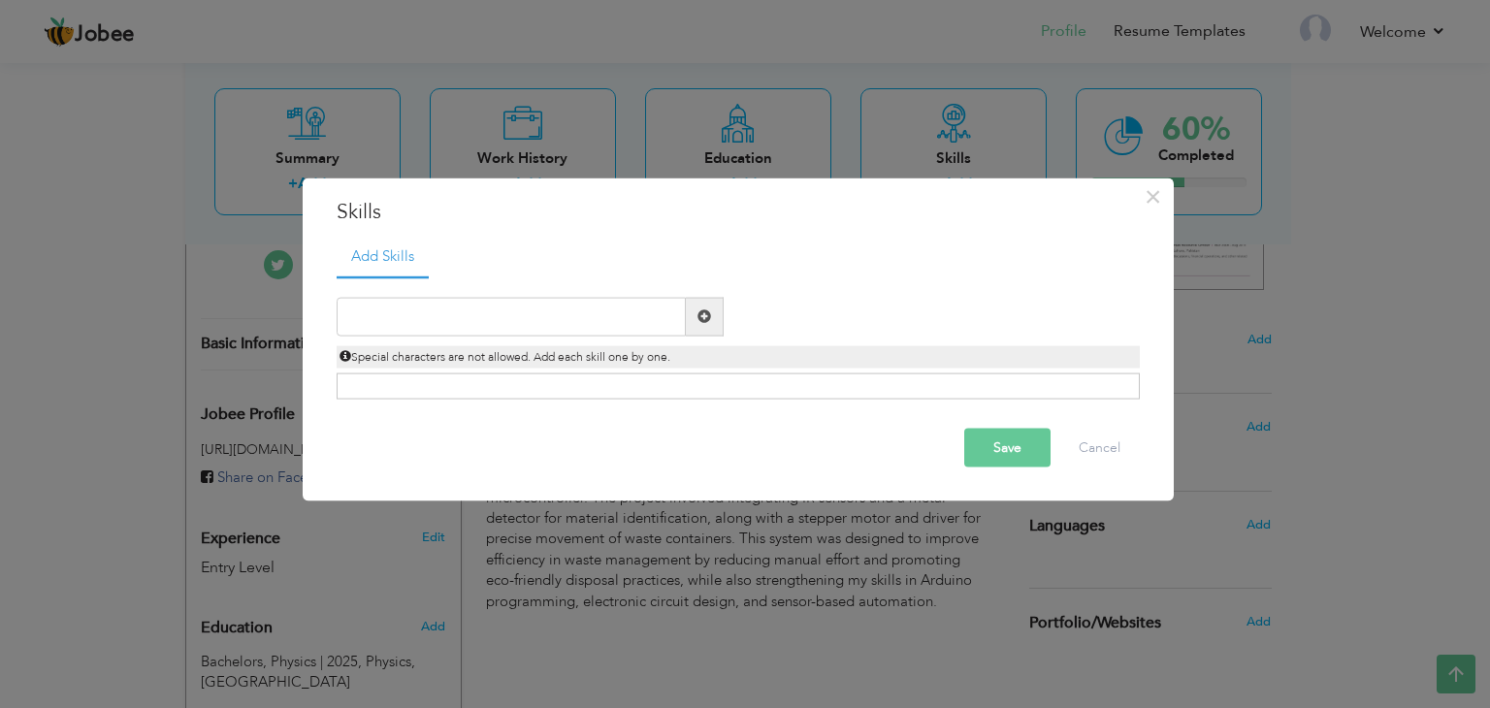
click at [699, 312] on span at bounding box center [705, 316] width 14 height 14
click at [477, 311] on input "text" at bounding box center [511, 316] width 349 height 39
click at [344, 304] on input "text" at bounding box center [511, 316] width 349 height 39
paste input "Strong understanding of classical mechanics, quant"
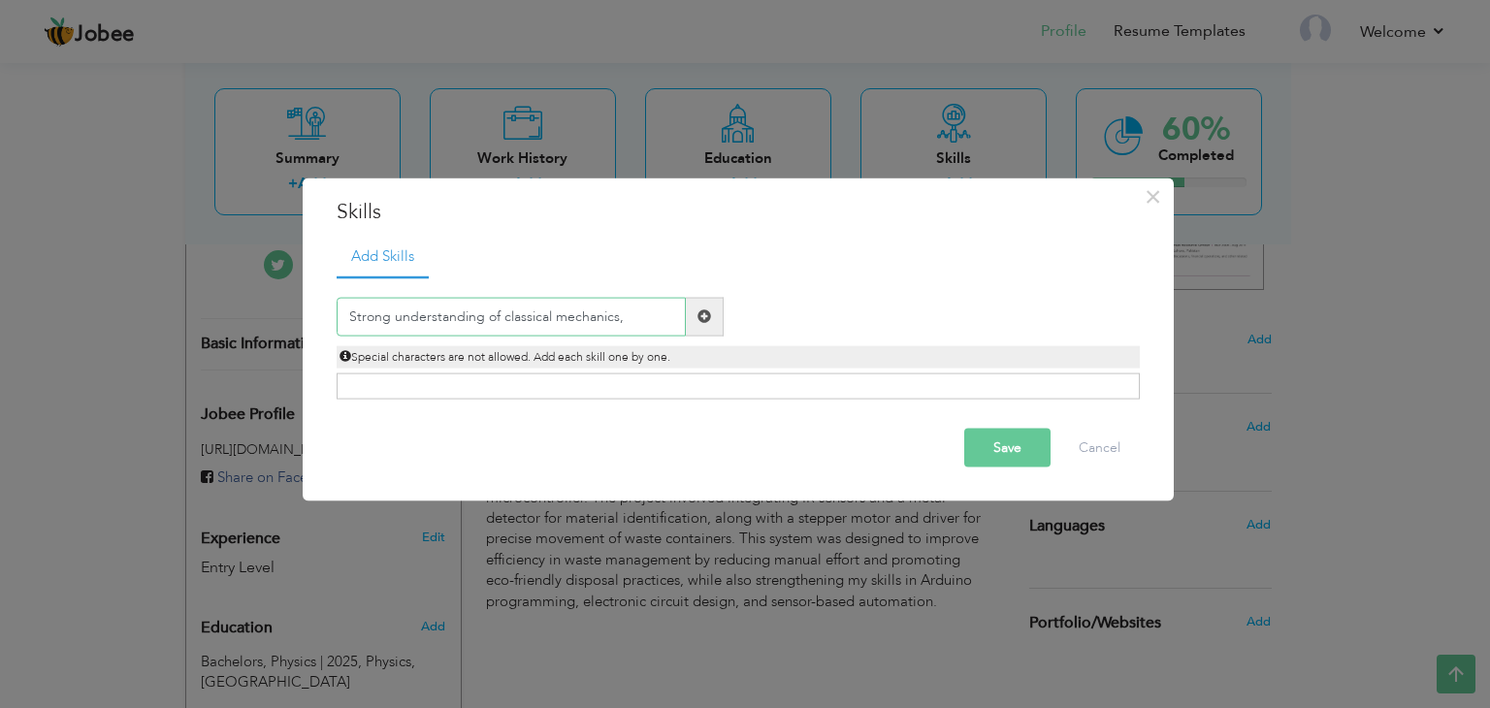
type input "Strong understanding of classical mechanics"
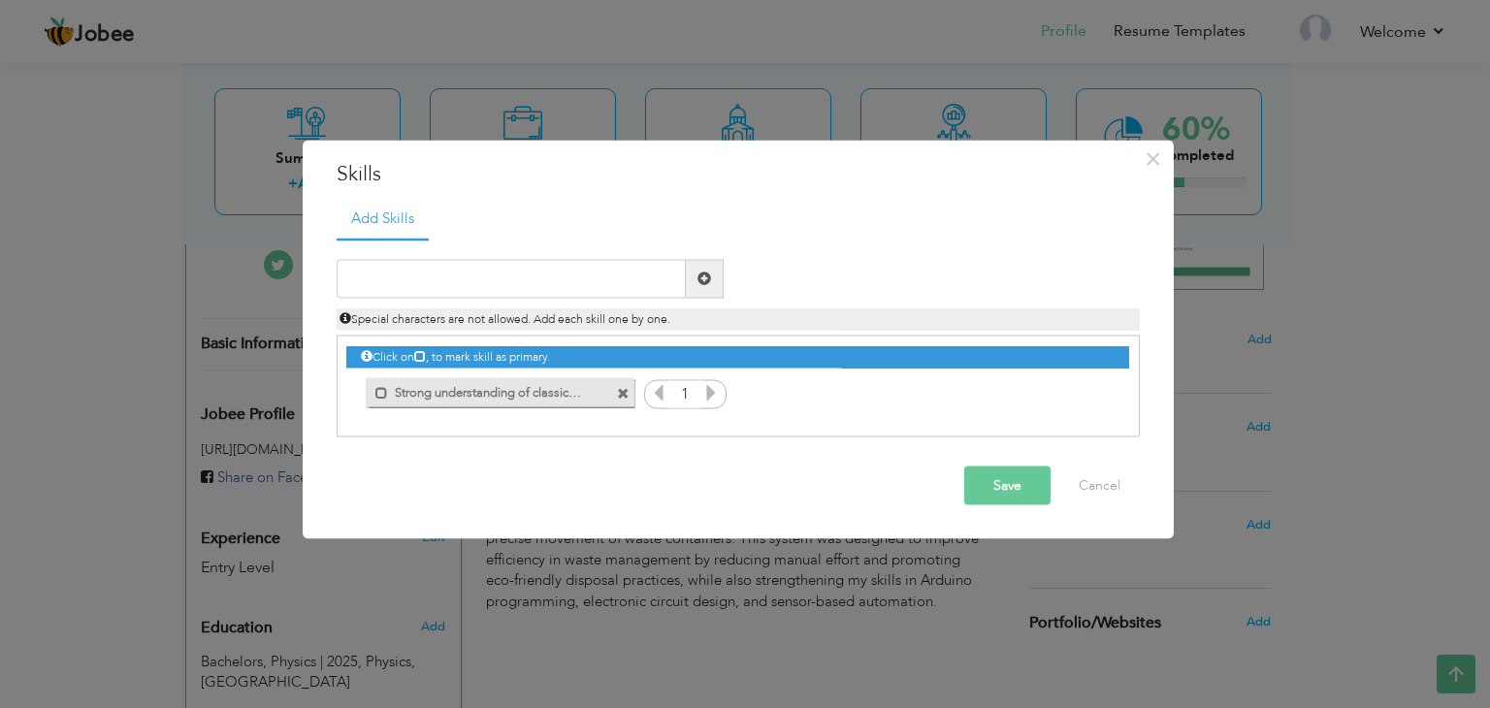
click at [706, 386] on icon at bounding box center [710, 391] width 17 height 17
click at [485, 281] on input "text" at bounding box center [511, 278] width 349 height 39
paste input "Use of scientific instruments (spectrometer, oscil"
type input "Use of scientific instruments (spectrometer)"
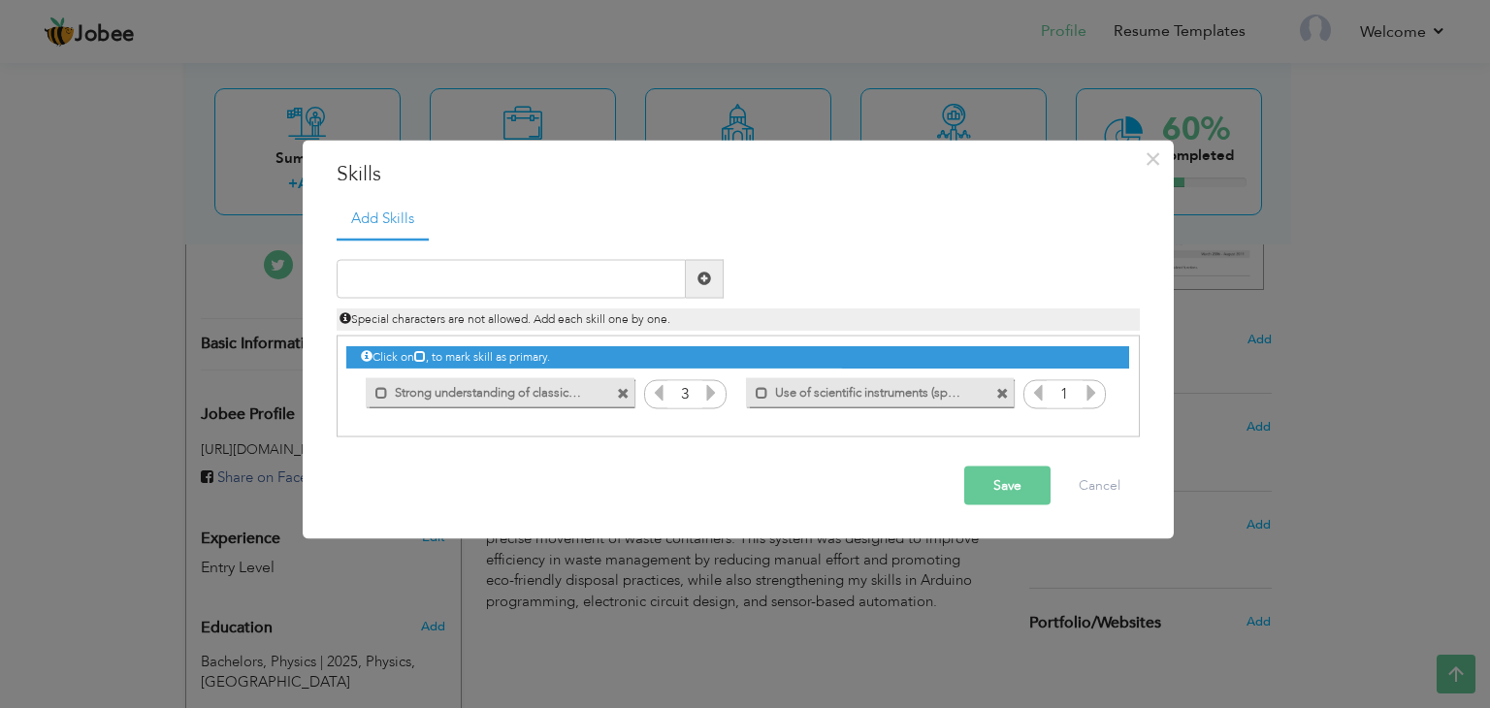
click at [1087, 386] on icon at bounding box center [1091, 391] width 17 height 17
click at [432, 269] on input "text" at bounding box center [511, 278] width 349 height 39
paste input "Microsoft Office (Word, Excel, PowerPoint)"
type input "Microsoft Office (Word, Excel, PowerPoint)"
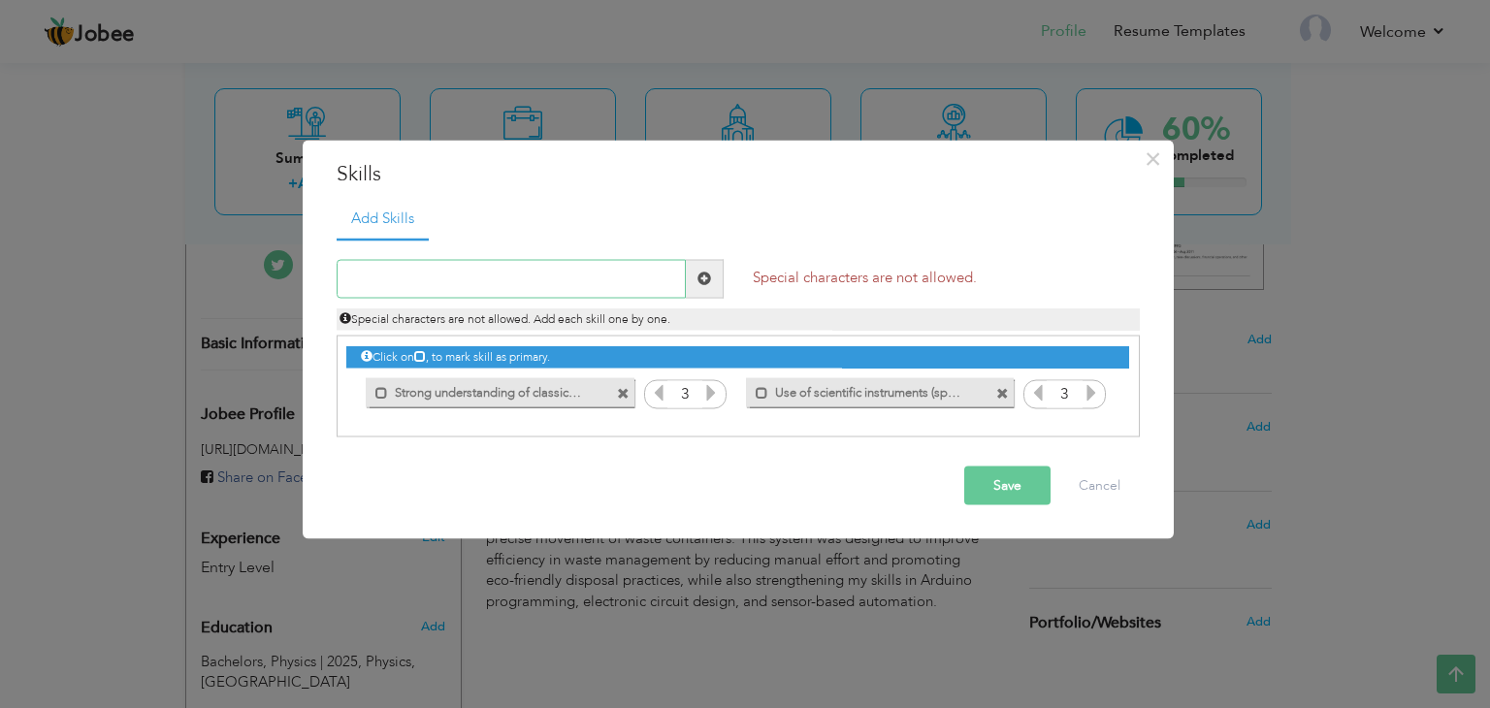
paste input "Microsoft Office (Word, Excel, PowerPoint)"
click at [450, 279] on input "Microsoft Office (Word, Excel, PowerPoint)" at bounding box center [511, 278] width 349 height 39
type input "Microsoft Office (Word, Excel, PowerPoint)"
paste input "Microsoft Office (Word, Excel, PowerPoint)"
click at [528, 280] on input "Microsoft Office (Word, Excel, PowerPoint)" at bounding box center [511, 278] width 349 height 39
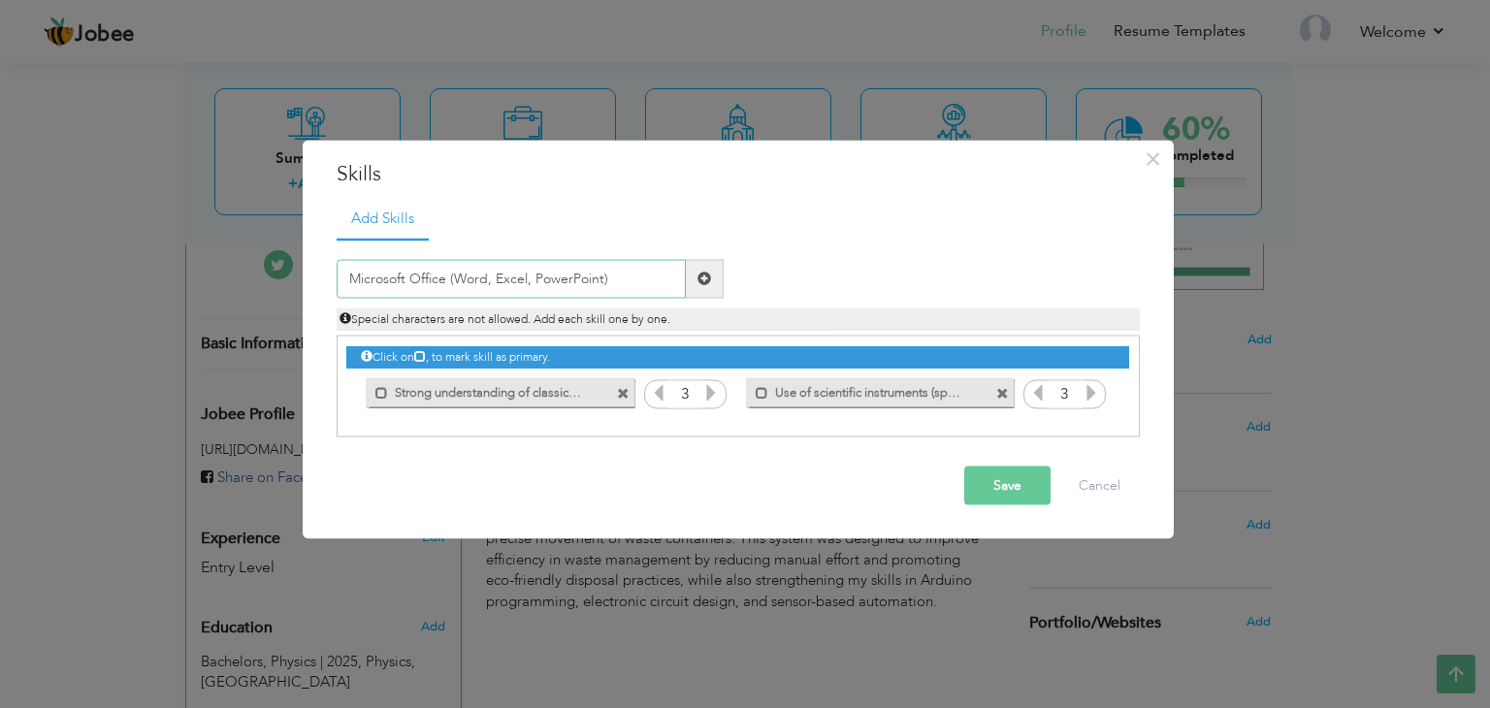
type input "Microsoft Office (Word, Excel PowerPoint)"
paste input "Microsoft Office (Word, Excel, PowerPoint)"
click at [531, 281] on input "Microsoft Office (Word, Excel, PowerPoint)" at bounding box center [511, 278] width 349 height 39
type input "Microsoft Office"
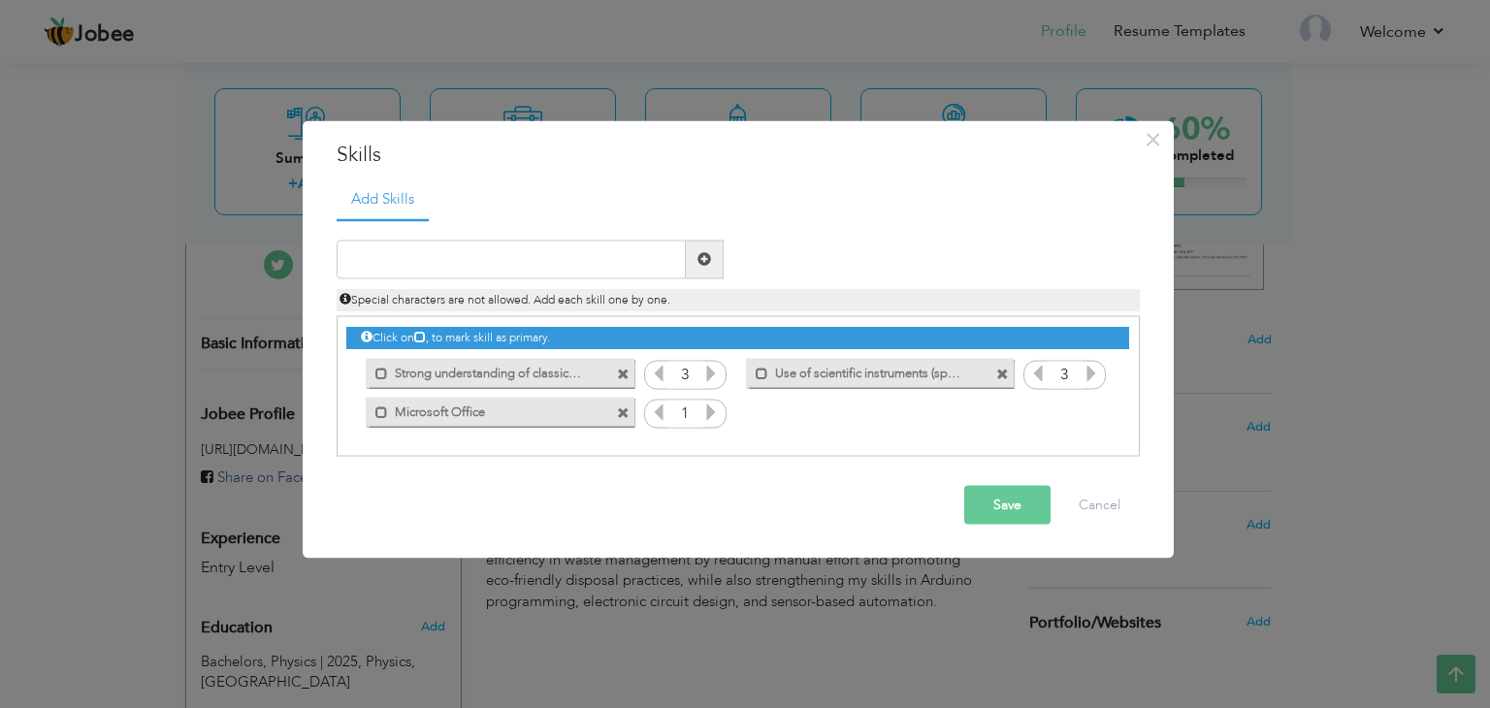
click at [706, 412] on icon at bounding box center [710, 411] width 17 height 17
click at [496, 259] on input "text" at bounding box center [511, 259] width 349 height 39
paste input "Calibration and troubleshooting of instruments"
type input "Calibration and troubleshooting of instruments"
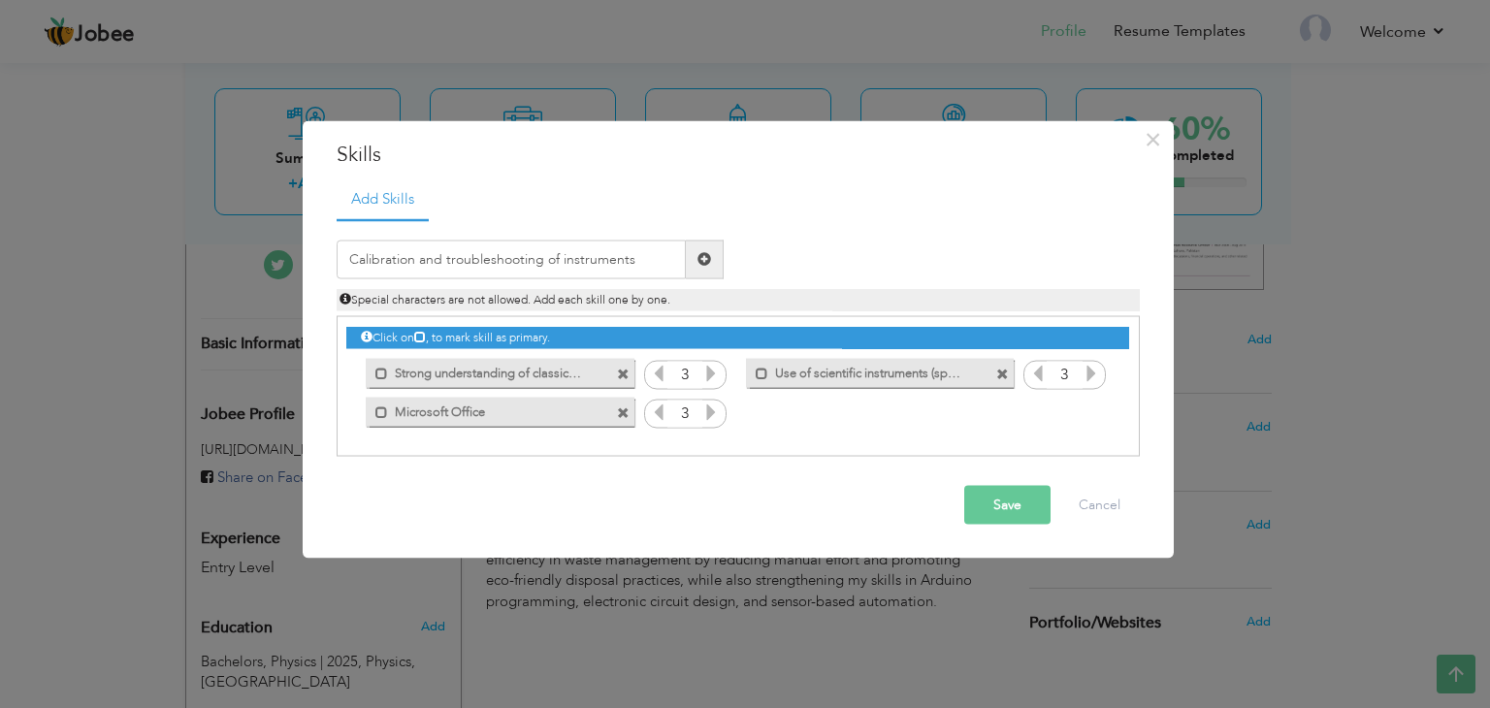
click at [701, 254] on span at bounding box center [705, 259] width 14 height 14
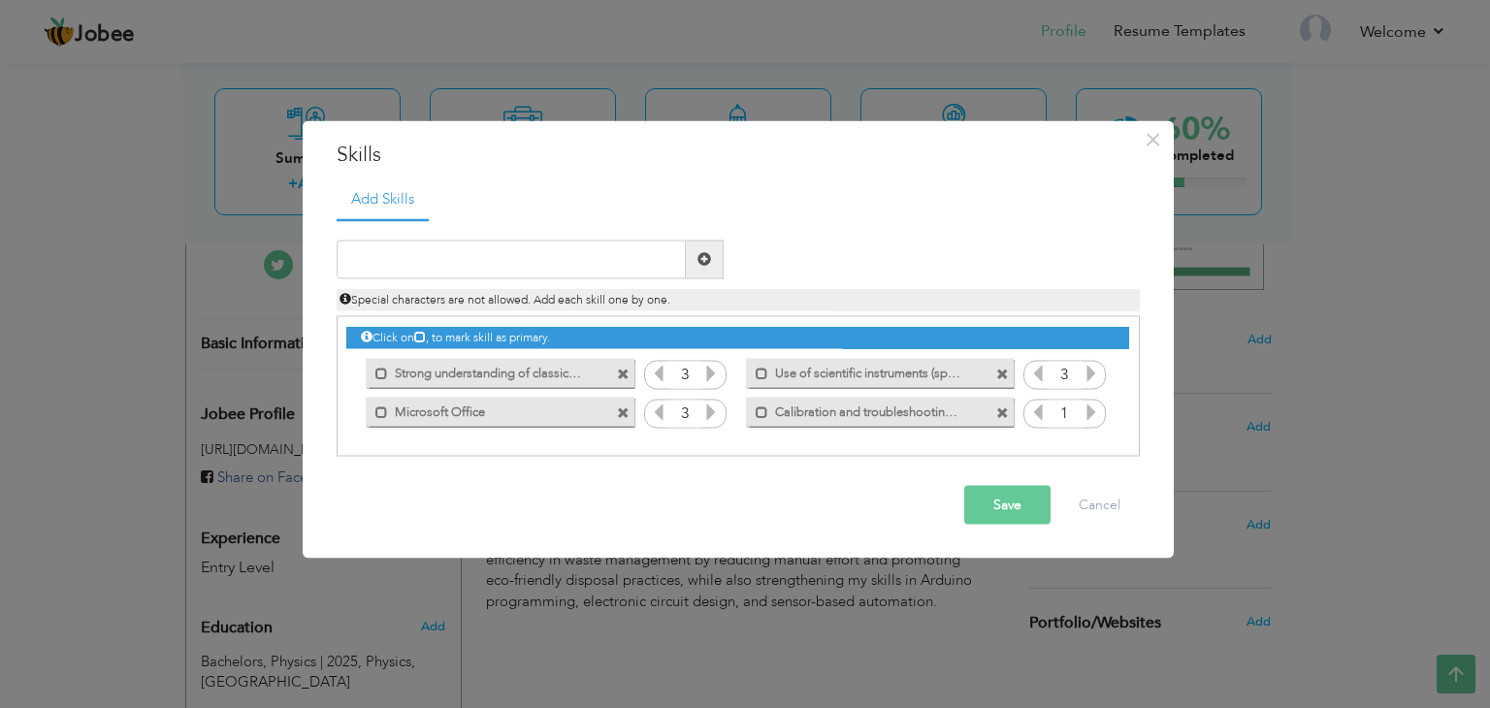
click at [1090, 408] on icon at bounding box center [1091, 411] width 17 height 17
click at [499, 261] on input "text" at bounding box center [511, 259] width 349 height 39
paste input "Arduino/microcontroller basics"
type input "Arduino/microcontroller basics"
click at [703, 259] on span at bounding box center [705, 259] width 14 height 14
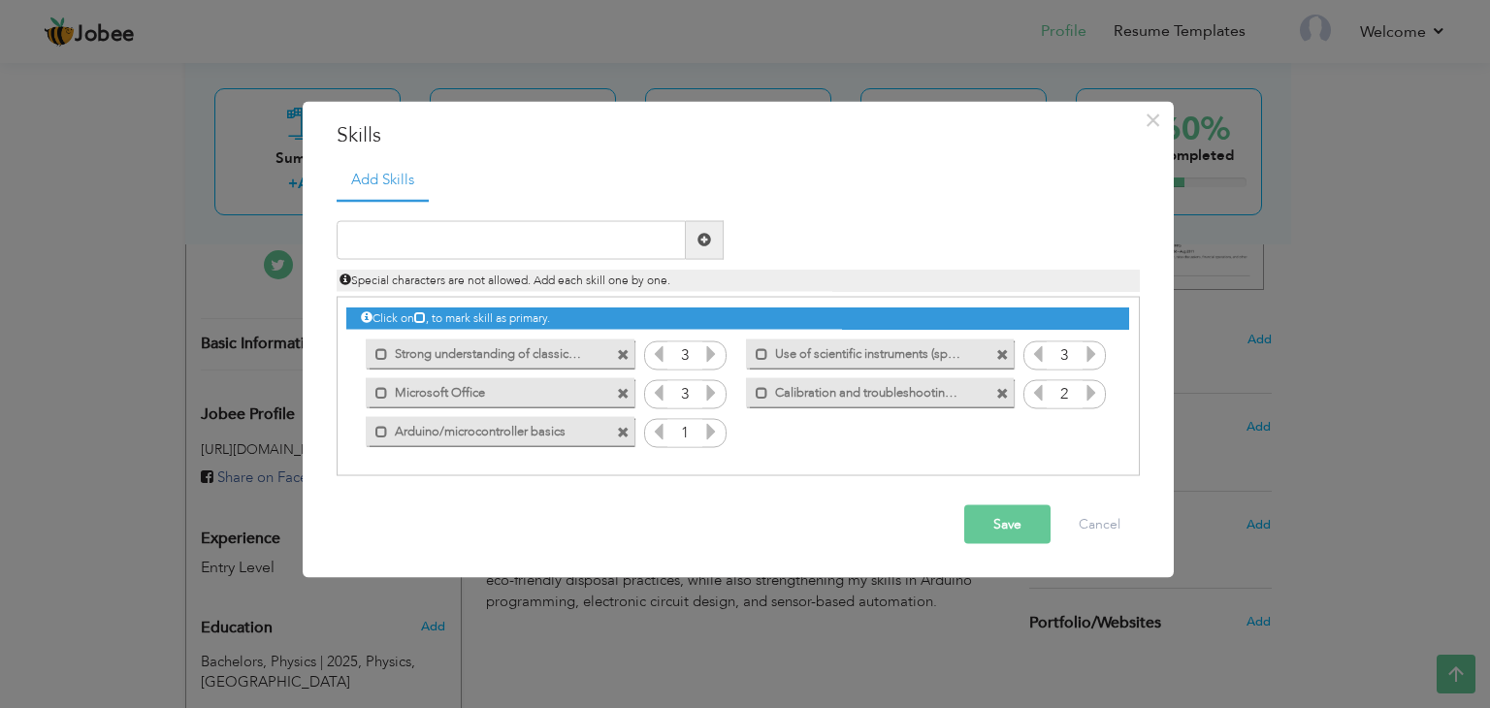
click at [710, 432] on icon at bounding box center [710, 430] width 17 height 17
click at [990, 523] on button "Save" at bounding box center [1007, 523] width 86 height 39
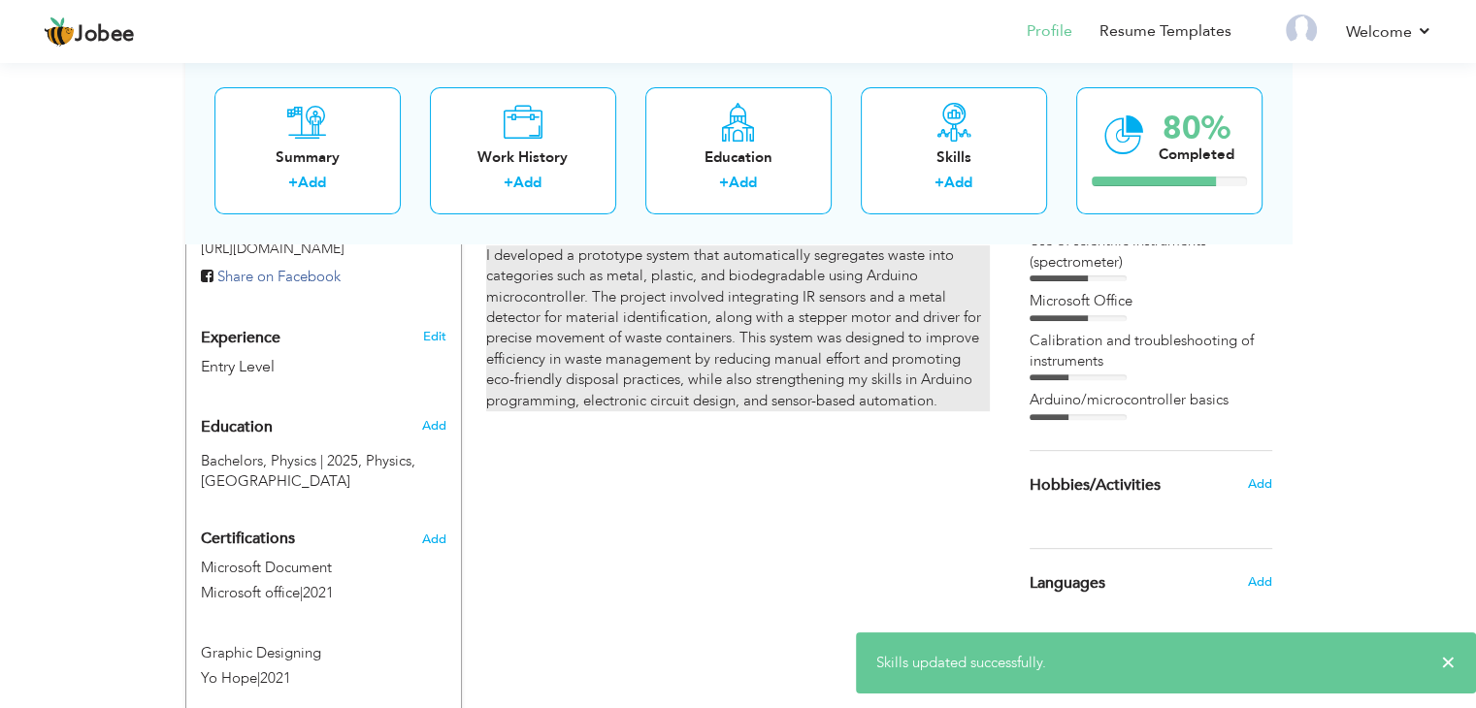
scroll to position [629, 0]
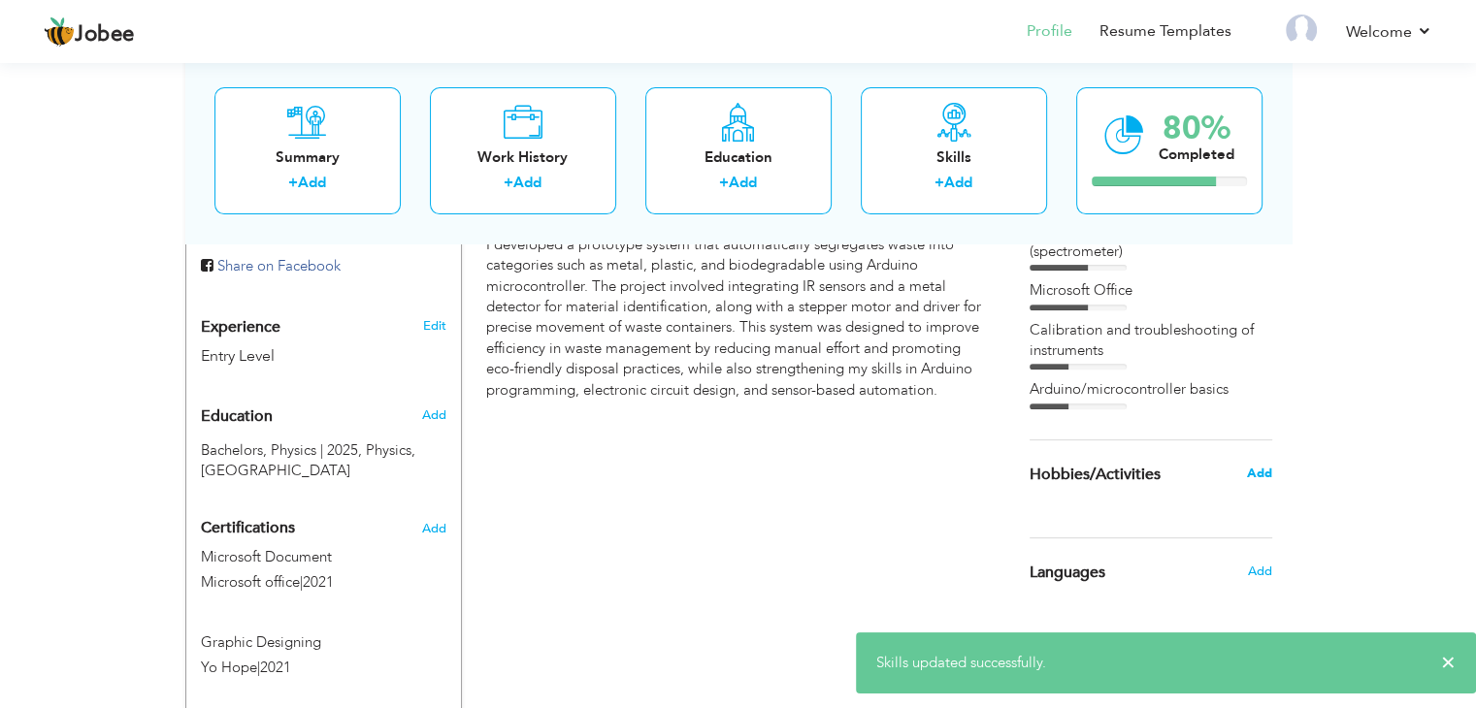
click at [1258, 468] on span "Add" at bounding box center [1258, 473] width 25 height 17
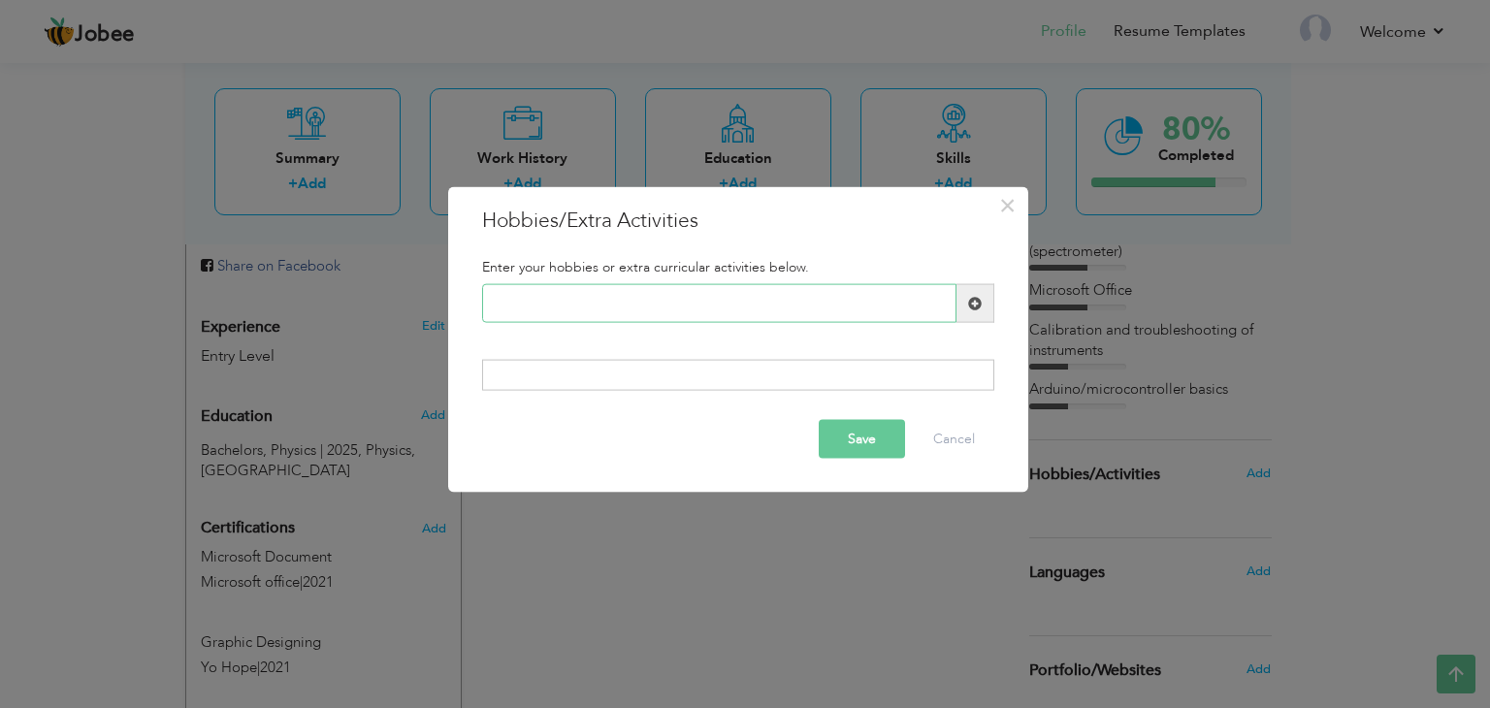
paste input "Reading science and techn"
type input "Reading science and tech"
click at [866, 433] on button "Save" at bounding box center [862, 438] width 86 height 39
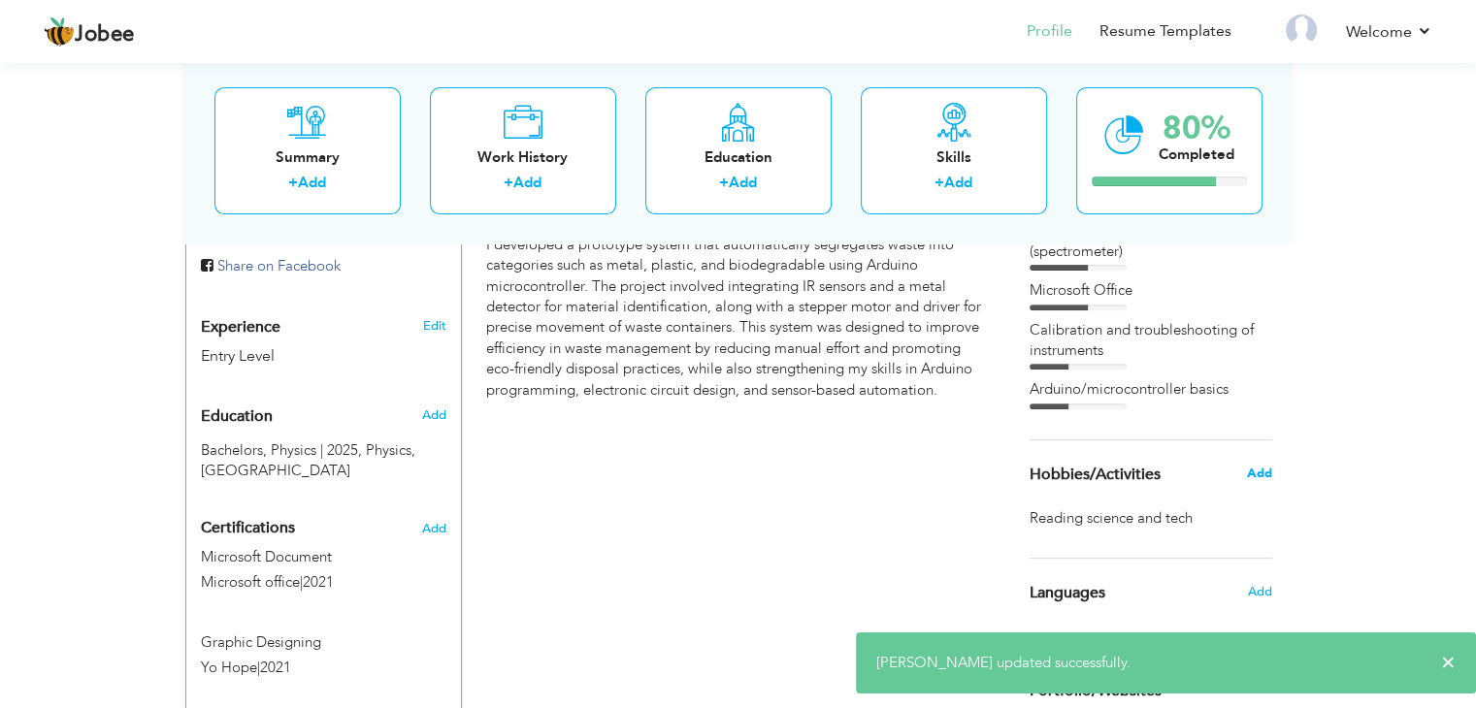
click at [1252, 478] on span "Add" at bounding box center [1258, 473] width 25 height 17
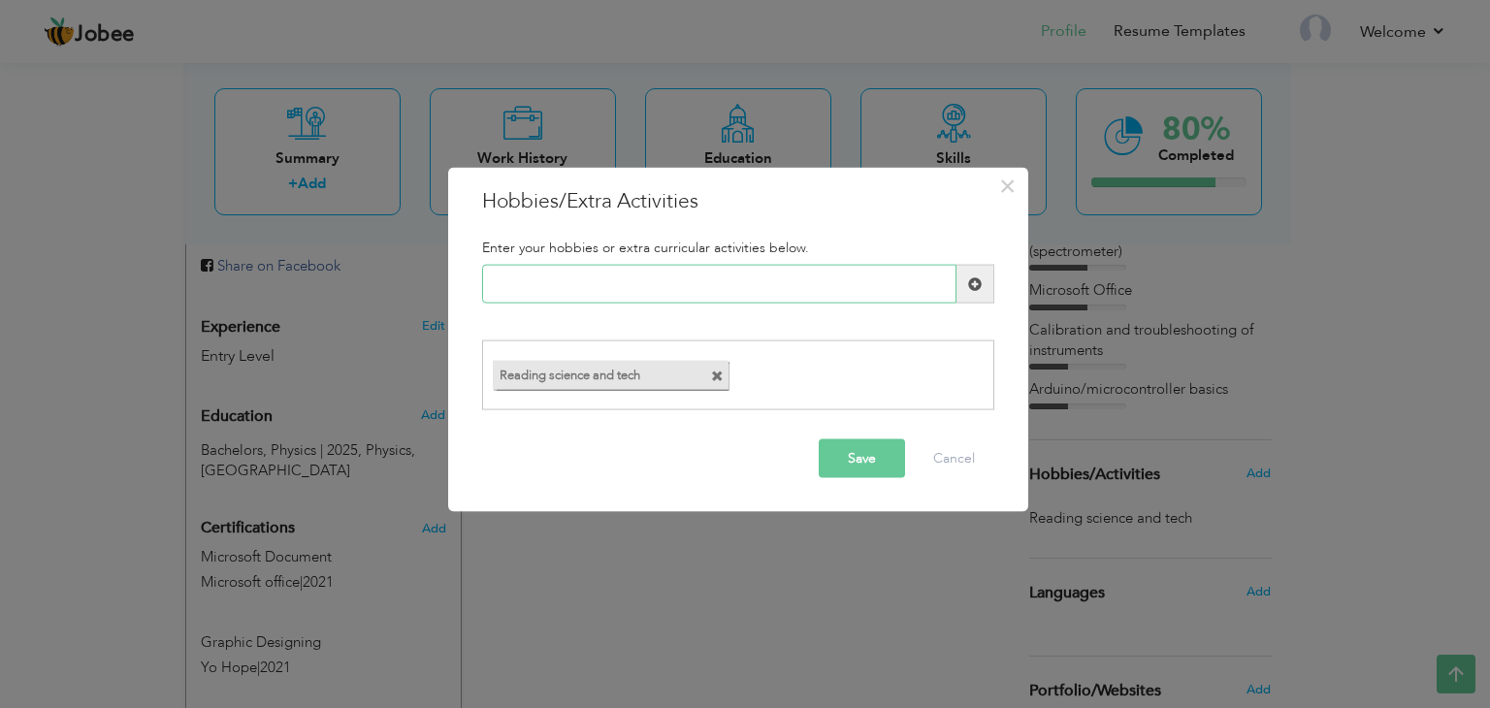
paste input "Doing physics or math exp"
type input "Doing physics experiments"
paste input "Graphic designing / digit"
type input "Graphic designing"
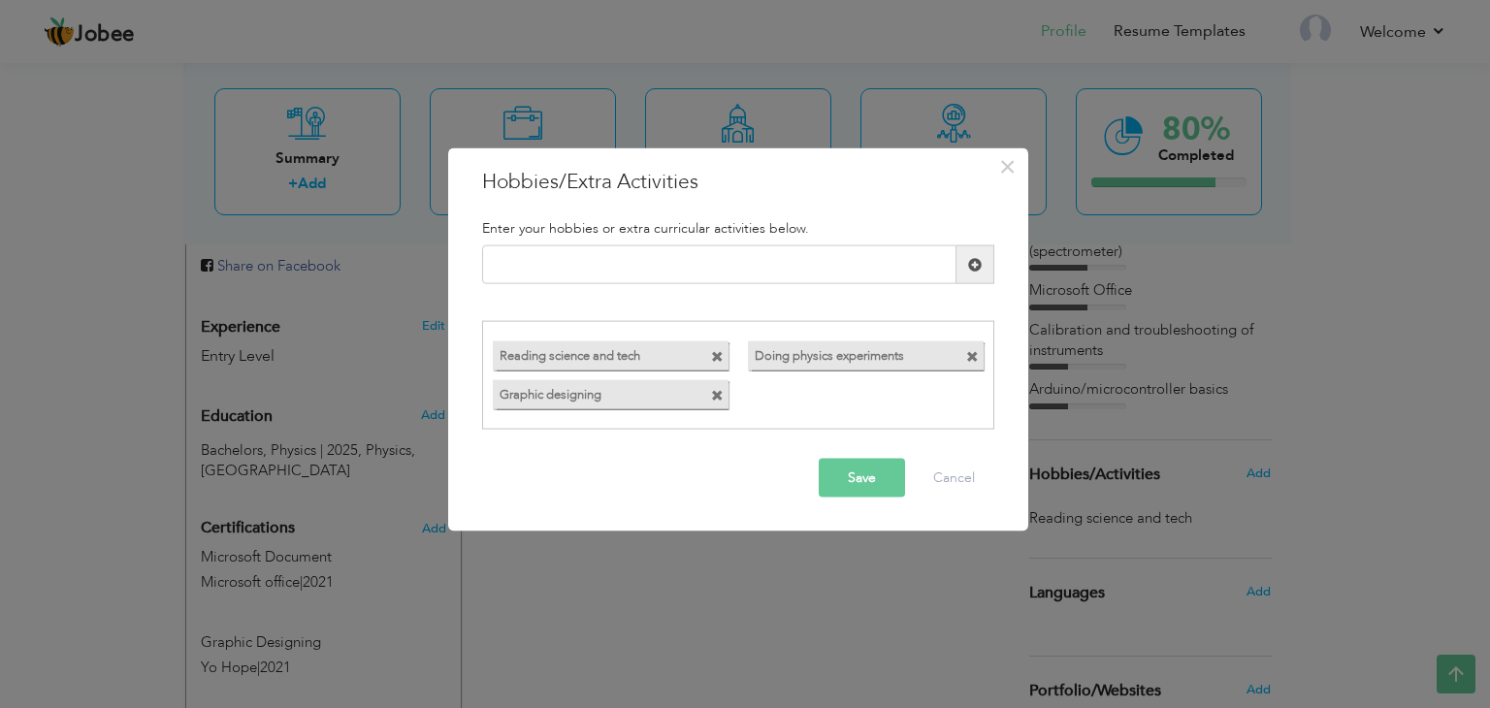
click at [854, 472] on button "Save" at bounding box center [862, 477] width 86 height 39
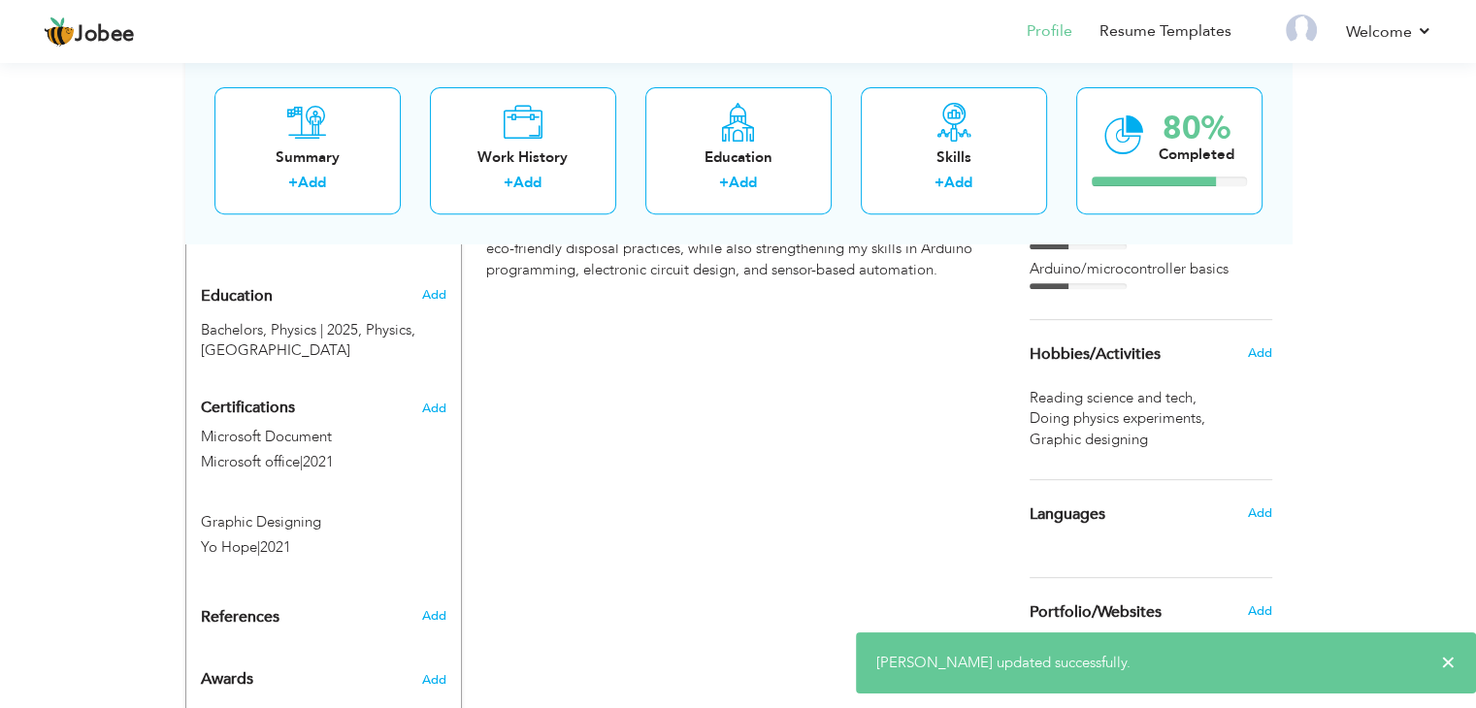
scroll to position [804, 0]
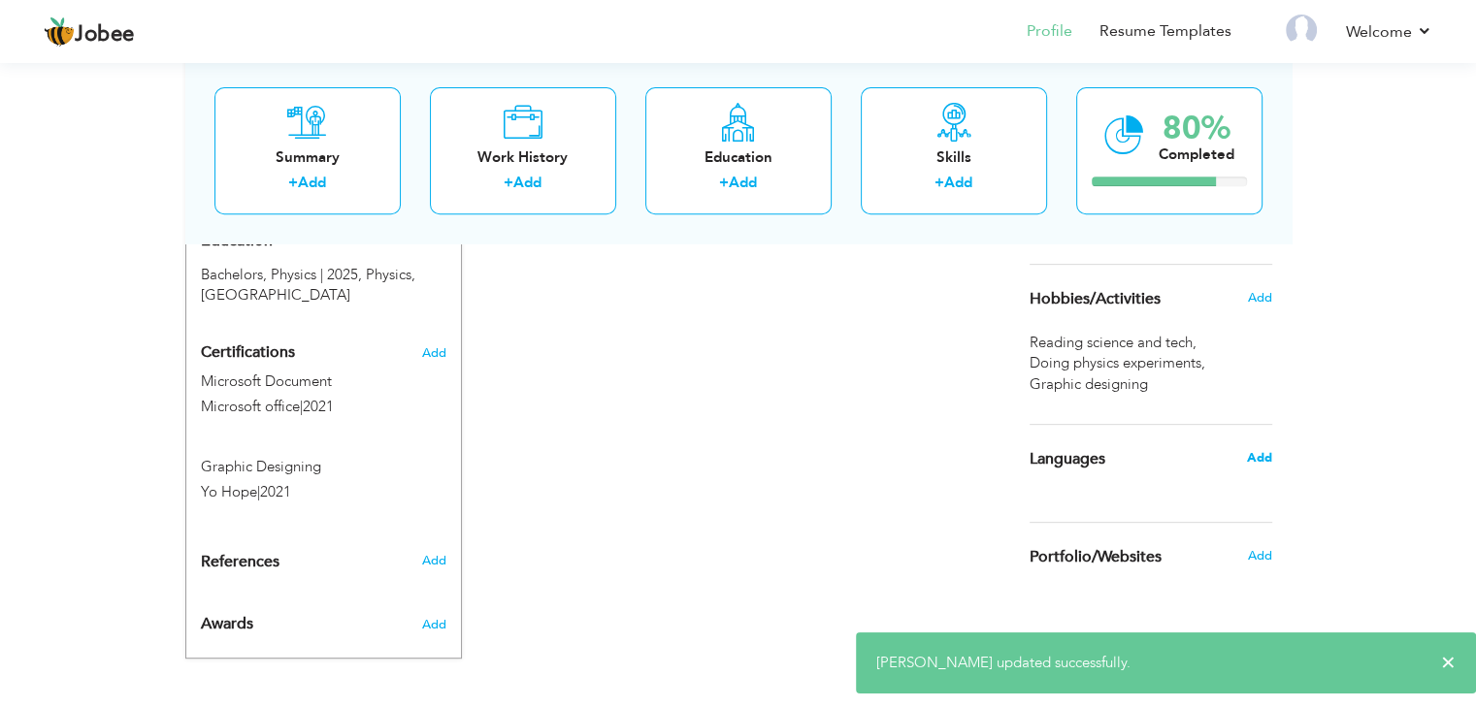
click at [1255, 461] on span "Add" at bounding box center [1258, 457] width 25 height 17
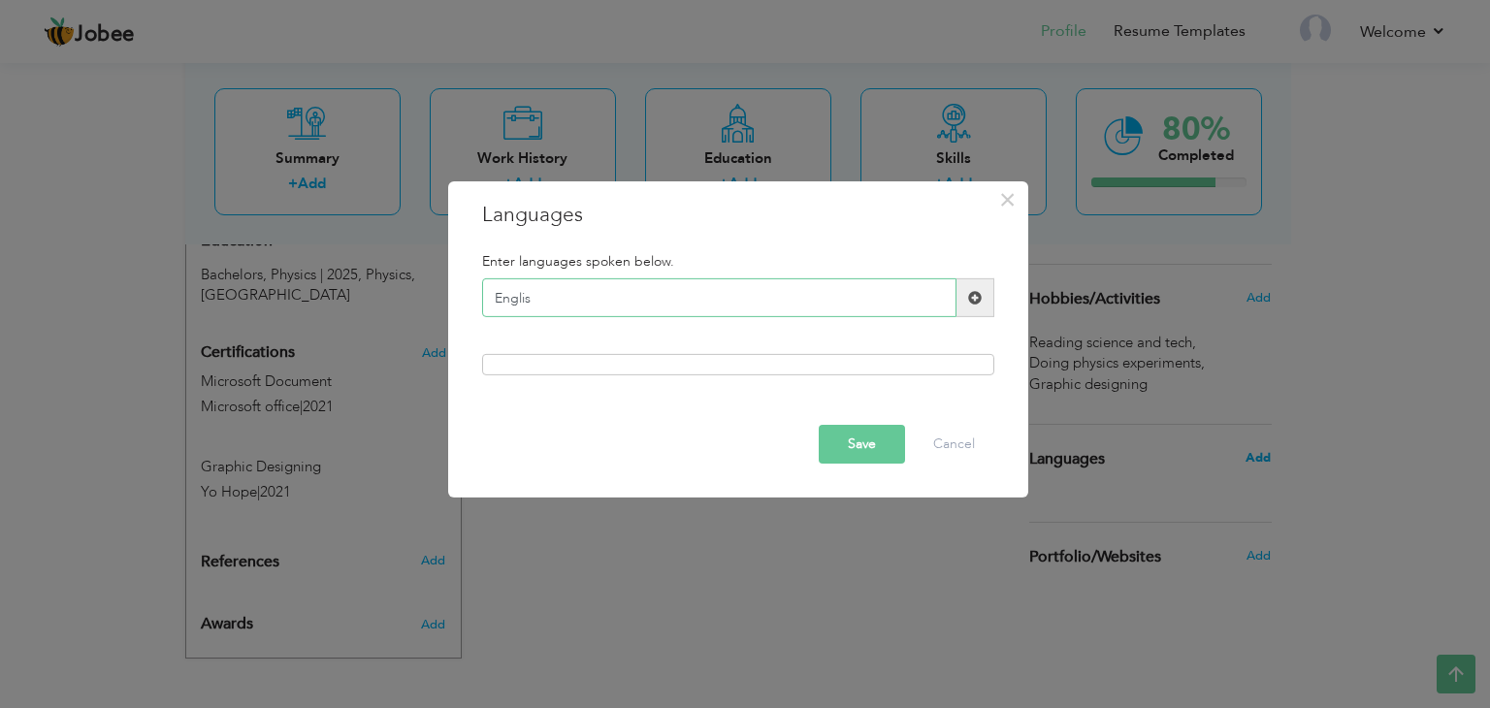
type input "English"
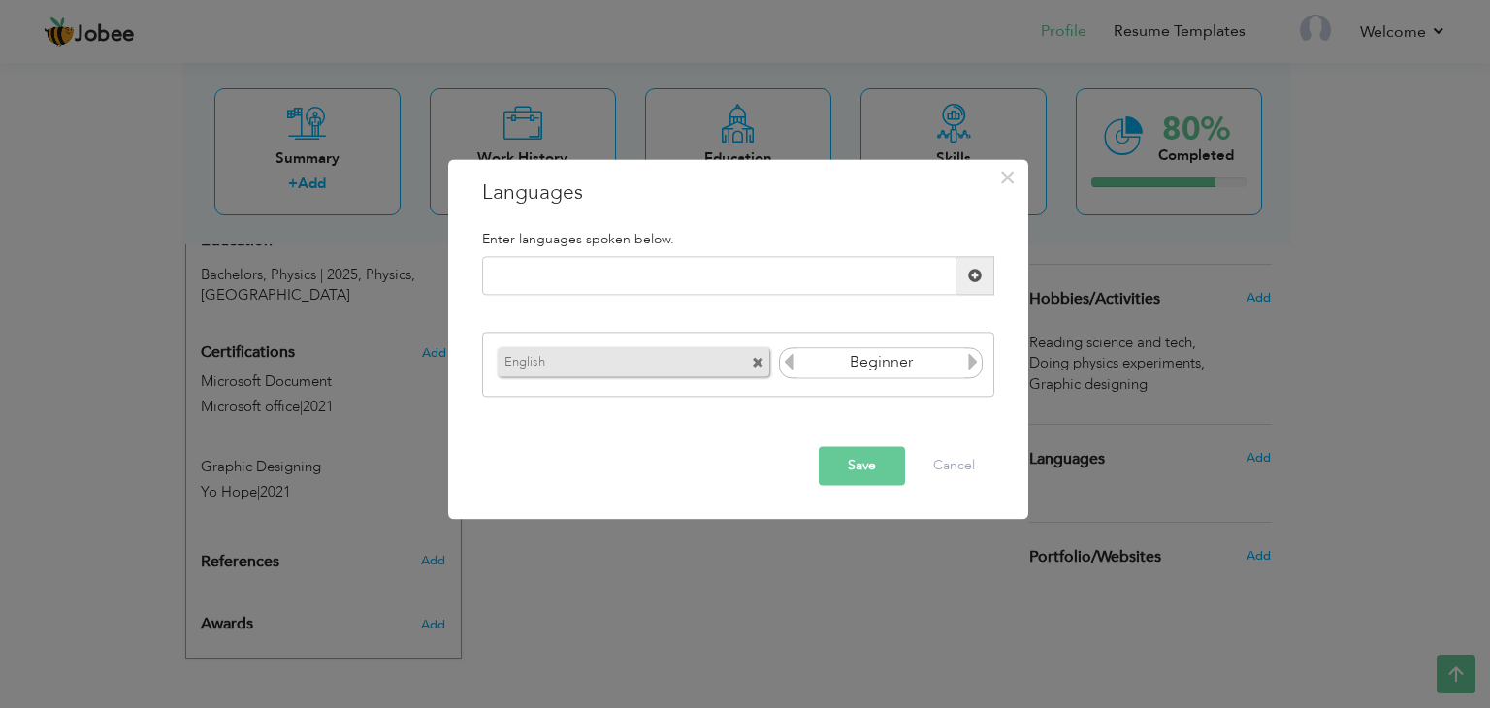
click at [970, 367] on icon at bounding box center [972, 361] width 17 height 17
click at [969, 367] on icon at bounding box center [972, 361] width 17 height 17
click at [788, 368] on icon at bounding box center [788, 361] width 17 height 17
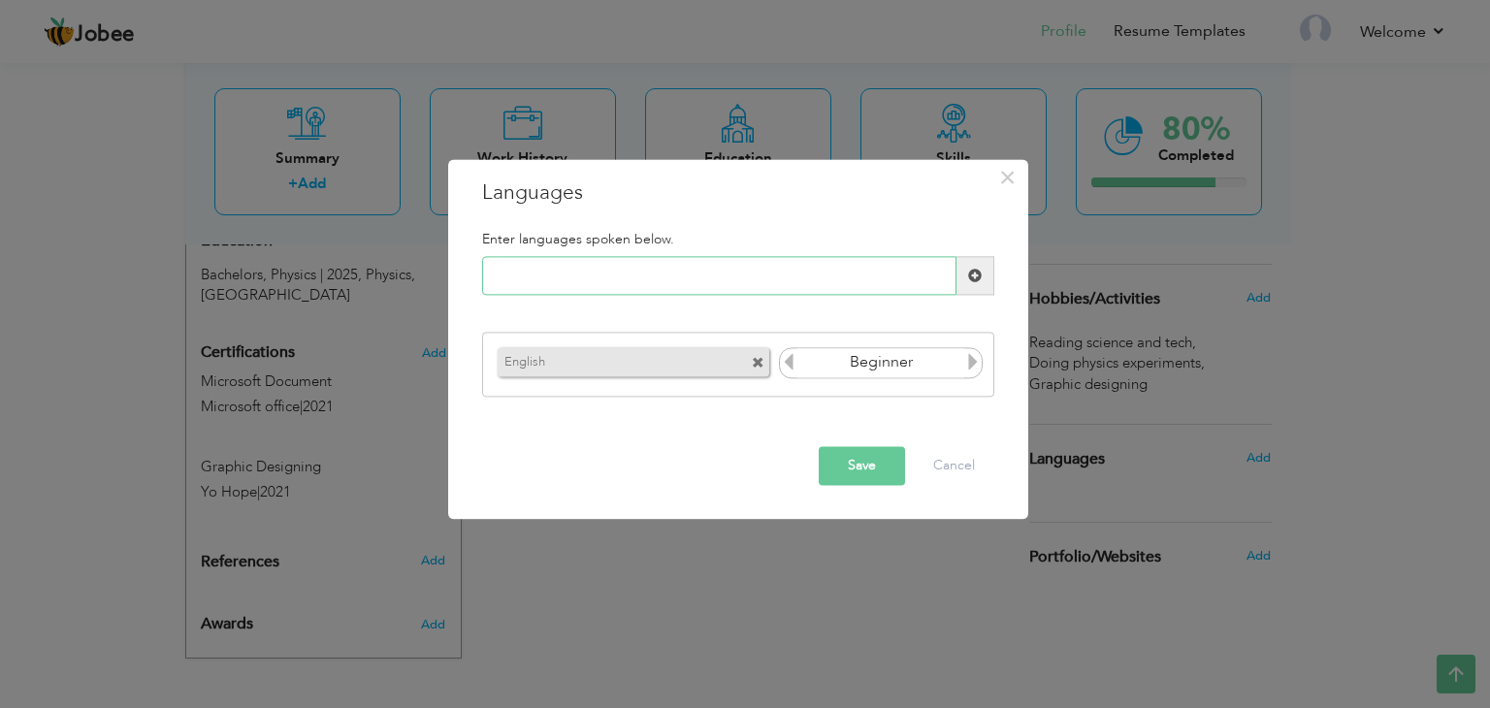
click at [677, 278] on input "text" at bounding box center [719, 276] width 474 height 39
type input "urdu"
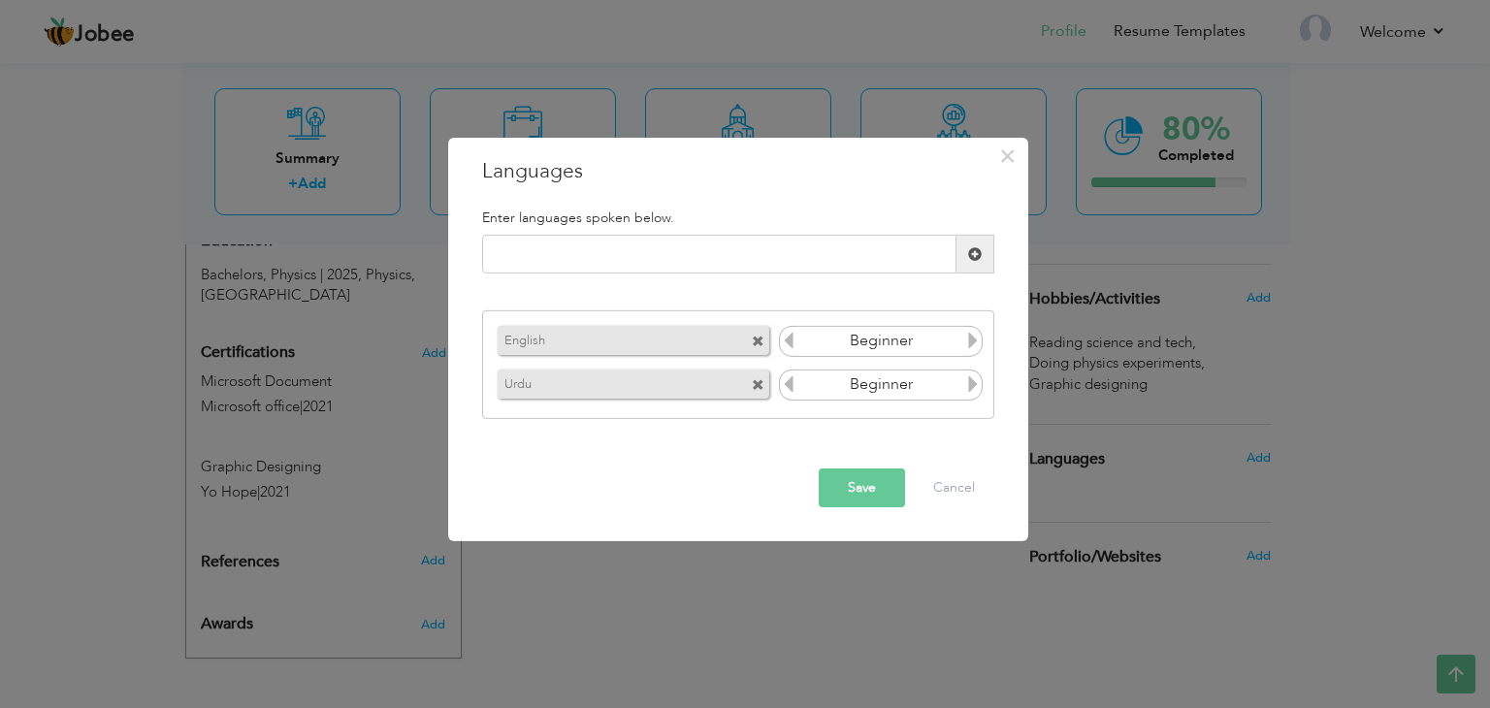
click at [963, 377] on input "Beginner" at bounding box center [881, 385] width 168 height 29
click at [979, 385] on icon at bounding box center [972, 383] width 17 height 17
click at [979, 384] on icon at bounding box center [972, 383] width 17 height 17
click at [730, 259] on input "text" at bounding box center [719, 254] width 474 height 39
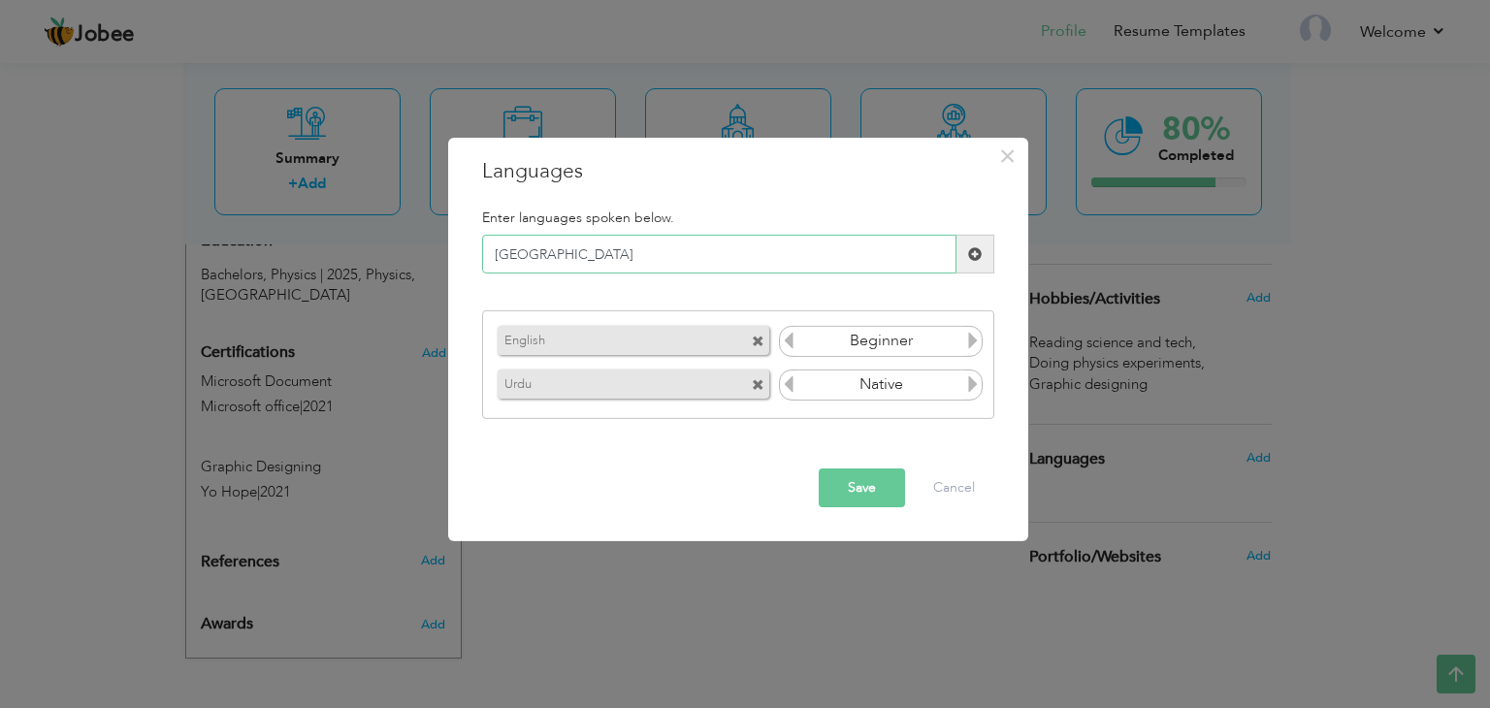
type input "Punjabi"
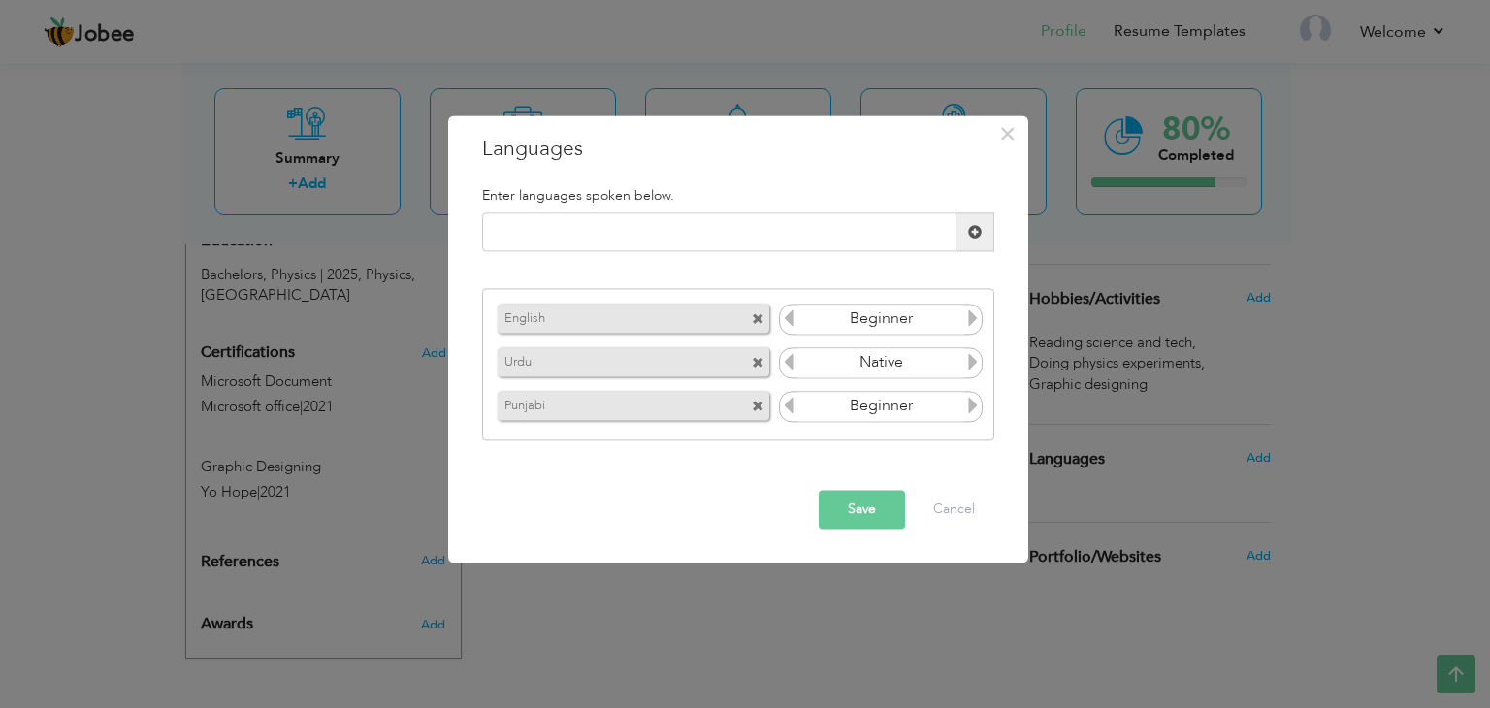
click at [968, 401] on icon at bounding box center [972, 405] width 17 height 17
click at [858, 509] on button "Save" at bounding box center [862, 510] width 86 height 39
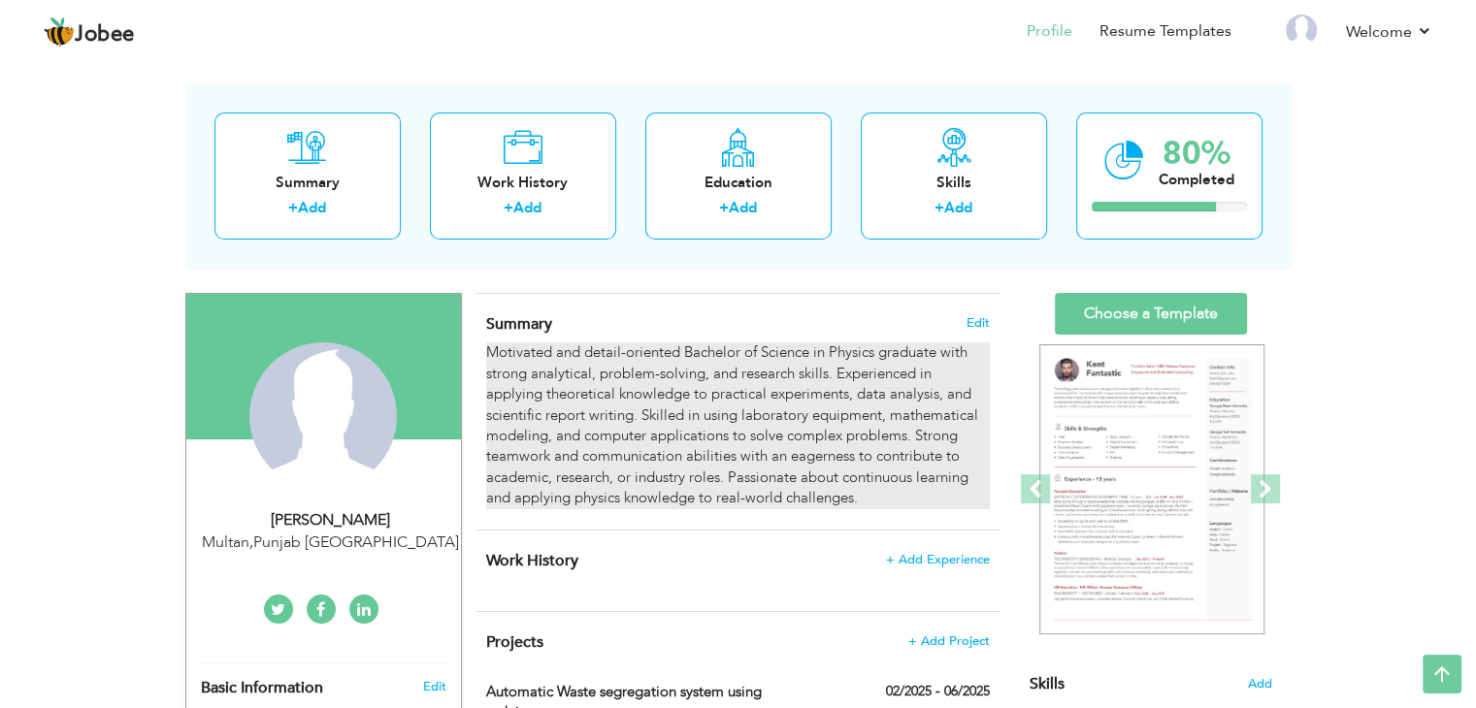
scroll to position [0, 0]
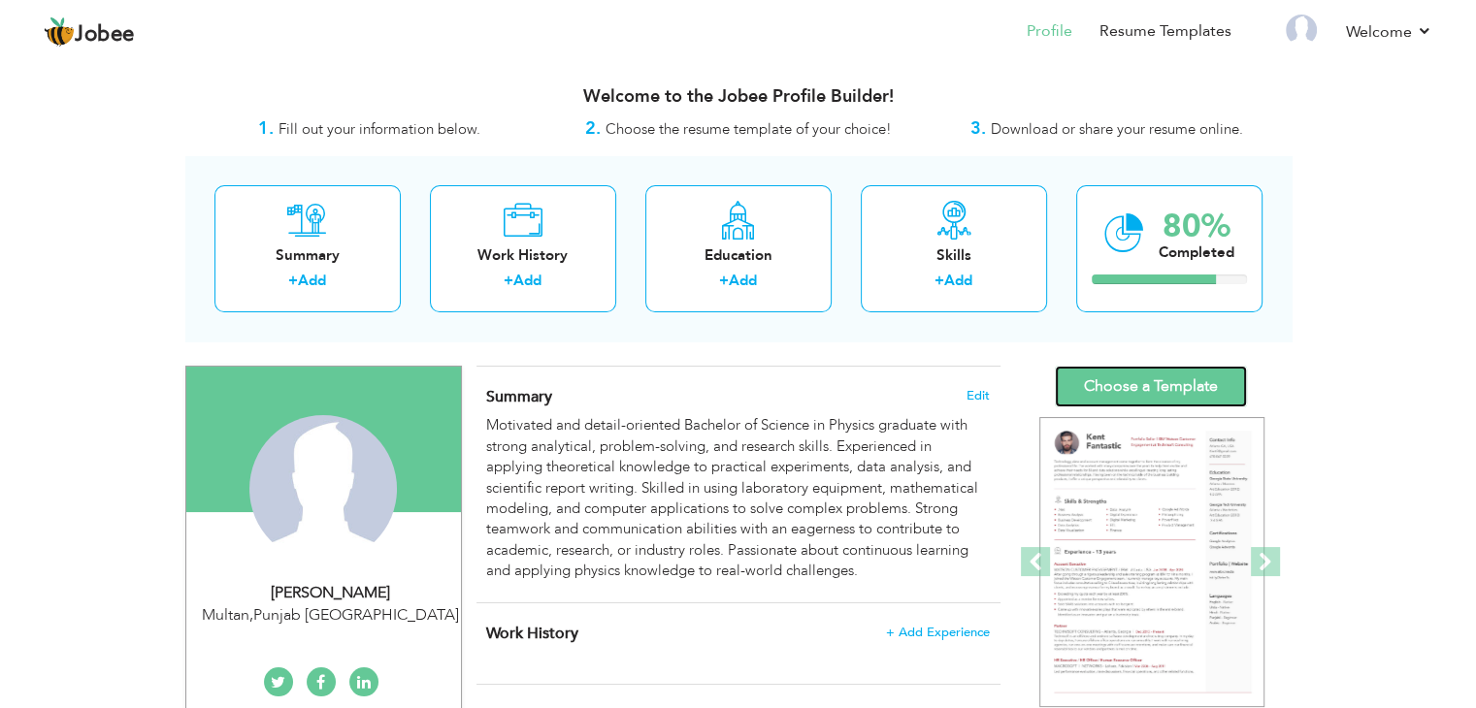
click at [1147, 385] on link "Choose a Template" at bounding box center [1151, 387] width 192 height 42
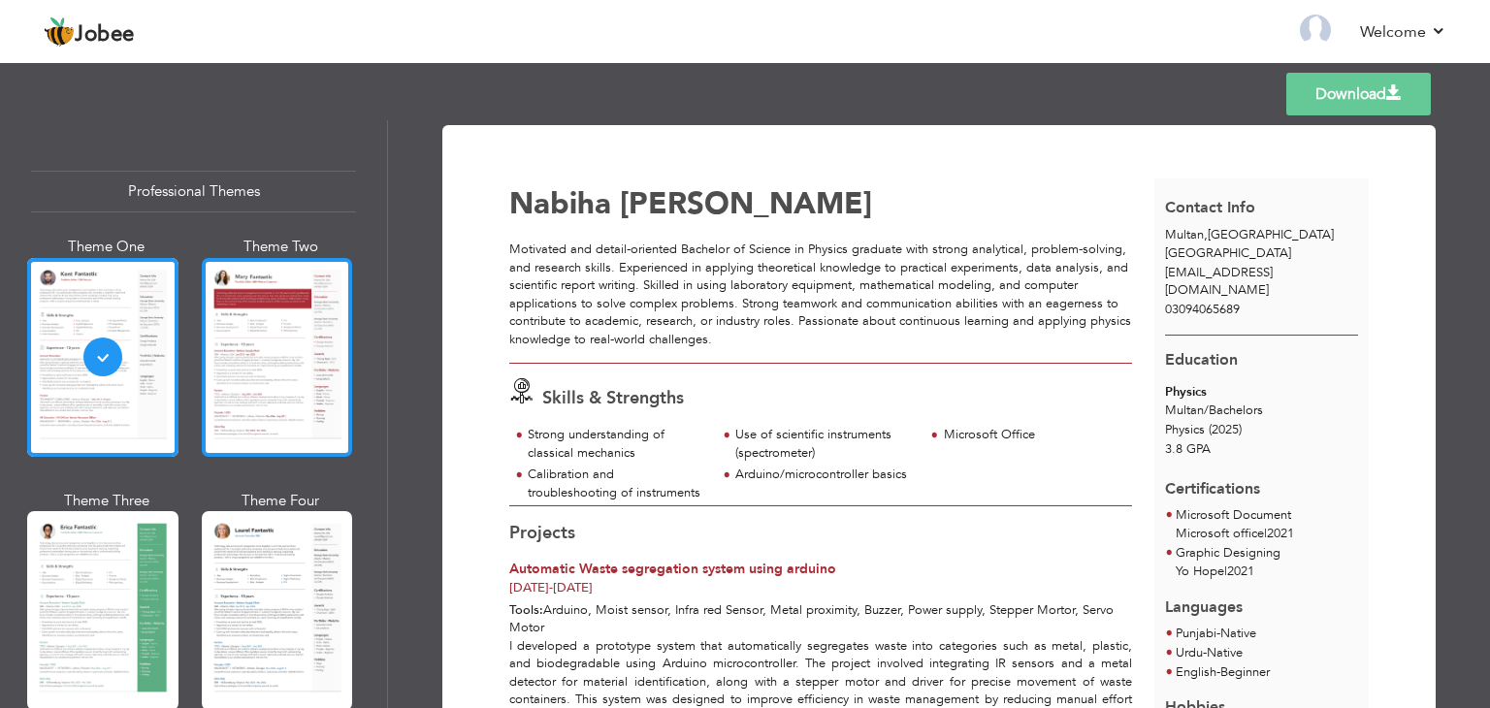
click at [289, 361] on div at bounding box center [277, 357] width 151 height 199
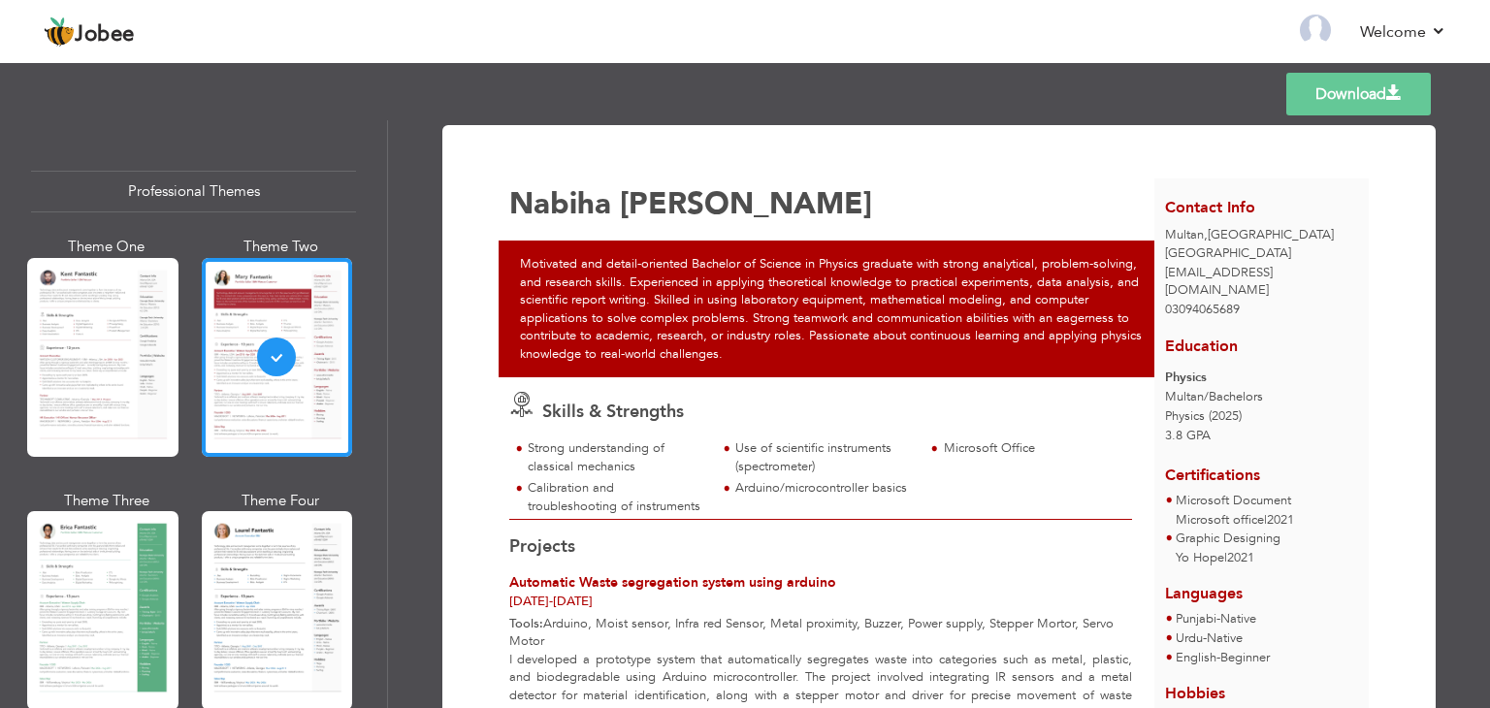
scroll to position [144, 0]
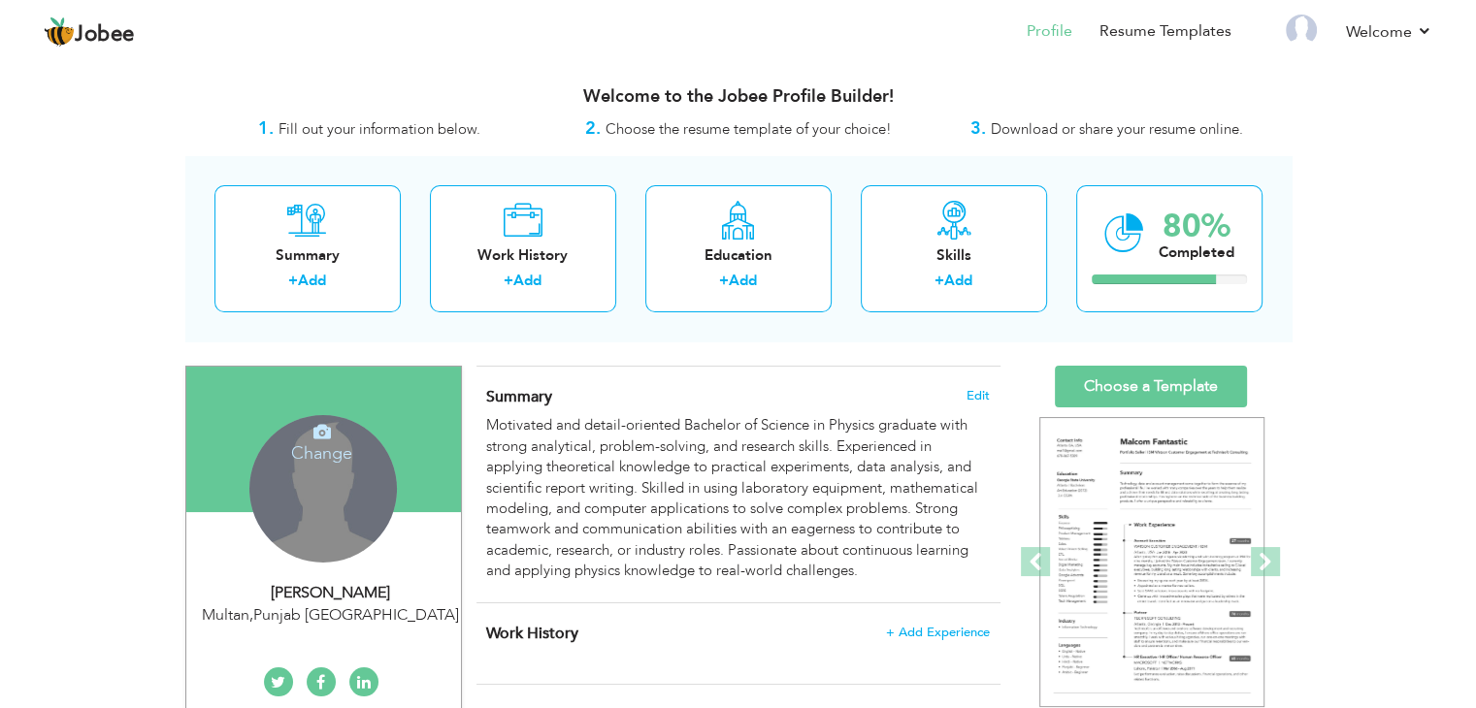
click at [304, 494] on div "Change Remove" at bounding box center [322, 488] width 147 height 147
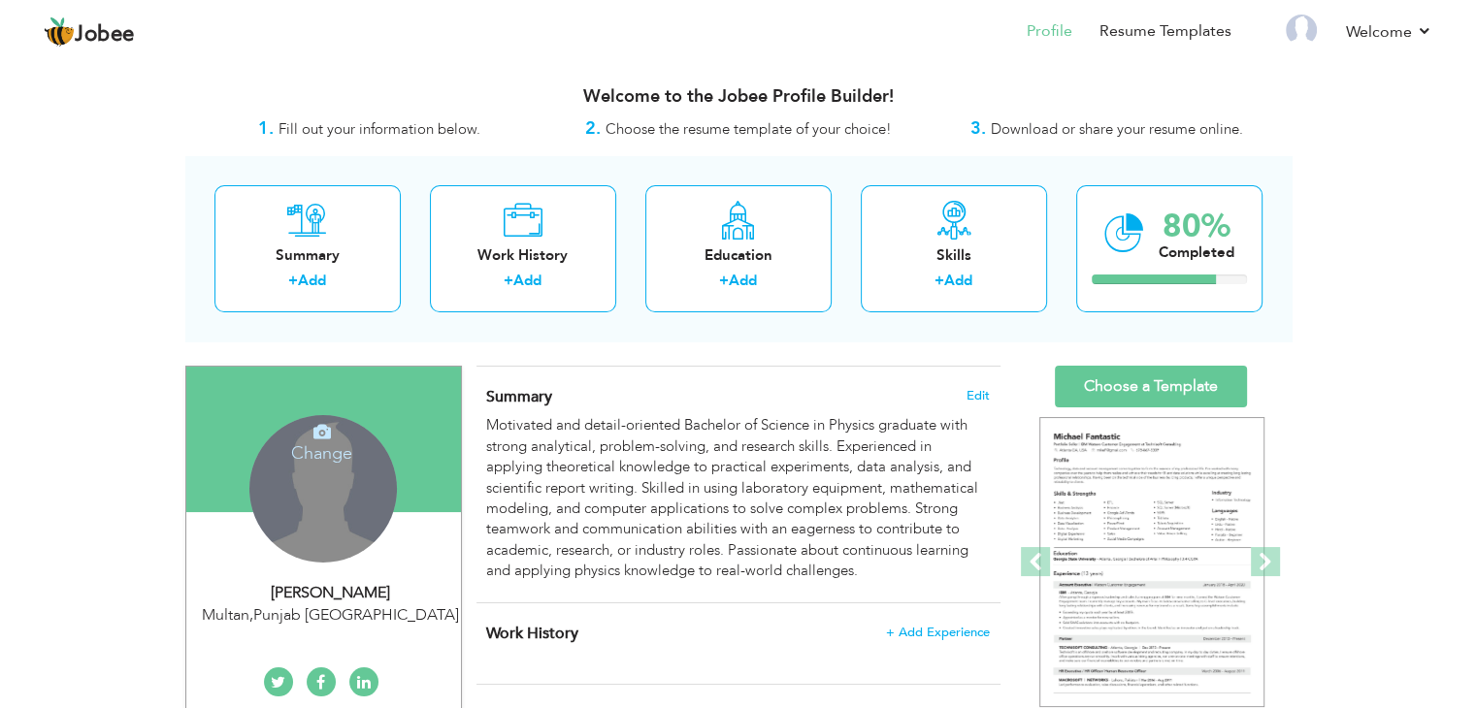
click at [326, 440] on h4 "Change" at bounding box center [321, 440] width 139 height 47
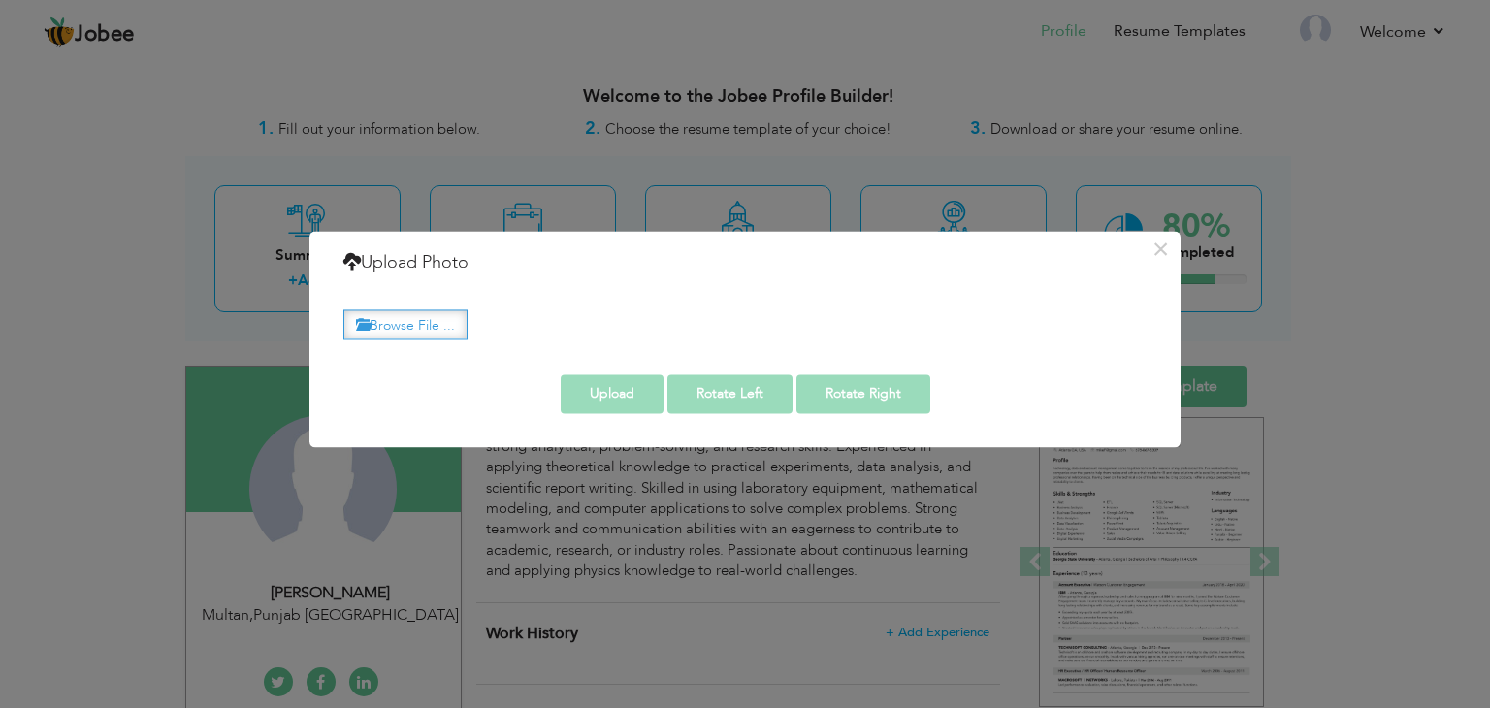
click at [438, 319] on label "Browse File ..." at bounding box center [405, 324] width 124 height 30
click at [0, 0] on input "Browse File ..." at bounding box center [0, 0] width 0 height 0
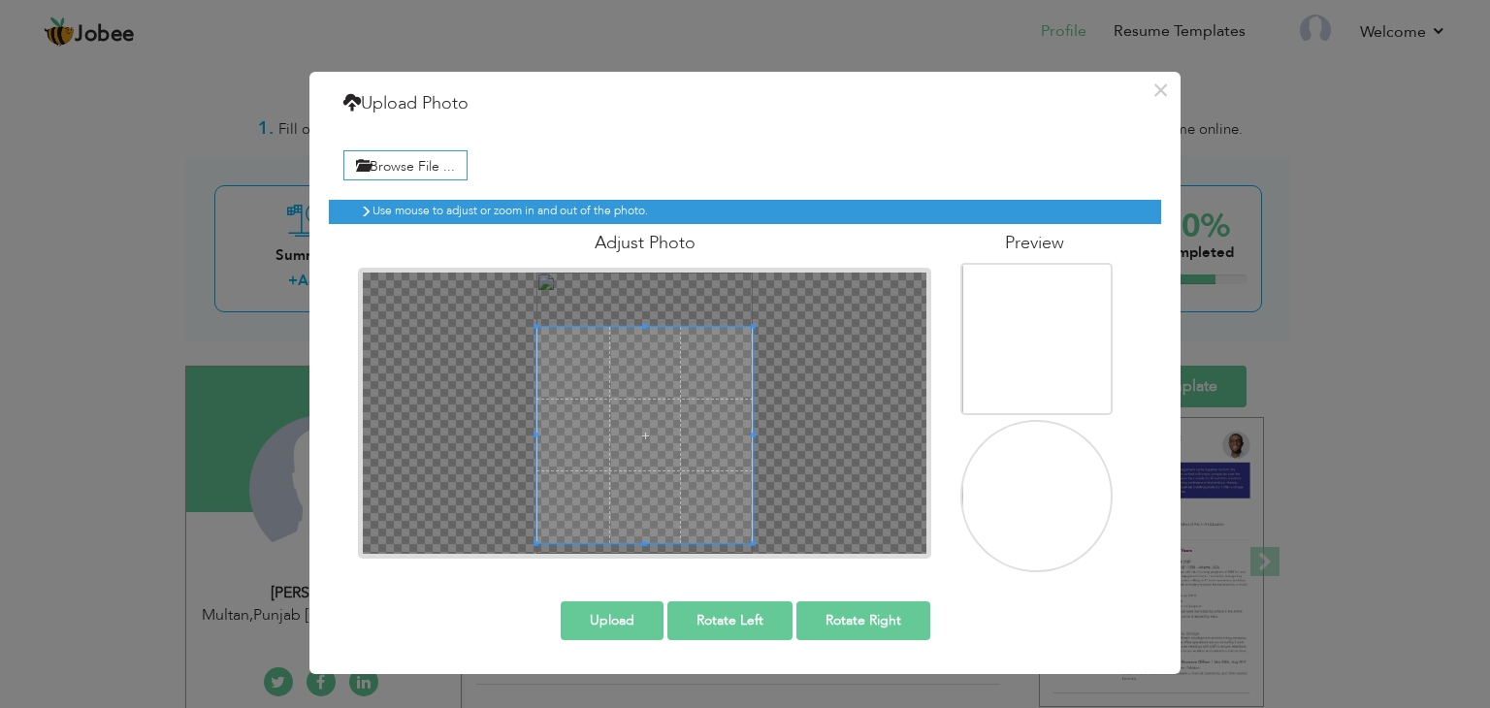
click at [801, 543] on div at bounding box center [645, 413] width 564 height 281
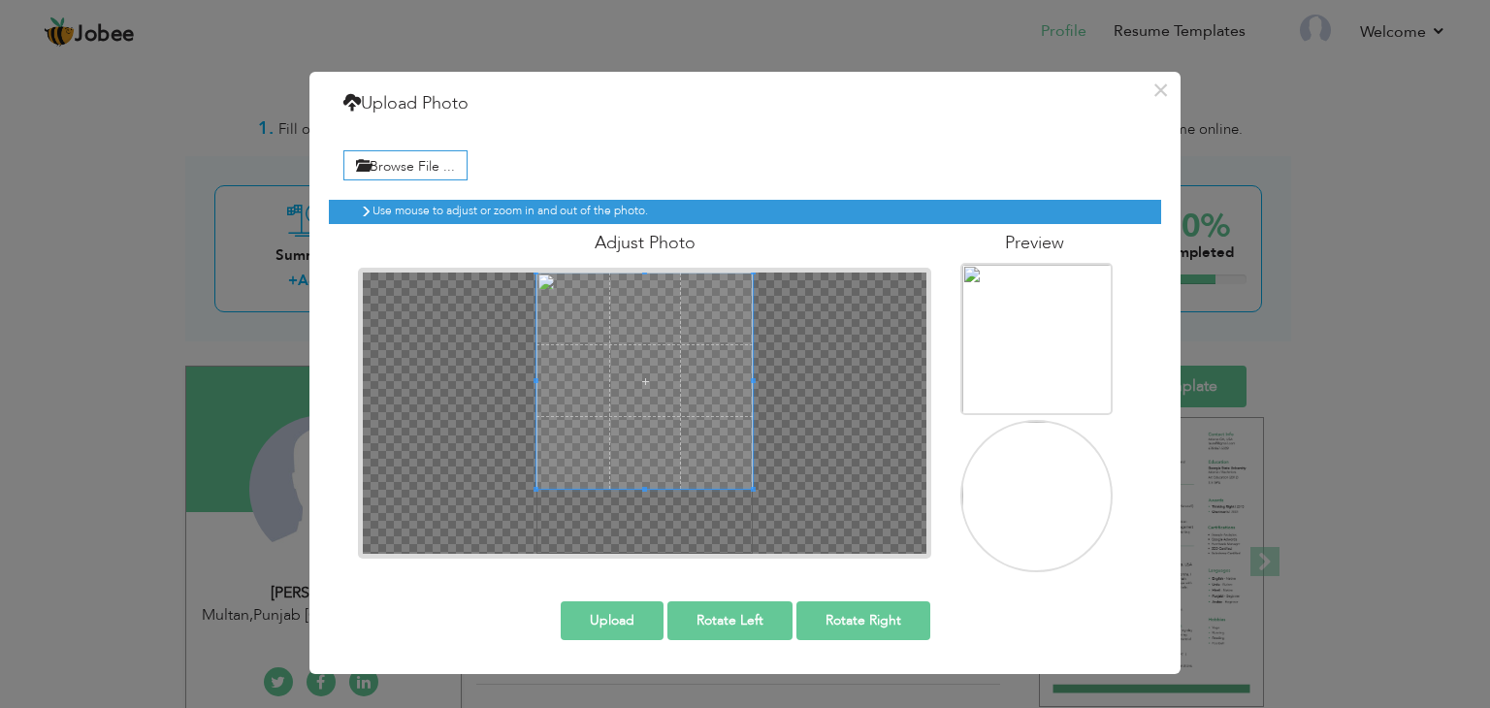
click at [636, 333] on span at bounding box center [644, 381] width 216 height 216
click at [635, 615] on button "Upload" at bounding box center [612, 620] width 103 height 39
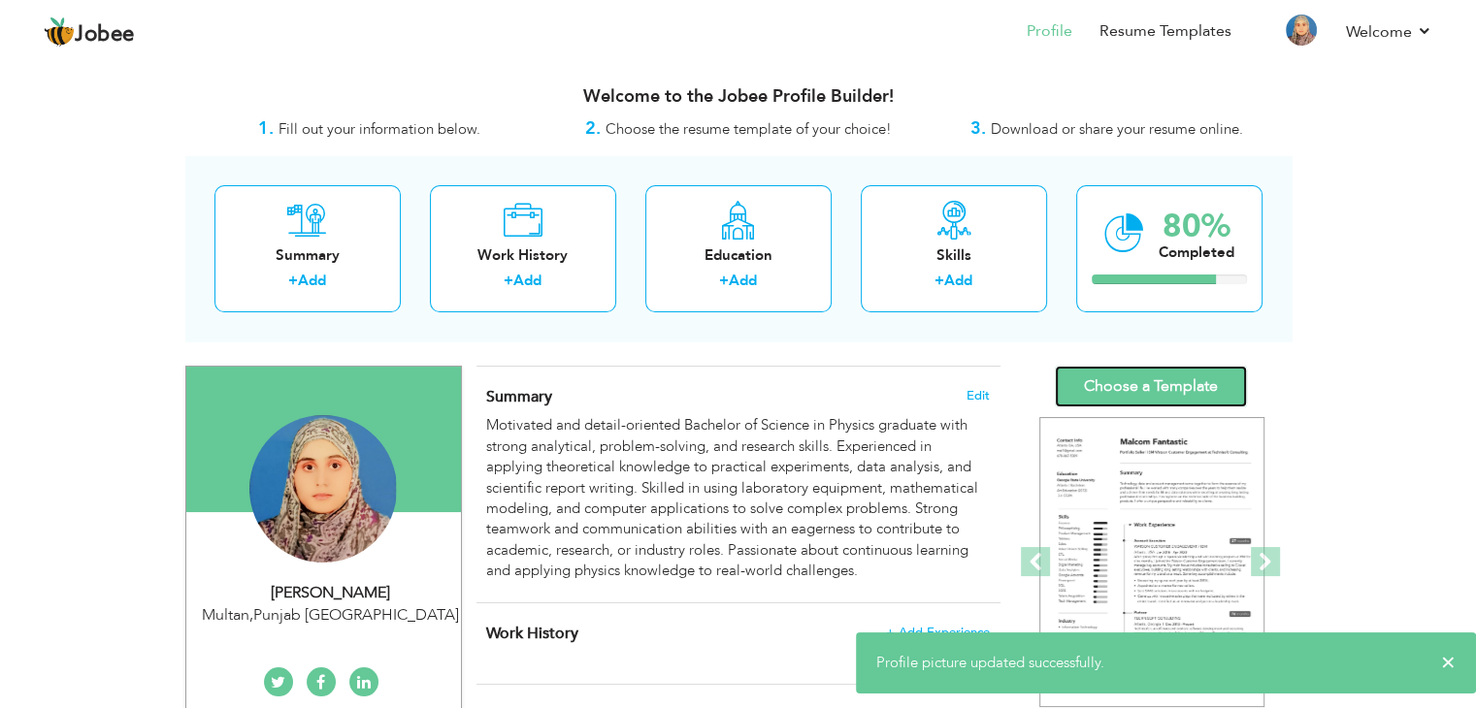
click at [1108, 378] on link "Choose a Template" at bounding box center [1151, 387] width 192 height 42
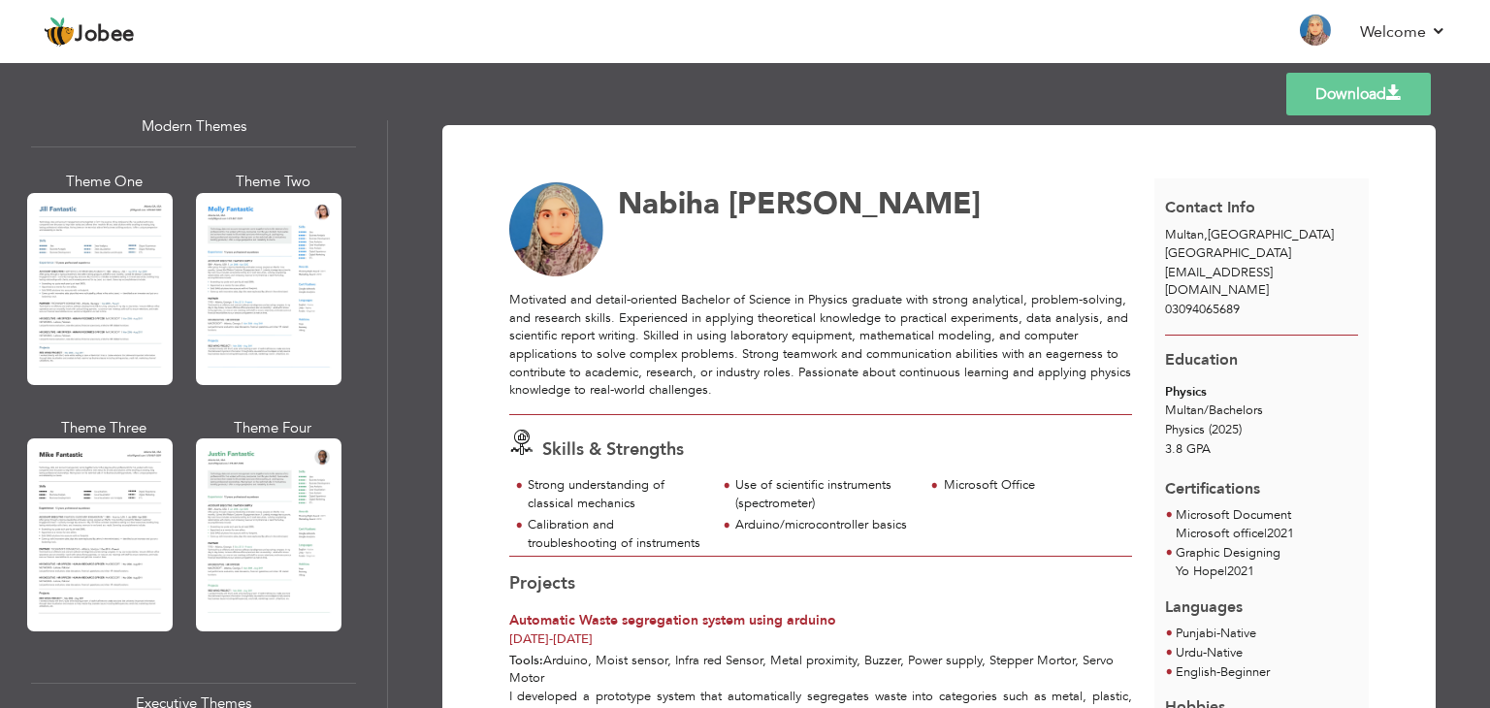
scroll to position [993, 0]
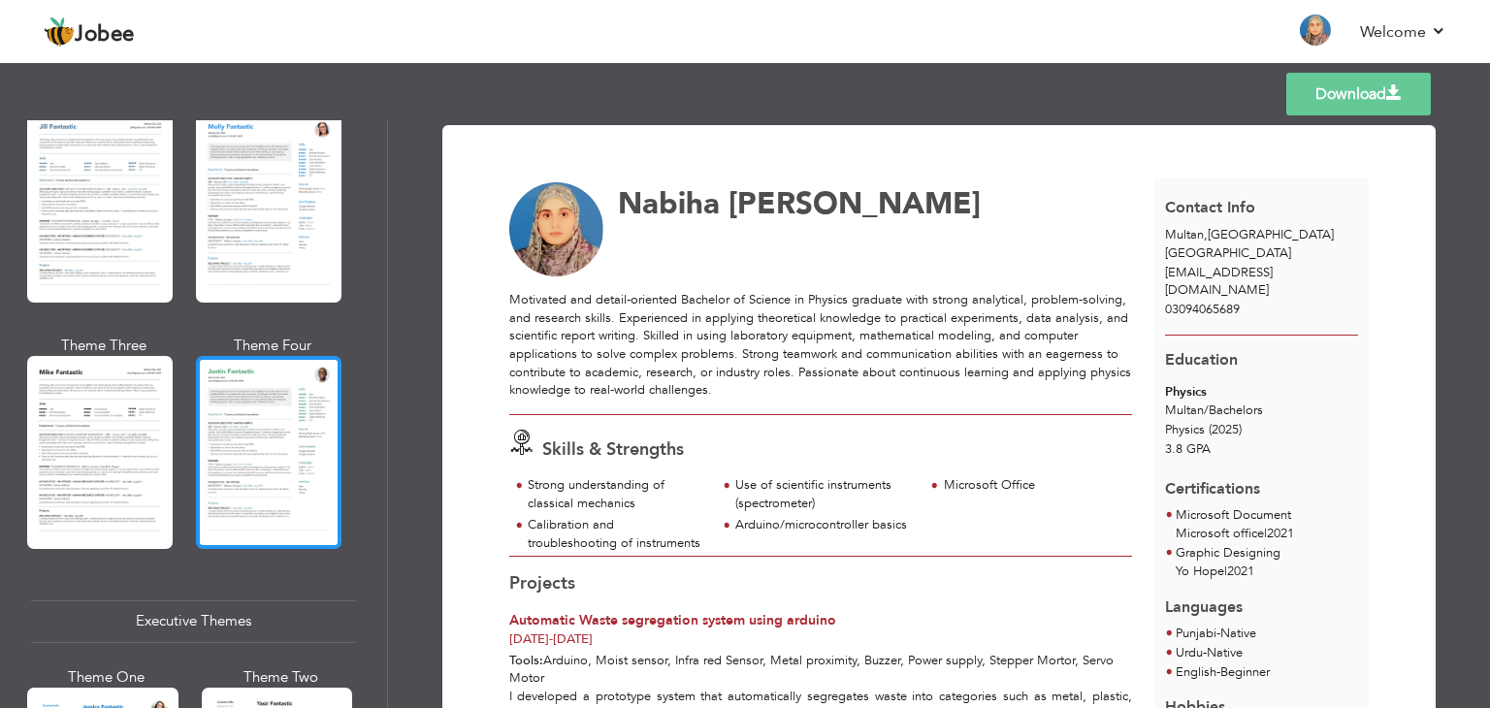
click at [252, 416] on div at bounding box center [269, 452] width 146 height 192
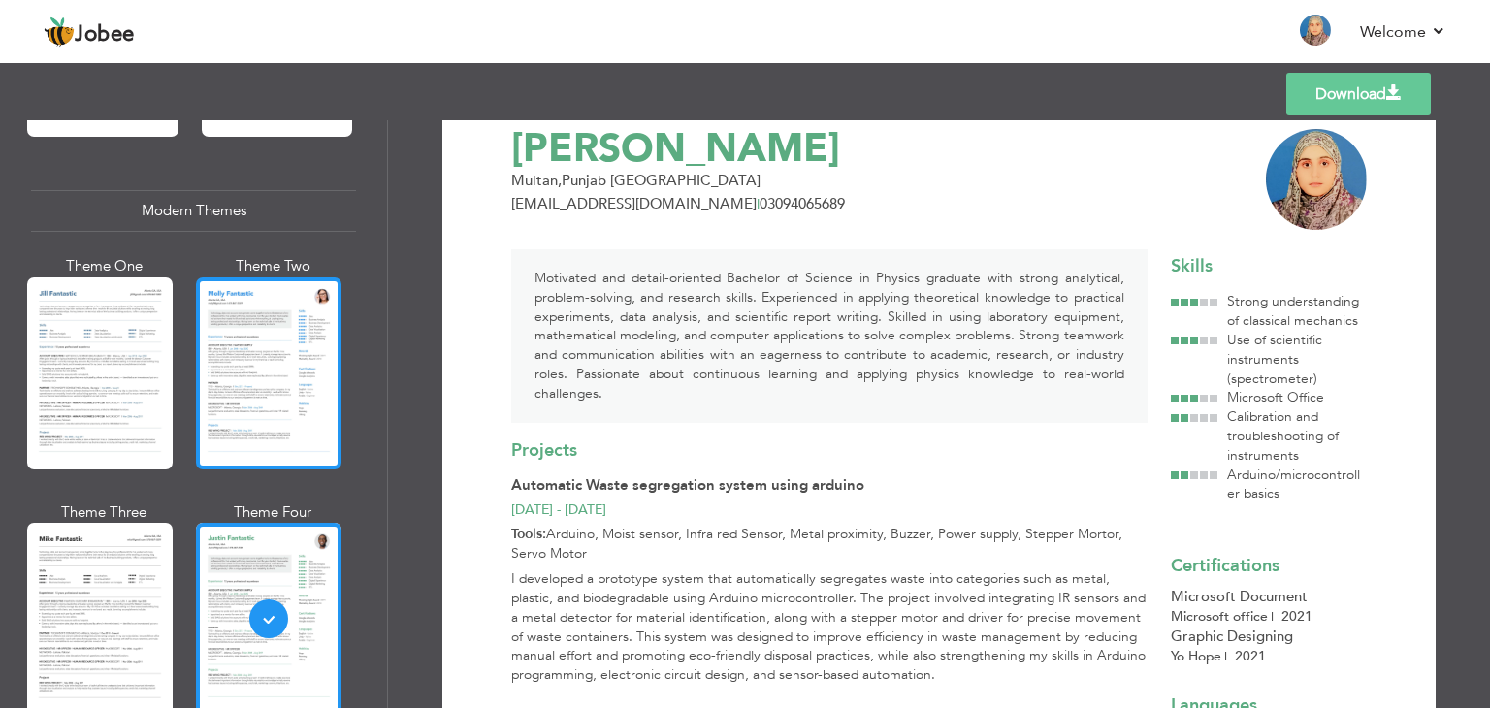
scroll to position [811, 0]
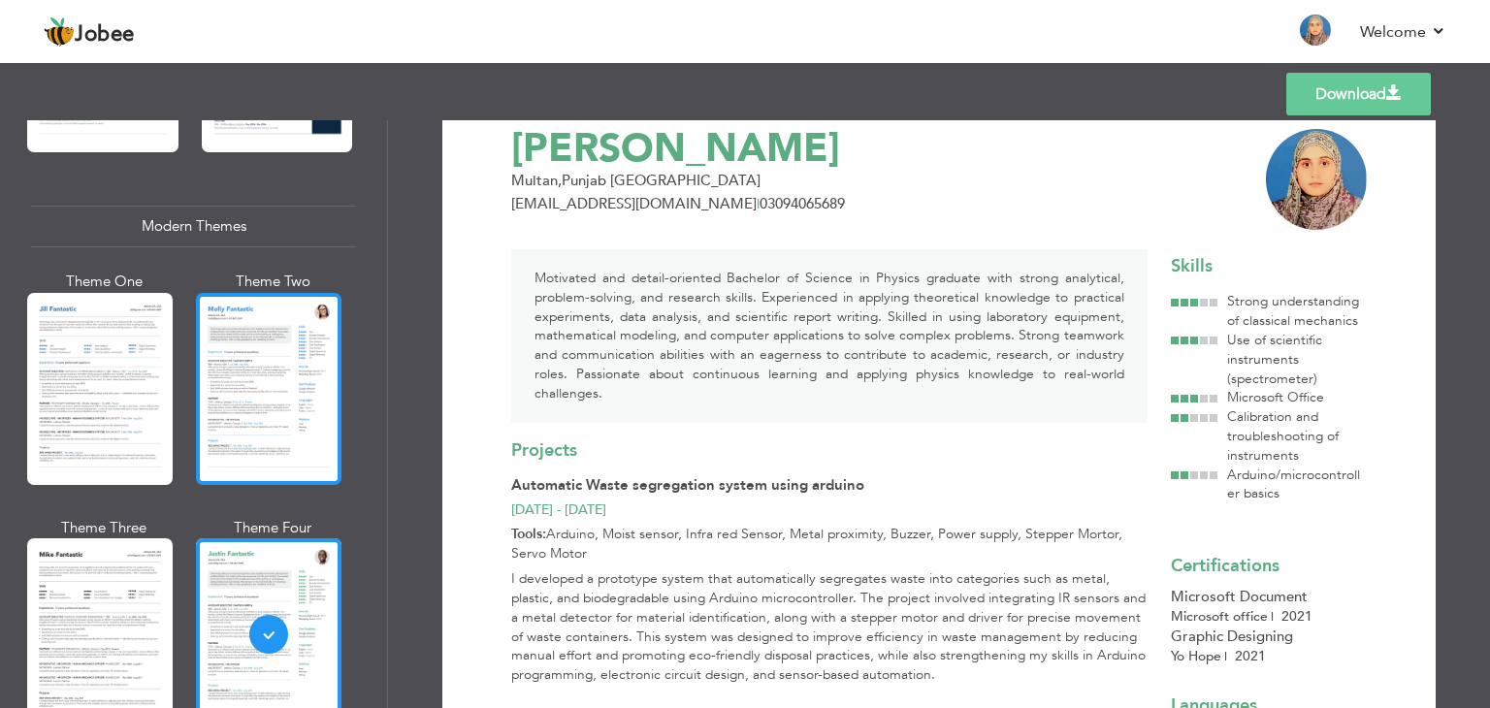
click at [253, 312] on div at bounding box center [269, 389] width 146 height 192
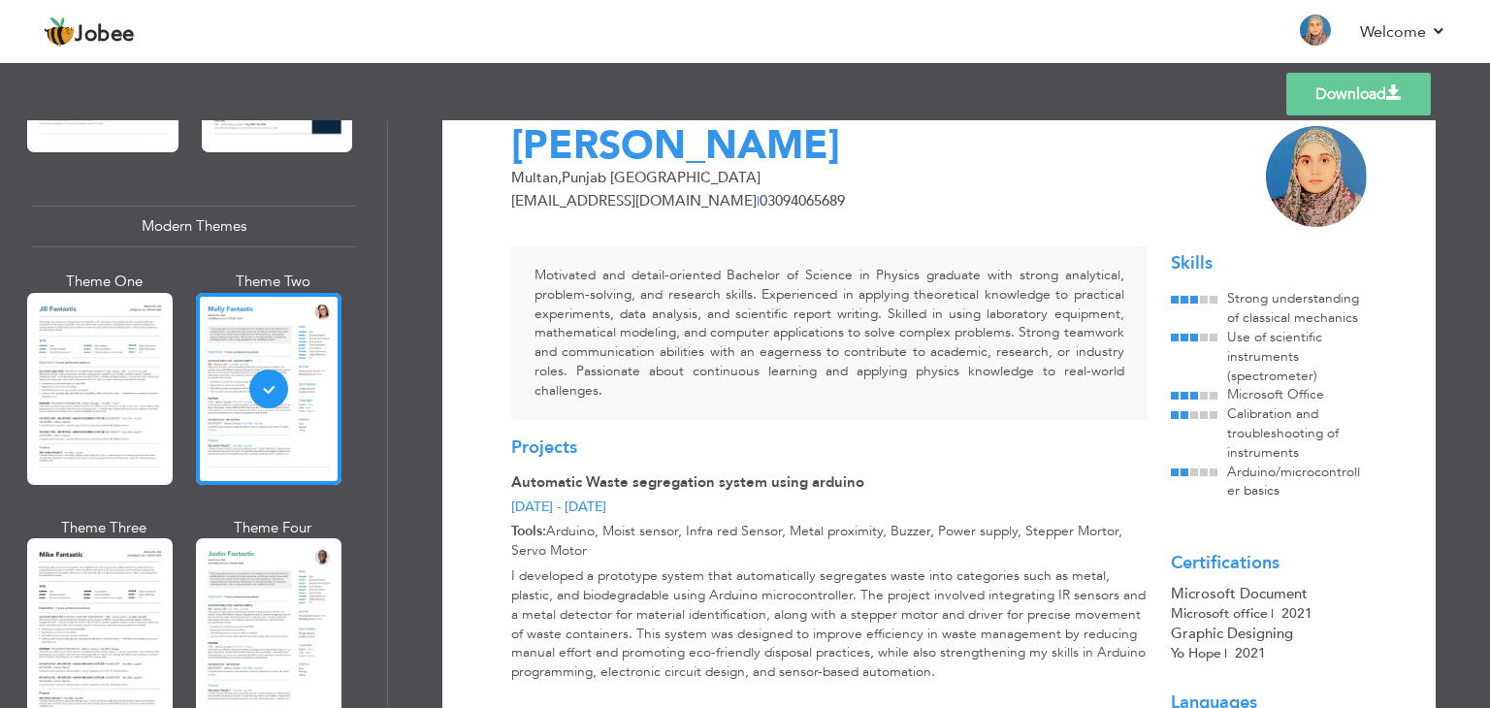
scroll to position [49, 0]
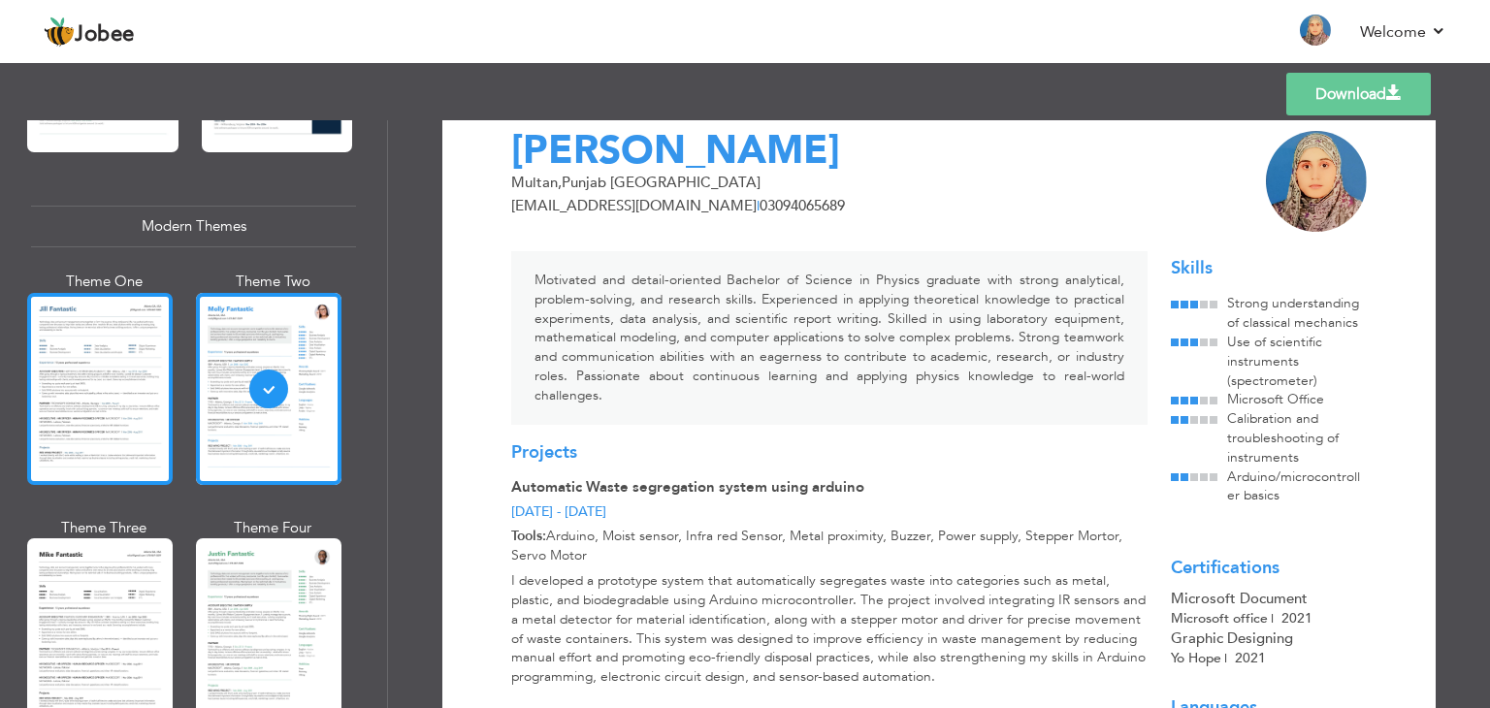
click at [116, 376] on div at bounding box center [100, 389] width 146 height 192
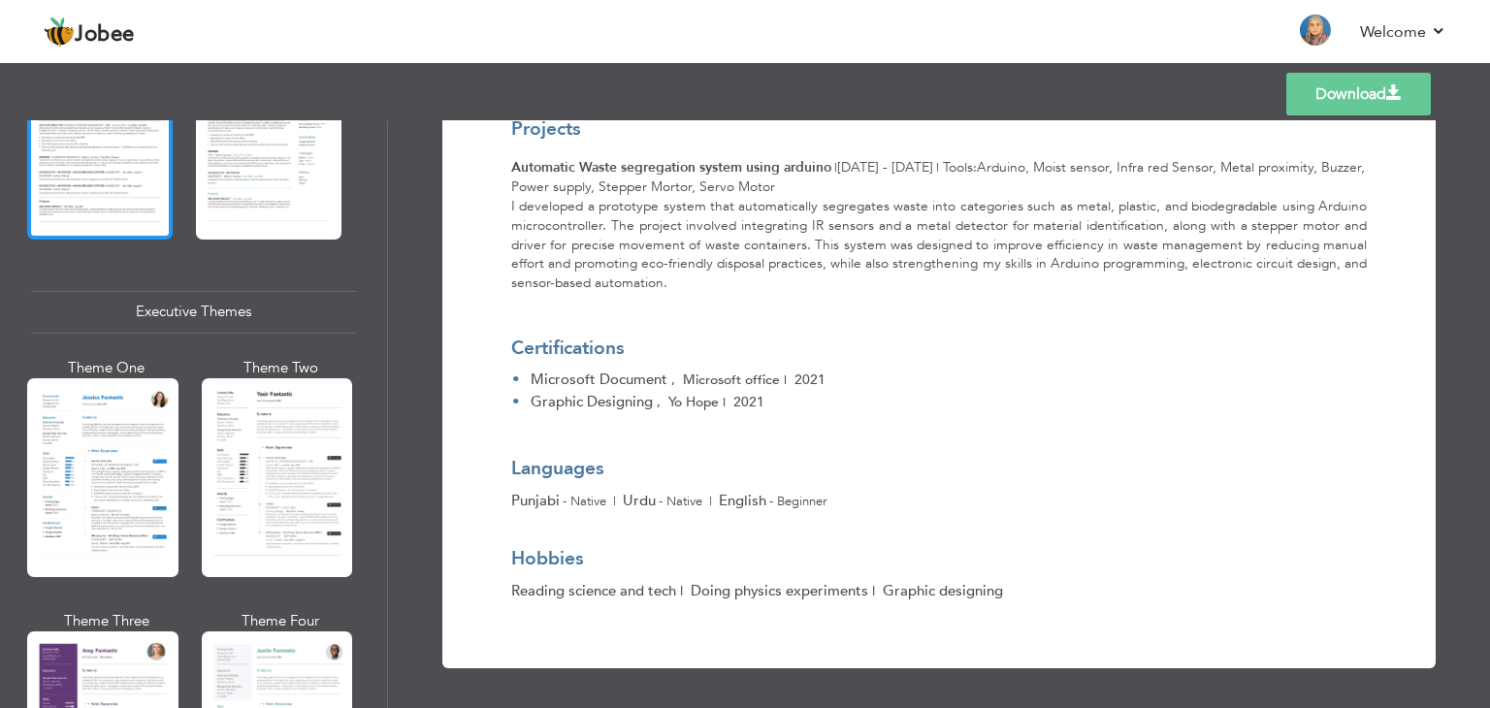
scroll to position [1308, 0]
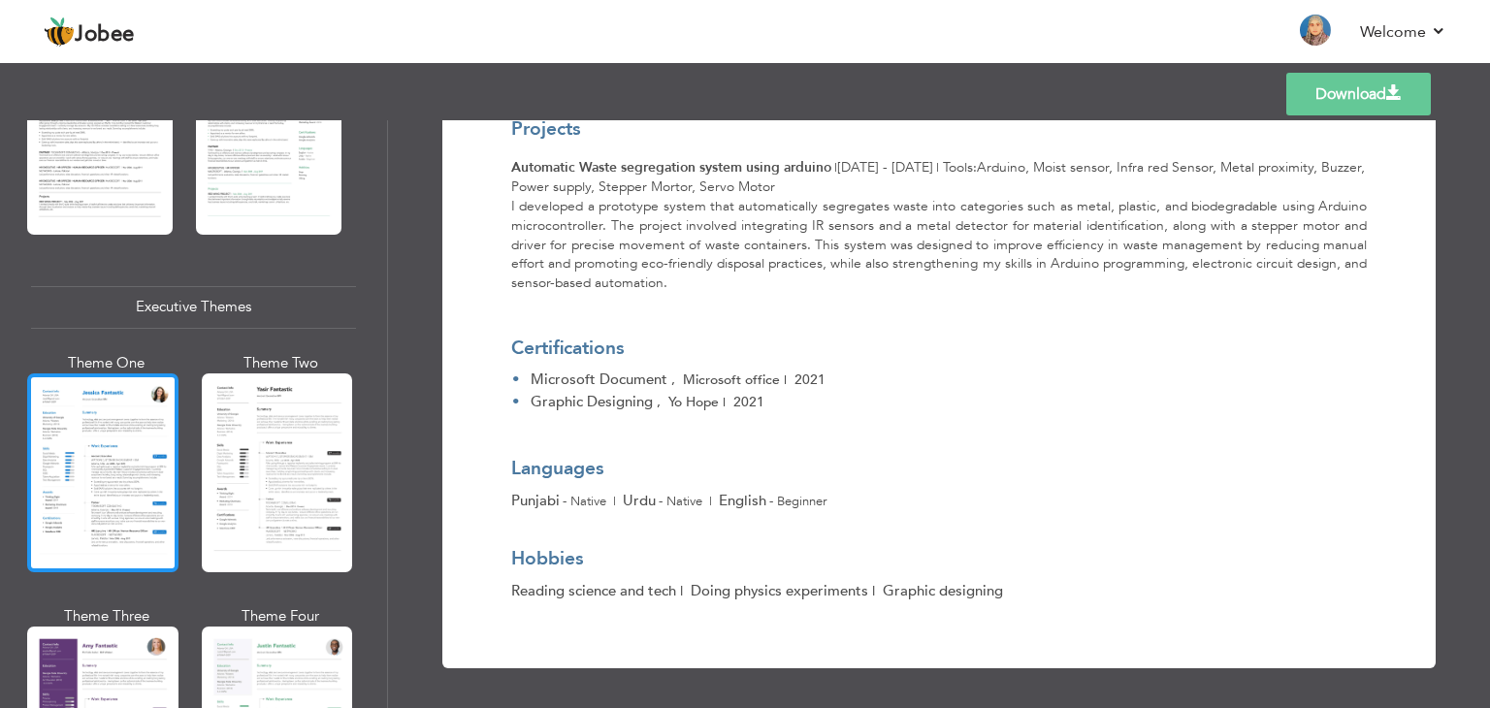
click at [120, 475] on div at bounding box center [102, 472] width 151 height 199
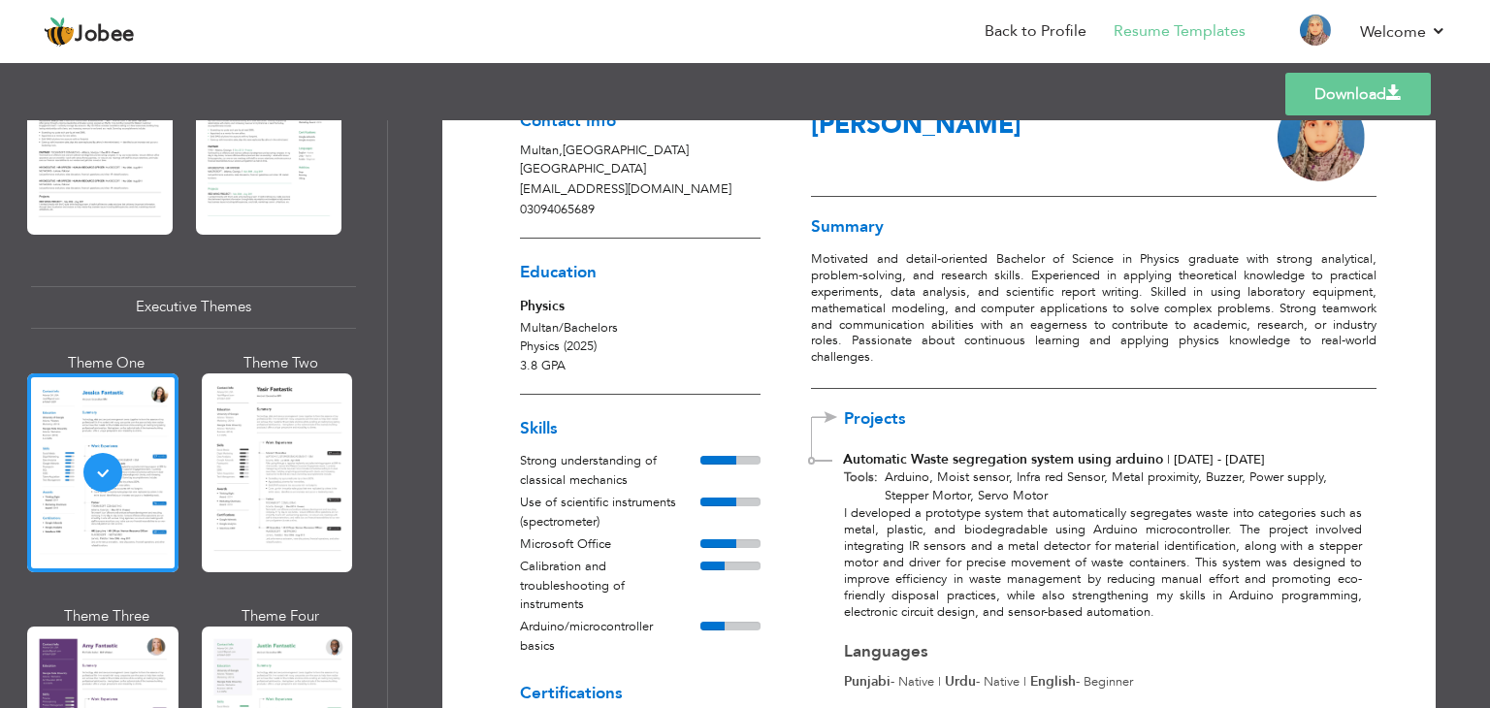
scroll to position [0, 0]
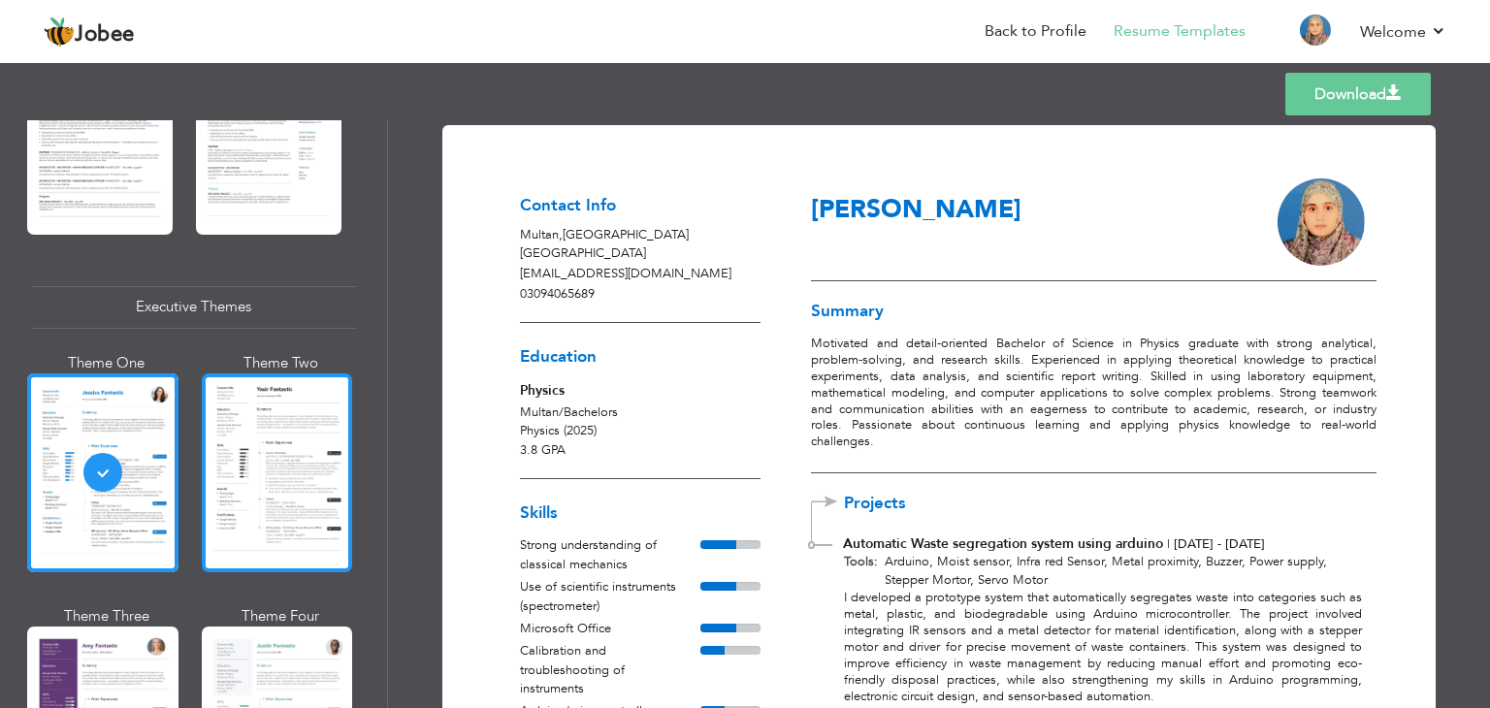
click at [259, 435] on div at bounding box center [277, 472] width 151 height 199
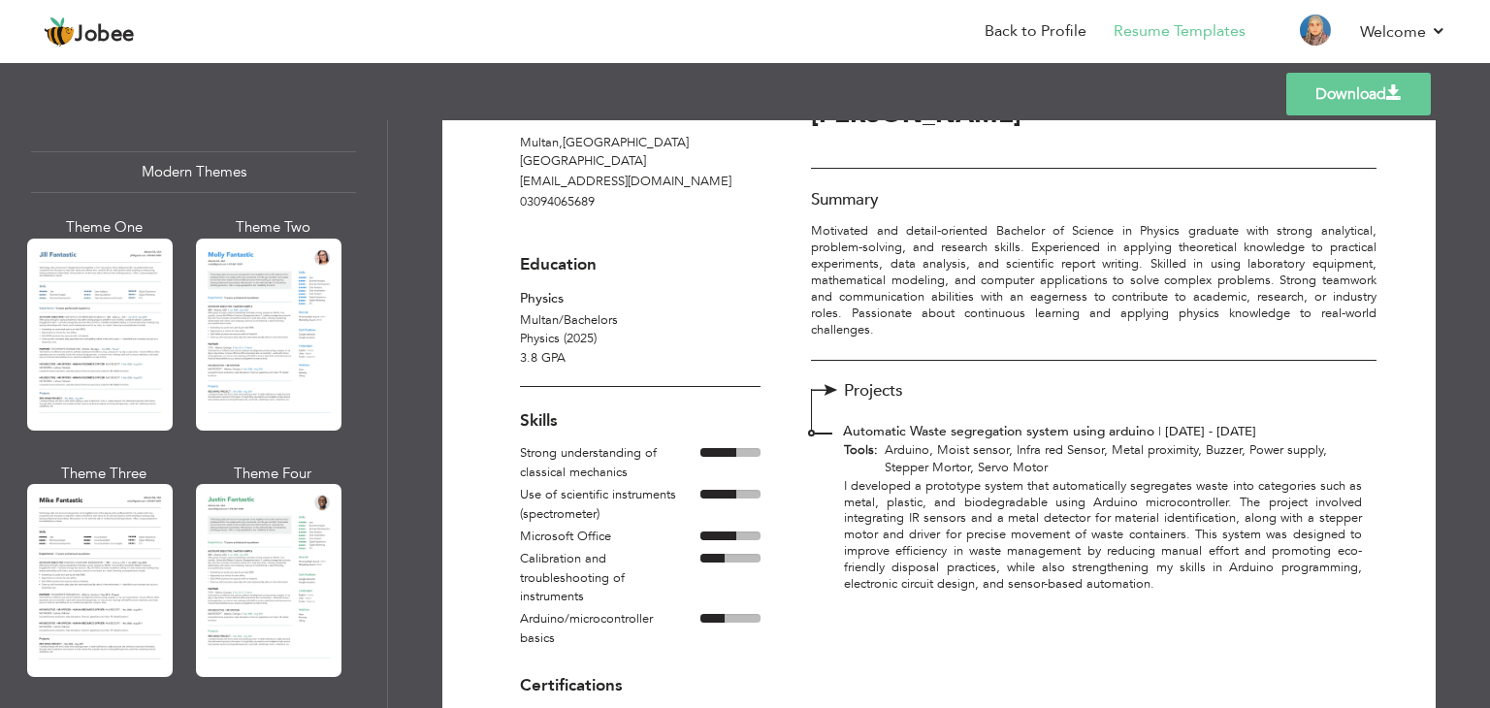
scroll to position [827, 0]
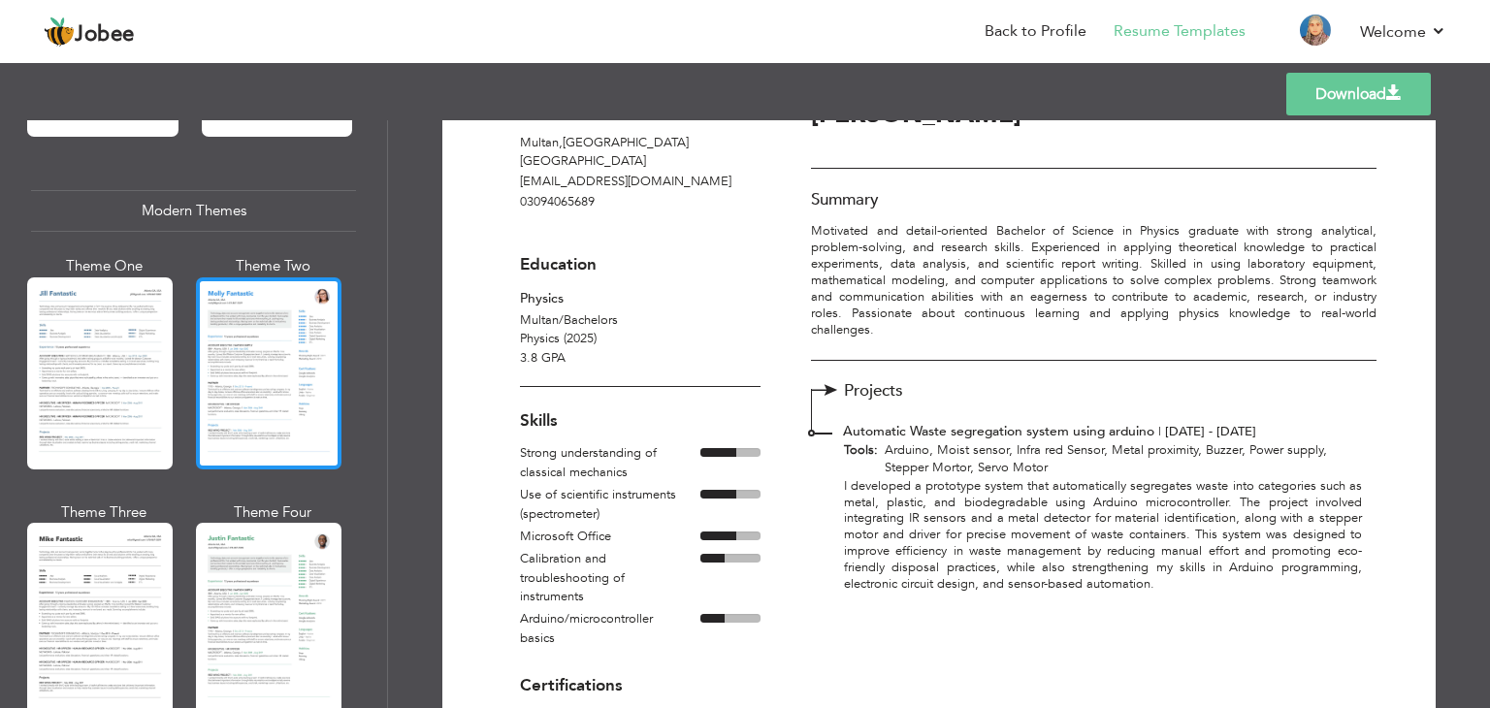
click at [288, 358] on div at bounding box center [269, 373] width 146 height 192
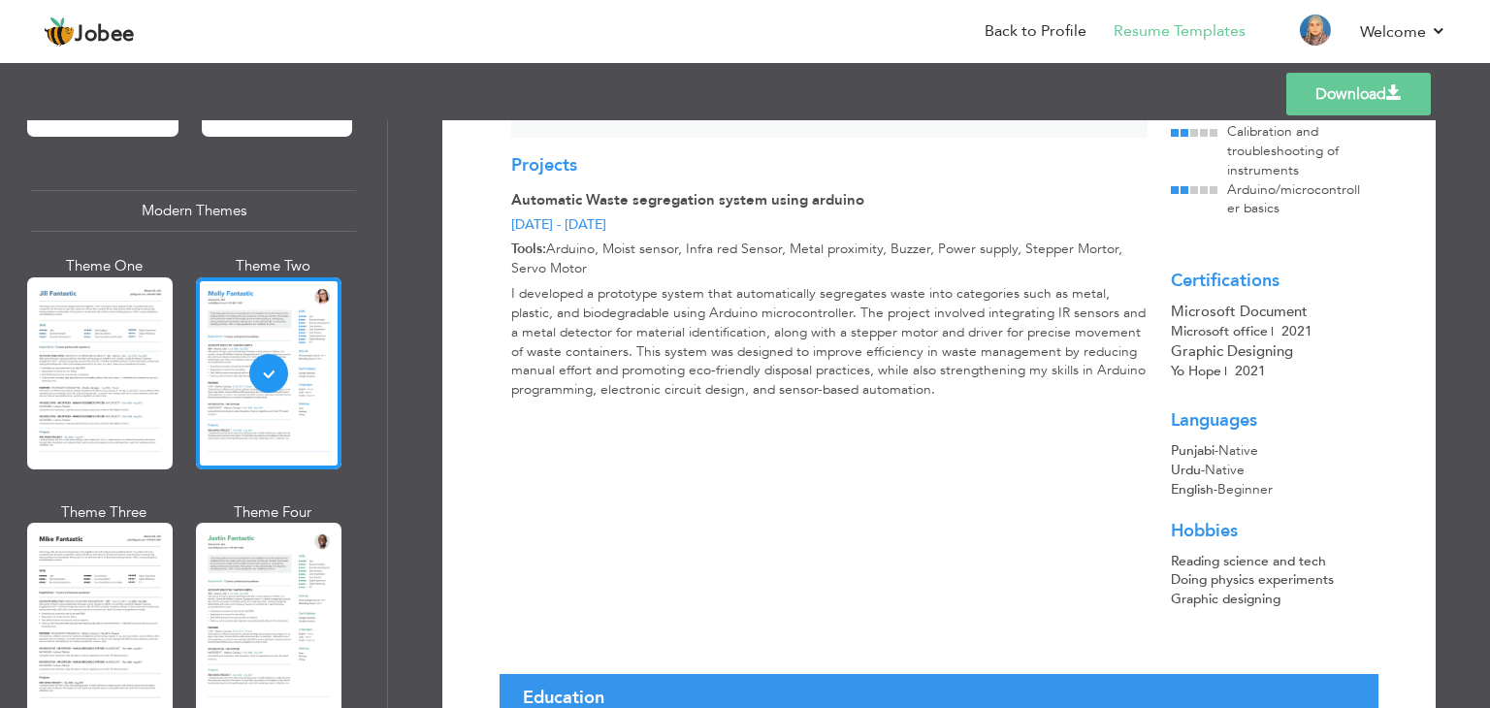
scroll to position [464, 0]
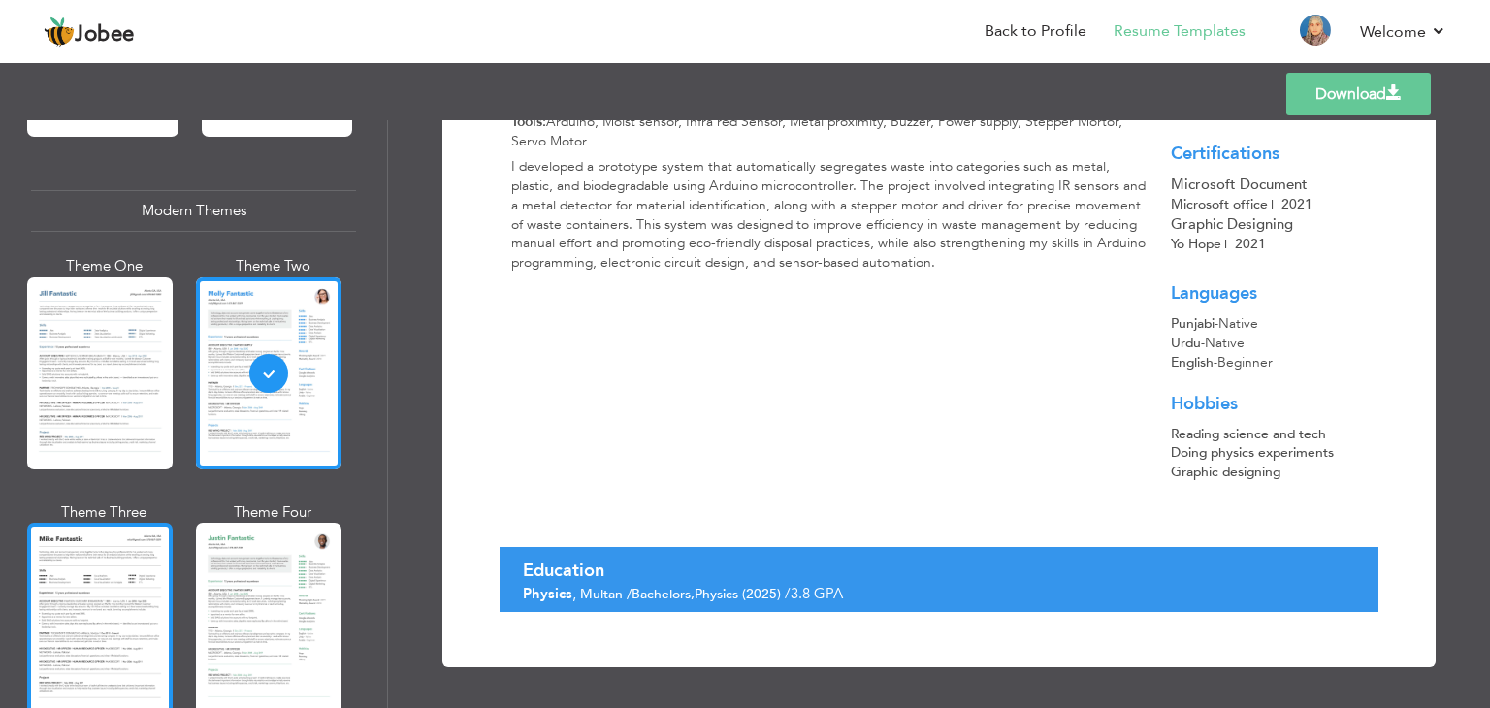
click at [84, 619] on div at bounding box center [100, 619] width 146 height 192
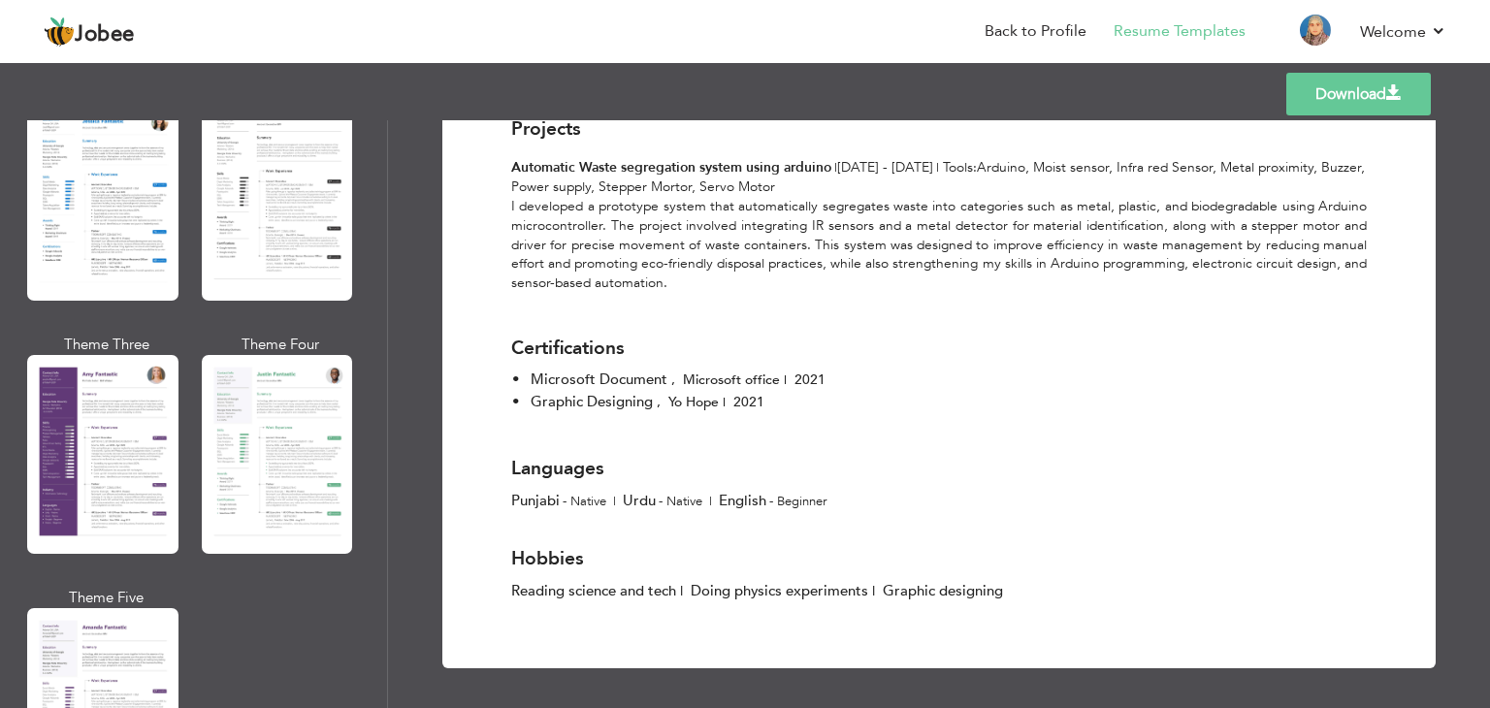
scroll to position [1579, 0]
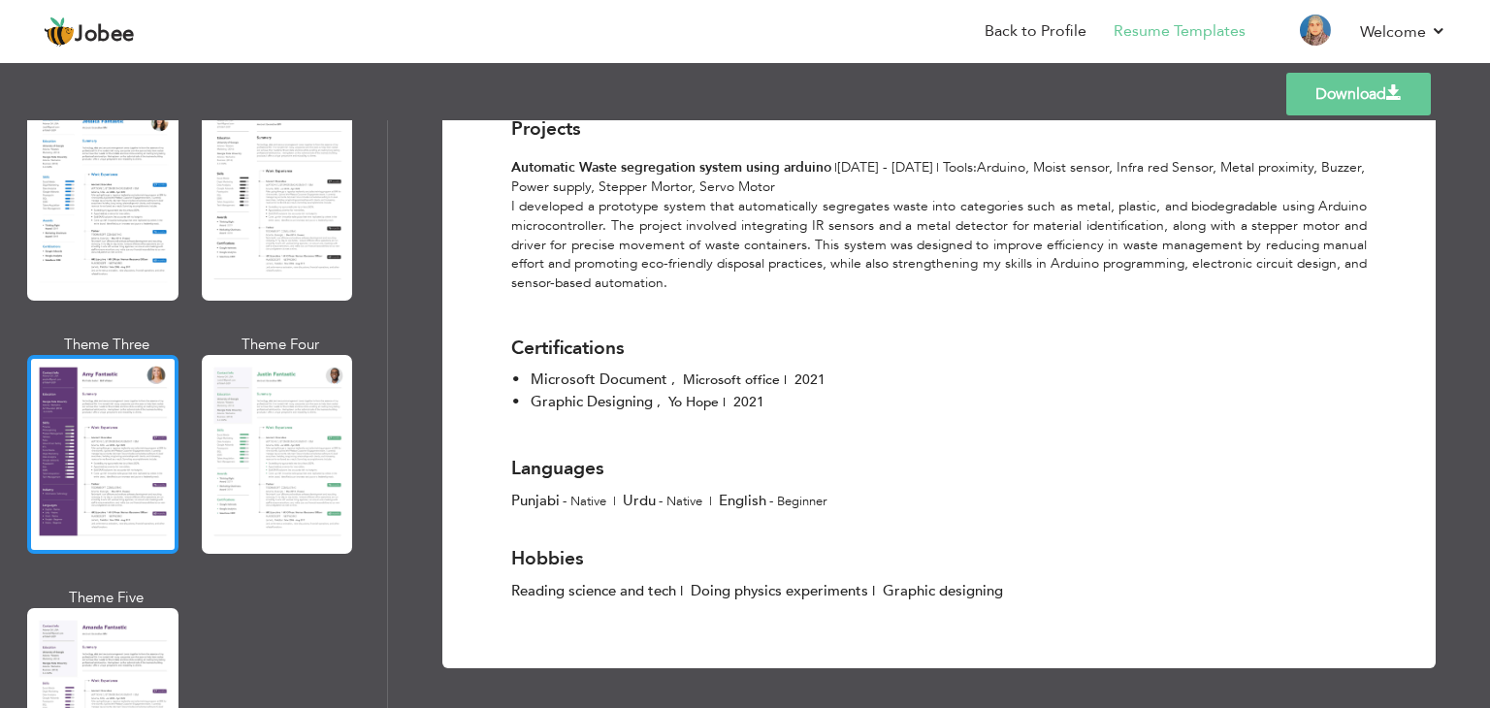
click at [85, 486] on div at bounding box center [102, 454] width 151 height 199
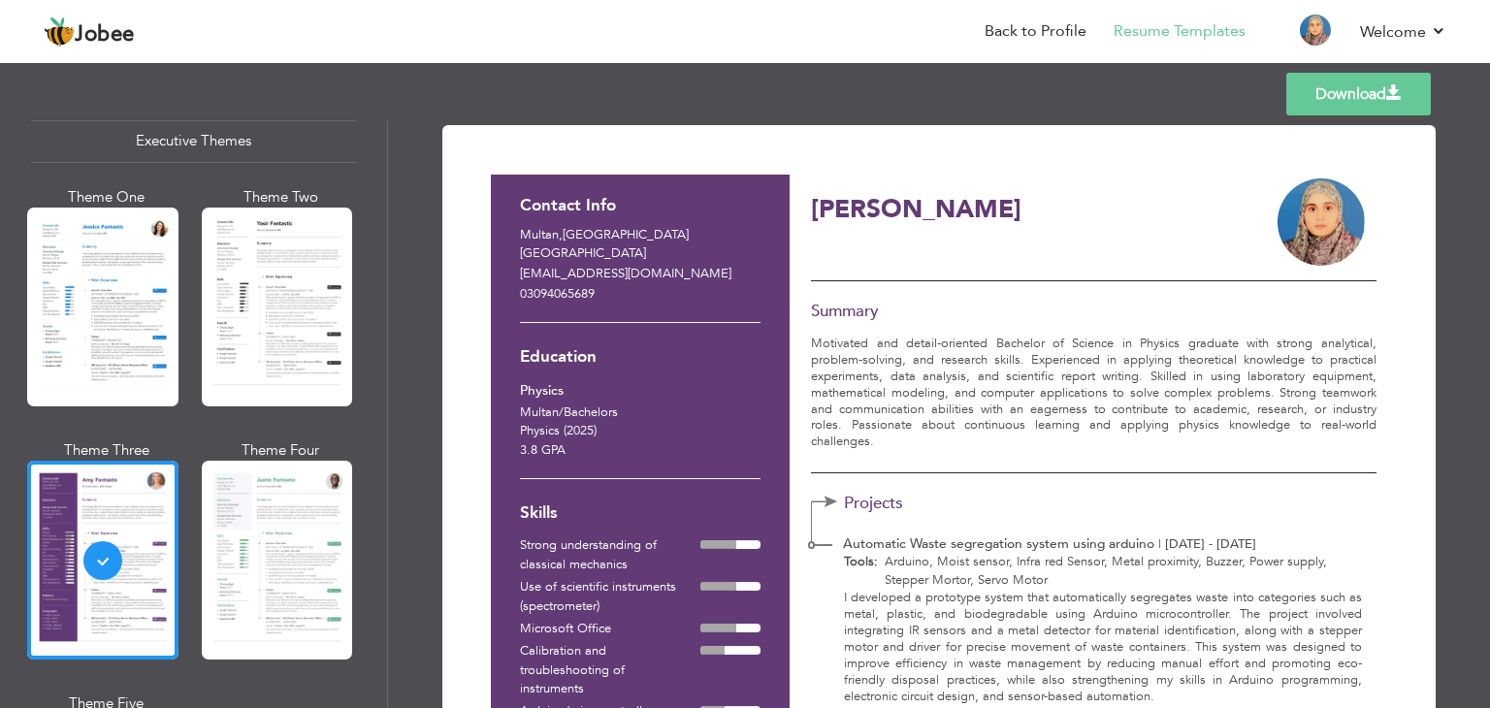
scroll to position [1473, 0]
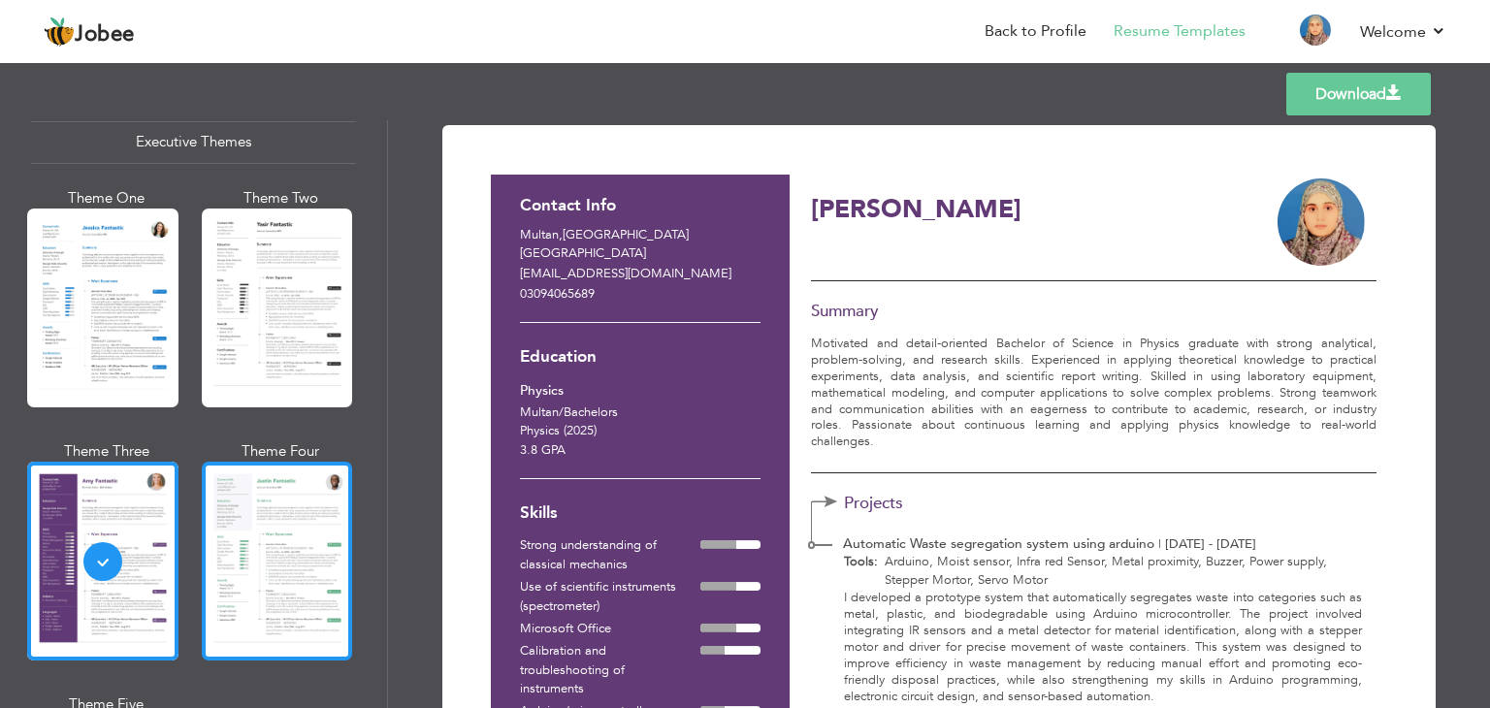
click at [265, 498] on div at bounding box center [277, 561] width 151 height 199
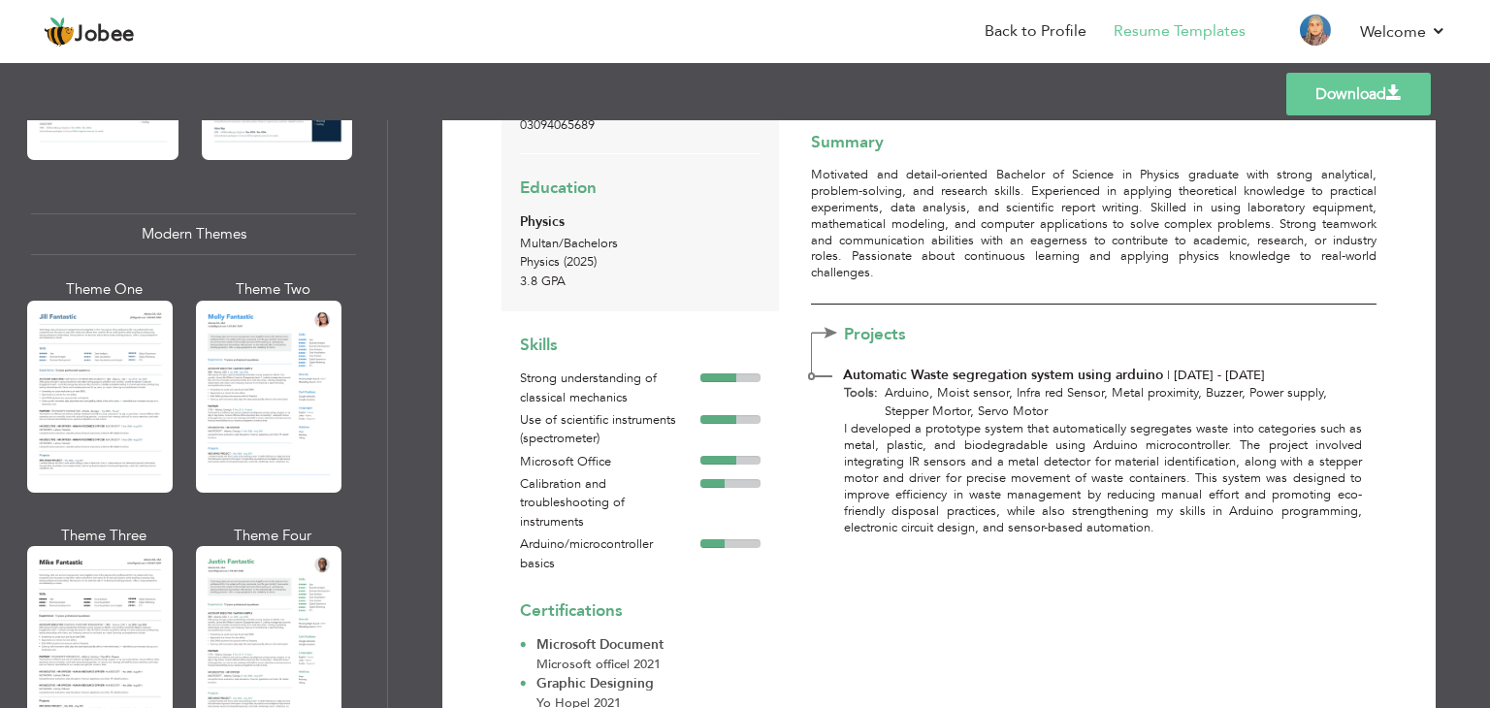
scroll to position [802, 0]
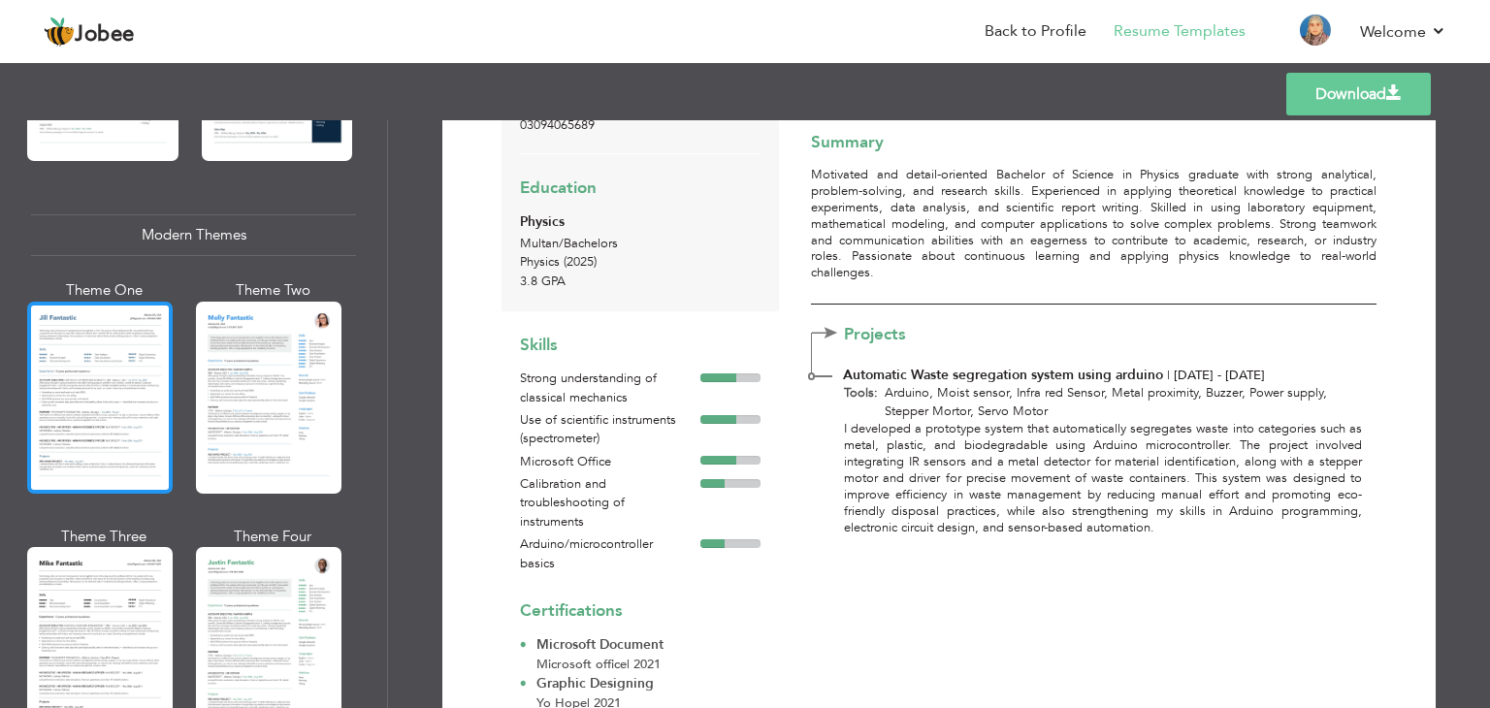
click at [109, 410] on div at bounding box center [100, 398] width 146 height 192
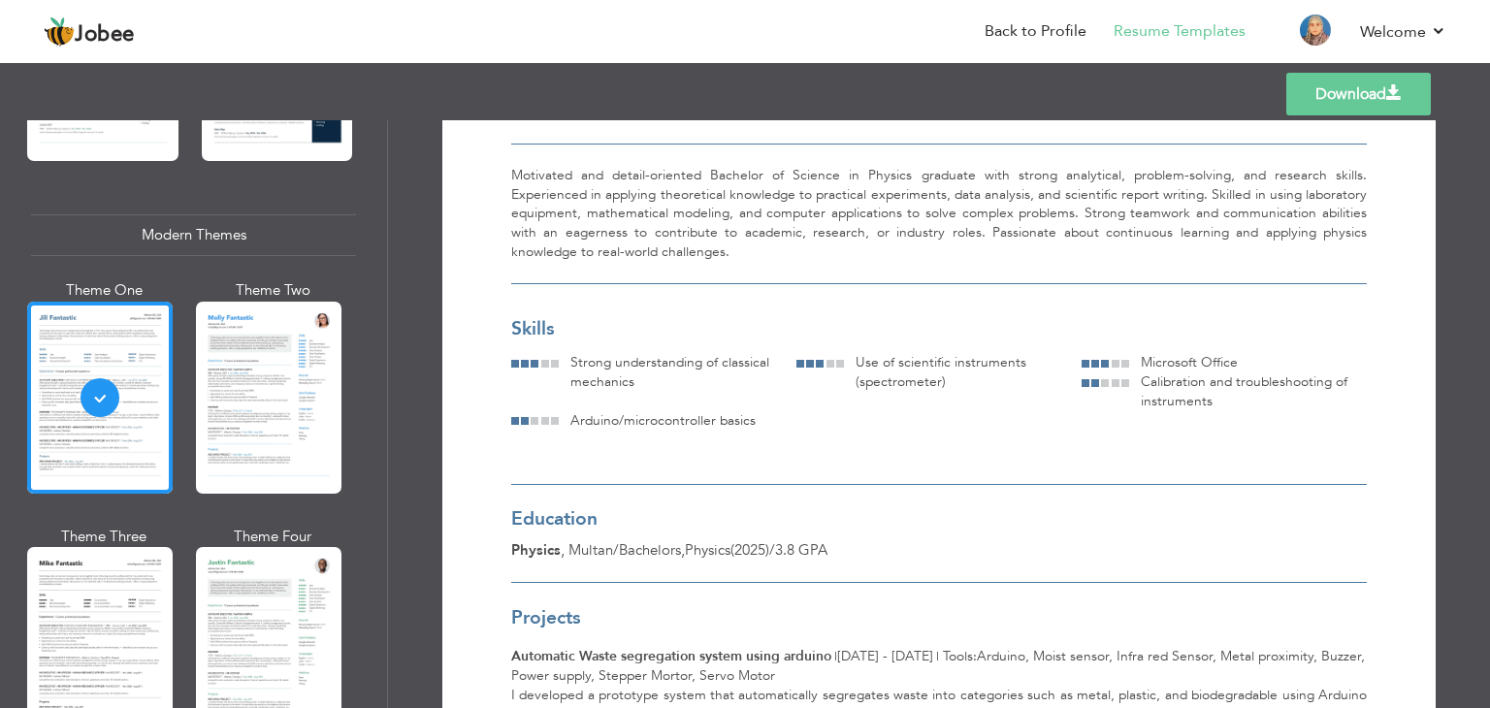
scroll to position [0, 0]
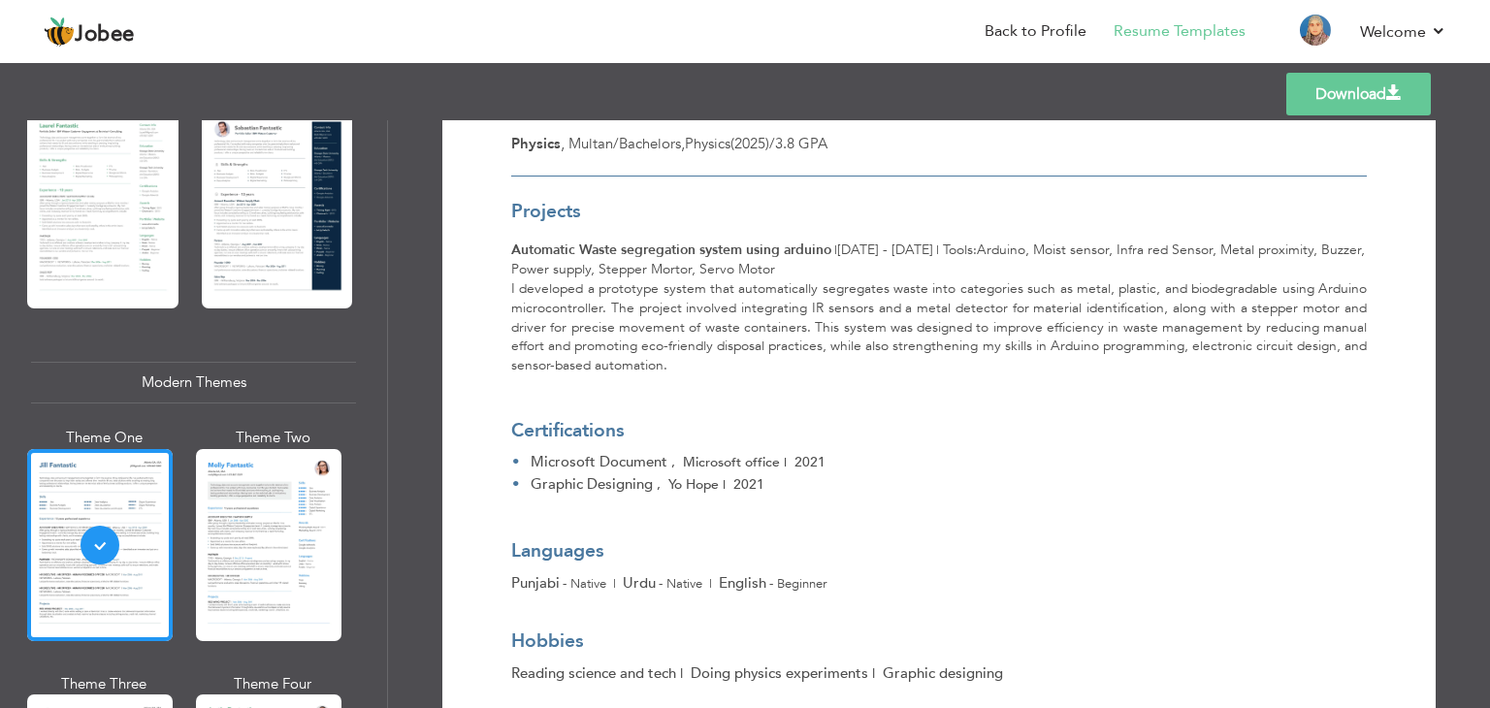
click at [252, 512] on div at bounding box center [269, 545] width 146 height 192
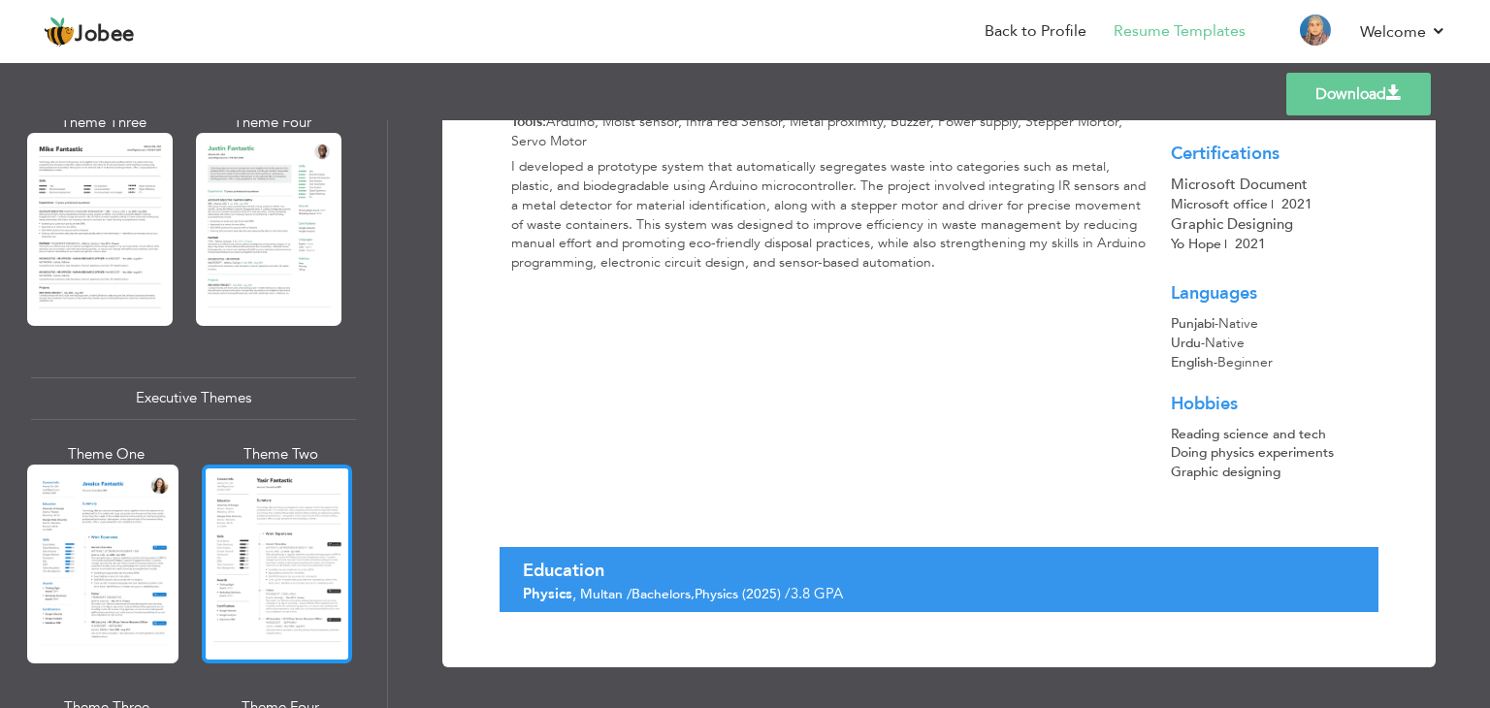
click at [262, 570] on div at bounding box center [277, 564] width 151 height 199
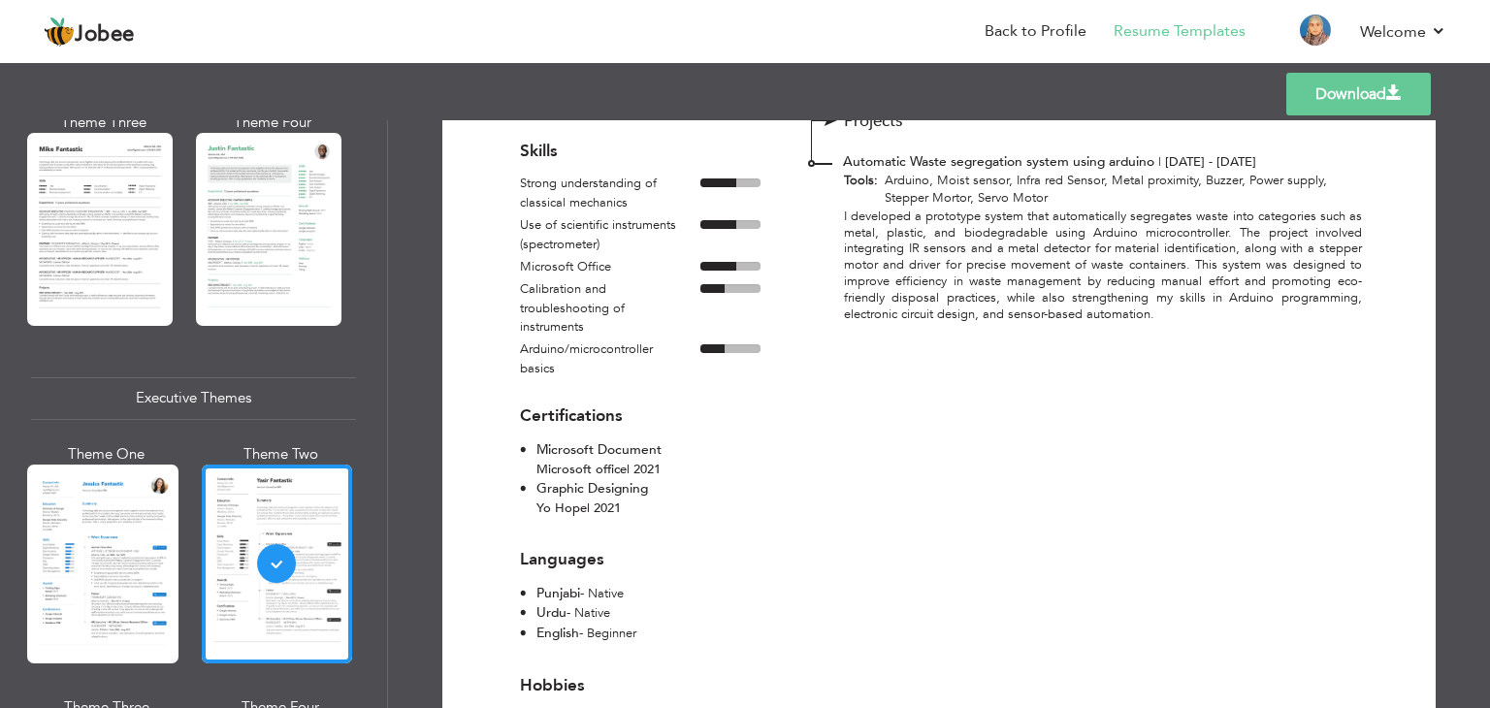
scroll to position [326, 0]
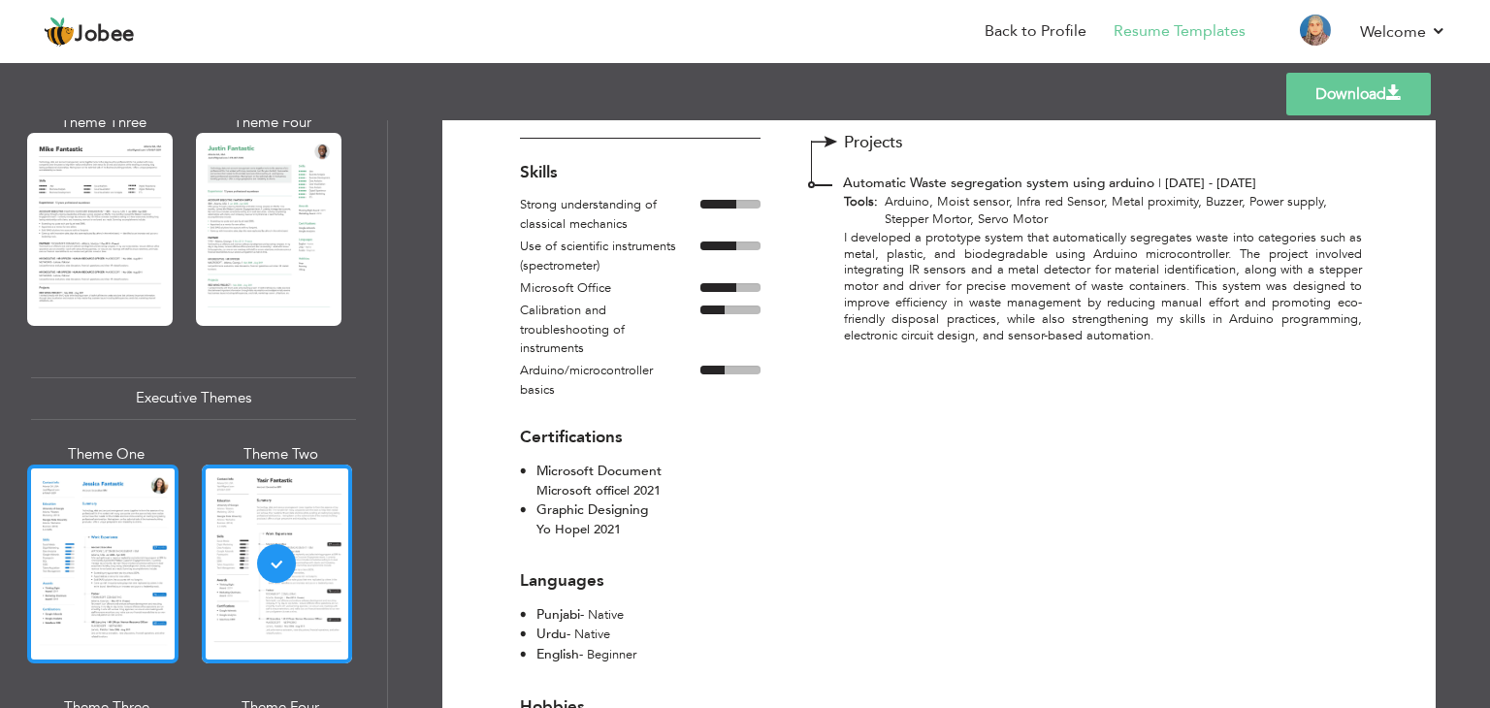
click at [159, 518] on div at bounding box center [102, 564] width 151 height 199
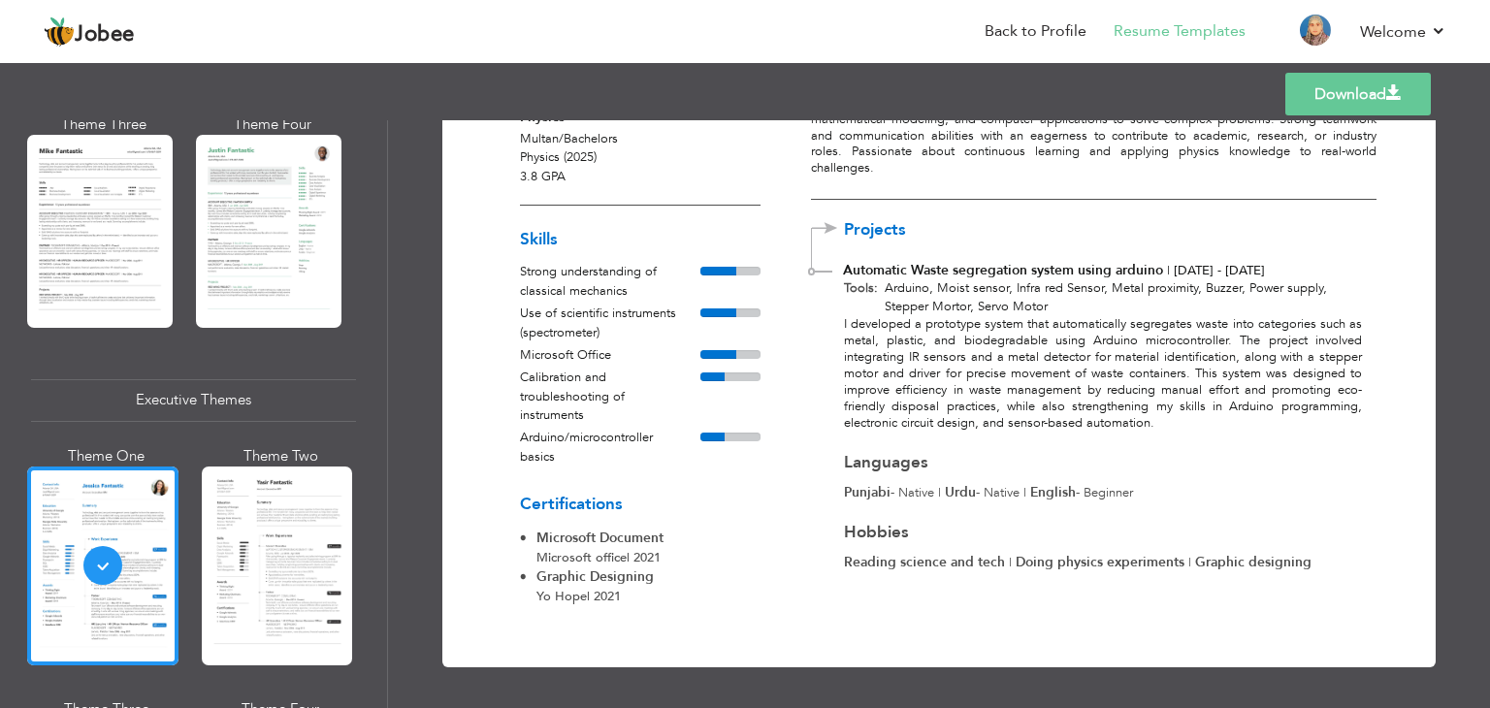
click at [1335, 90] on link "Download" at bounding box center [1358, 94] width 146 height 43
